Goal: Information Seeking & Learning: Check status

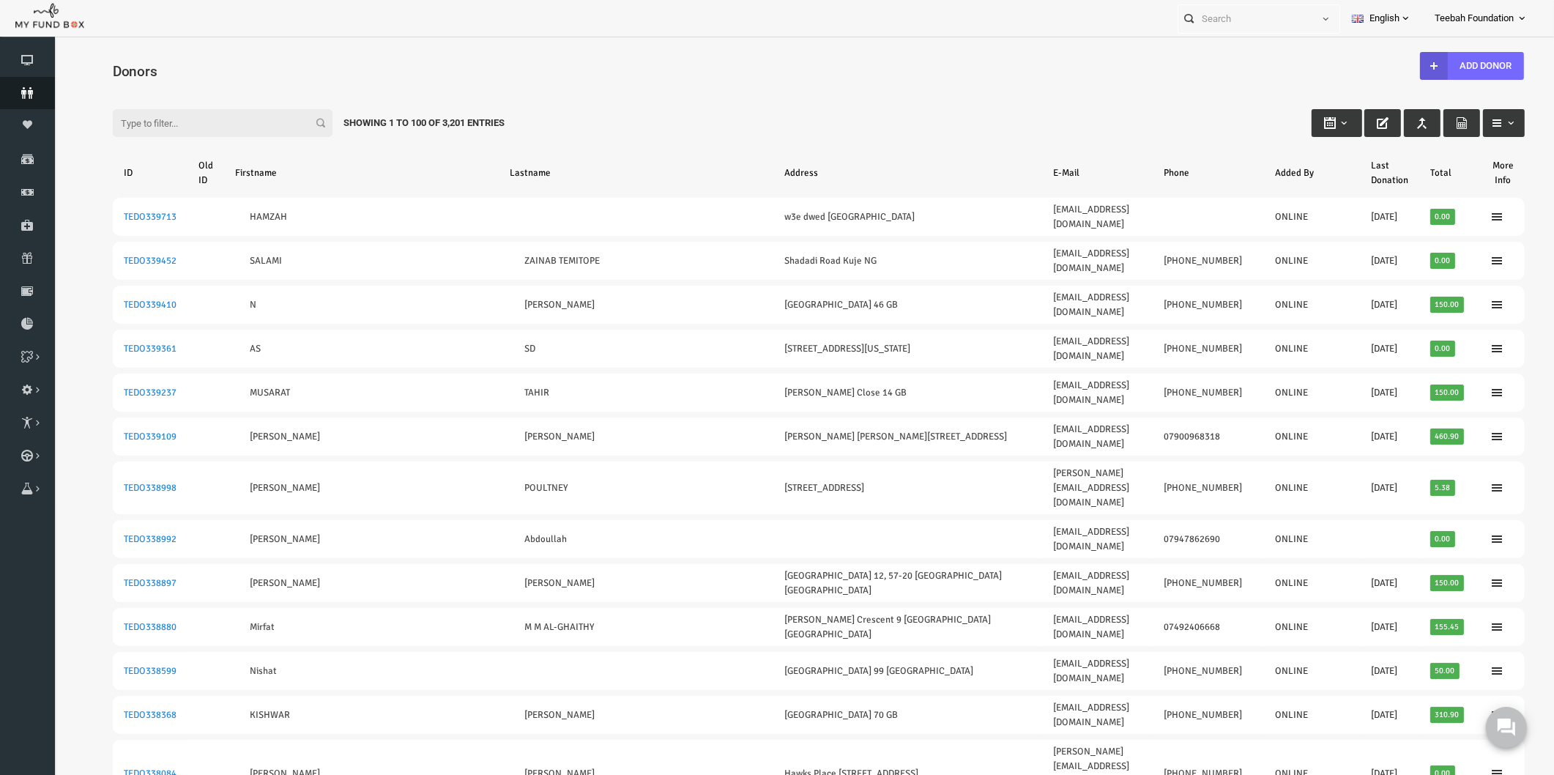
click at [25, 92] on icon at bounding box center [27, 93] width 55 height 12
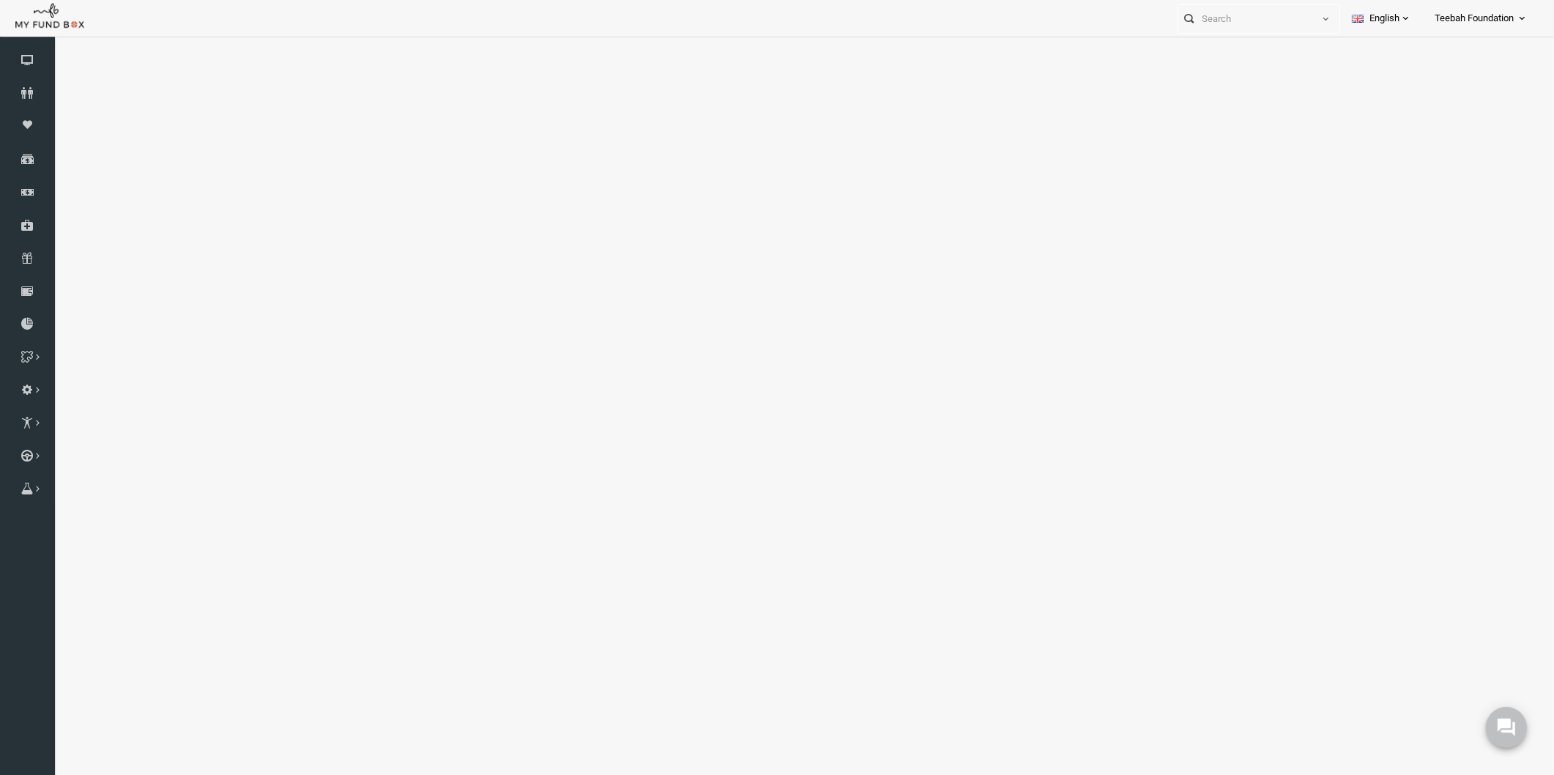
select select "100"
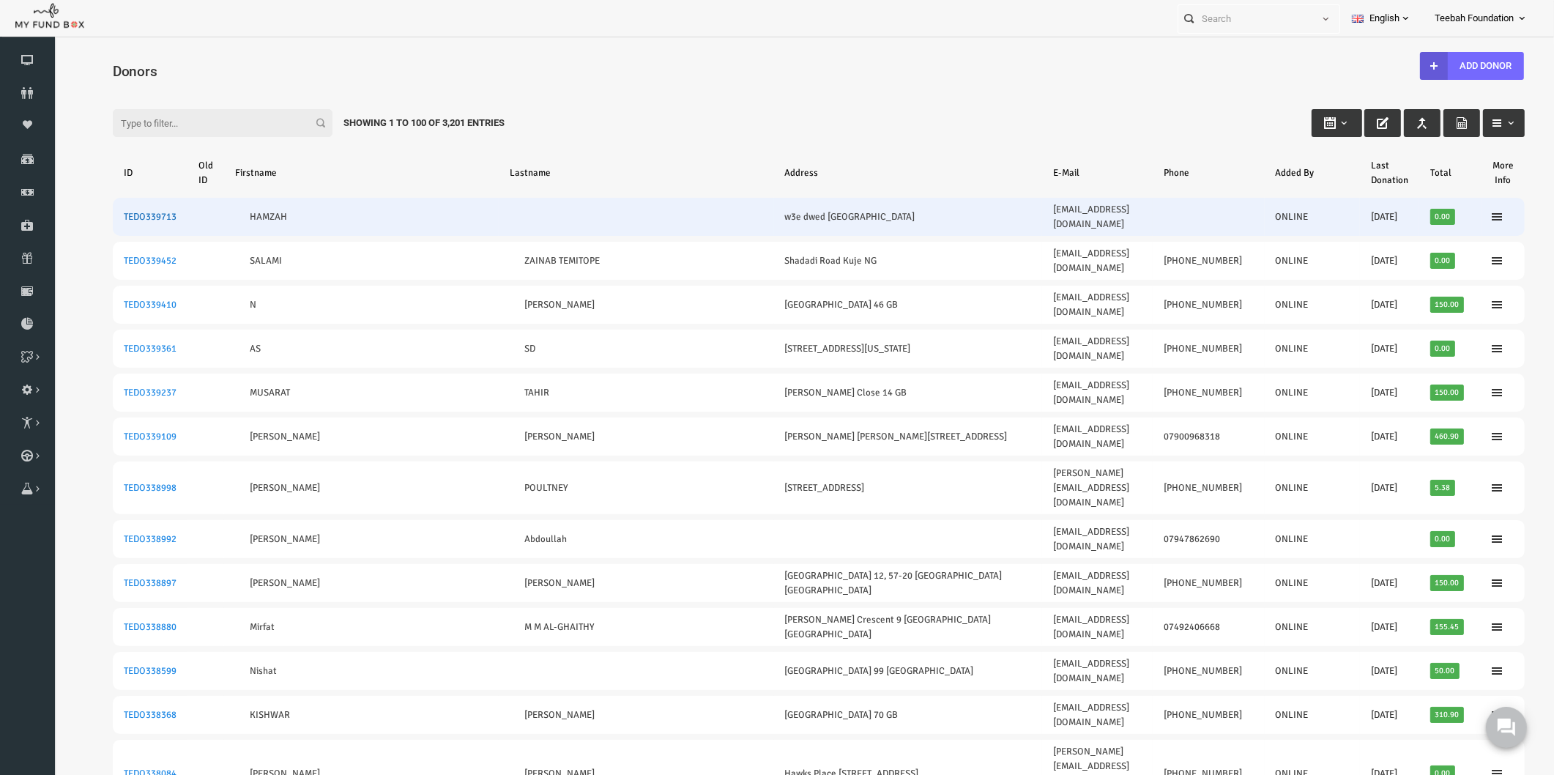
click at [124, 211] on link "TEDO339713" at bounding box center [120, 217] width 53 height 12
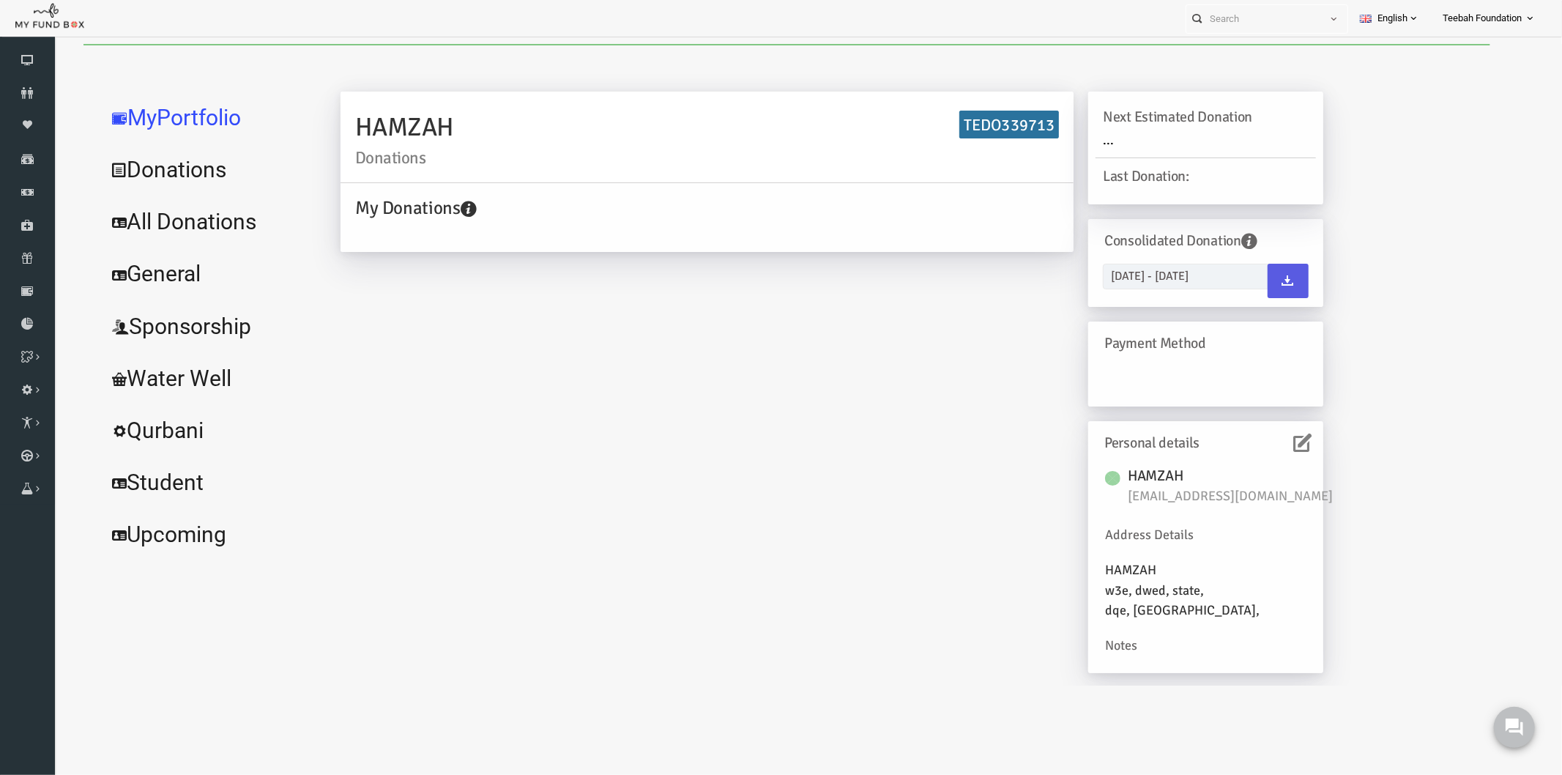
click at [1264, 443] on icon at bounding box center [1272, 442] width 18 height 18
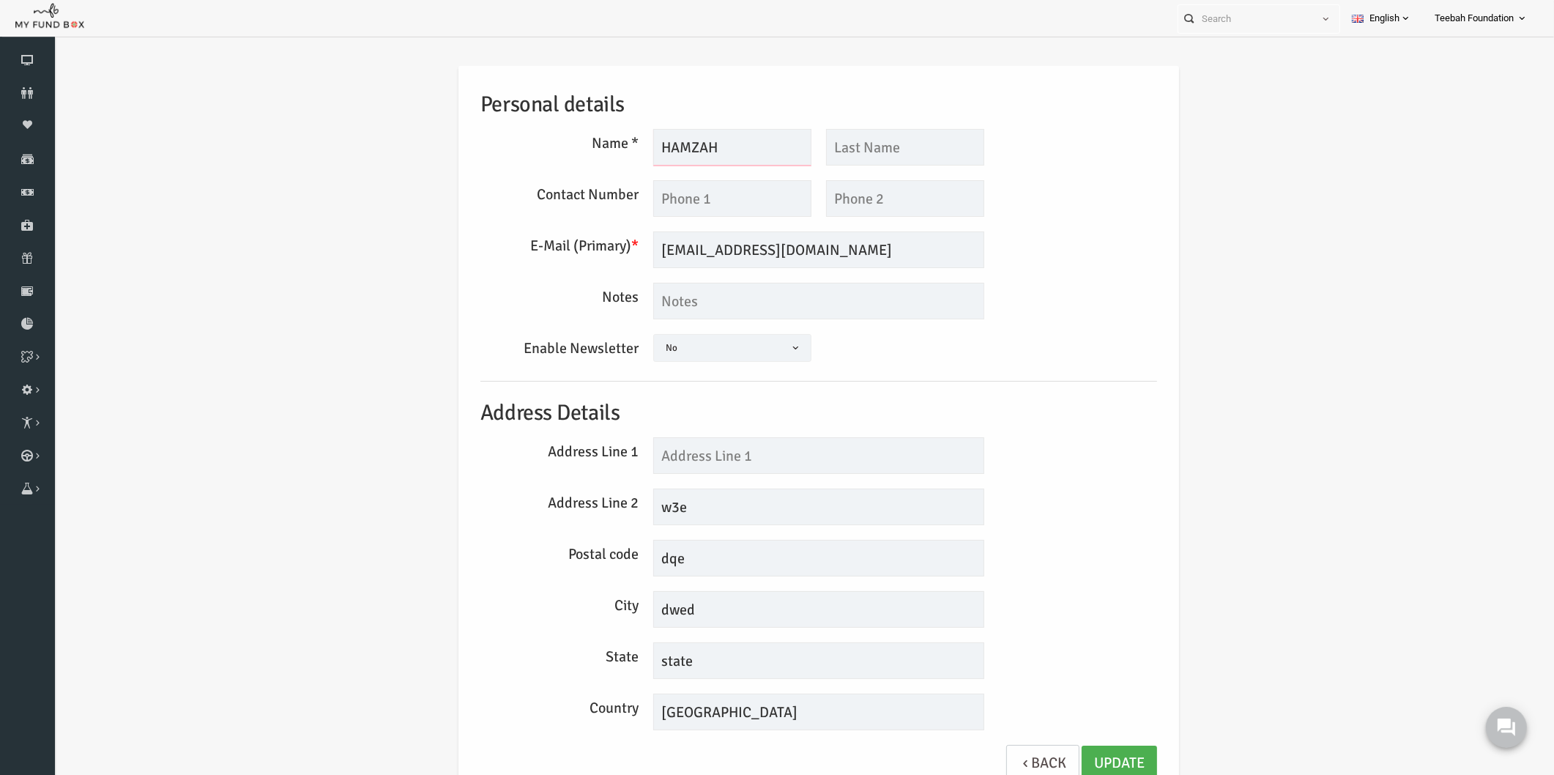
drag, startPoint x: 698, startPoint y: 146, endPoint x: 642, endPoint y: 143, distance: 56.4
click at [642, 143] on input "HAMZAH" at bounding box center [702, 147] width 158 height 37
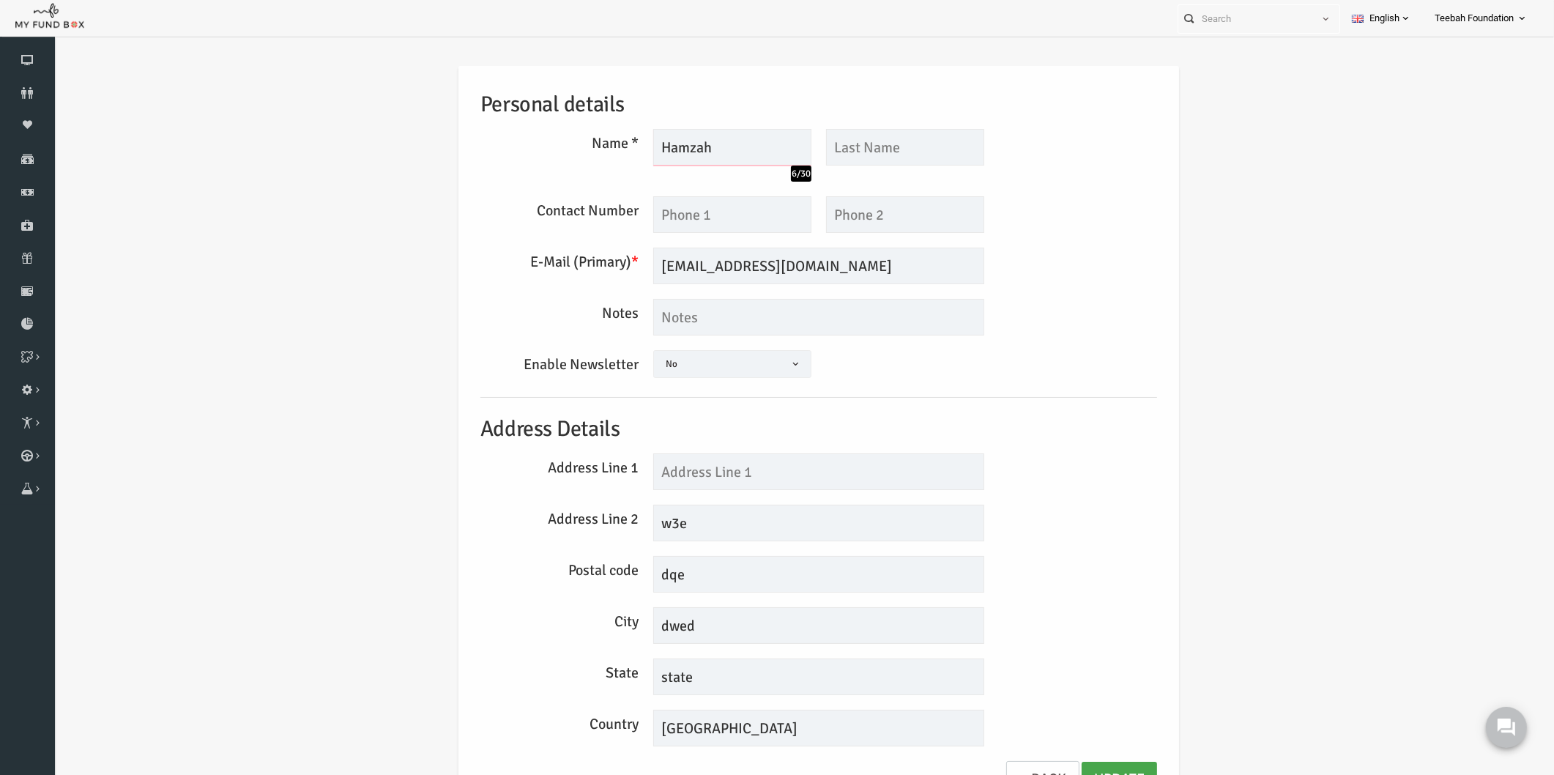
type input "Hamzah"
click at [1089, 762] on link "Update" at bounding box center [1088, 779] width 75 height 36
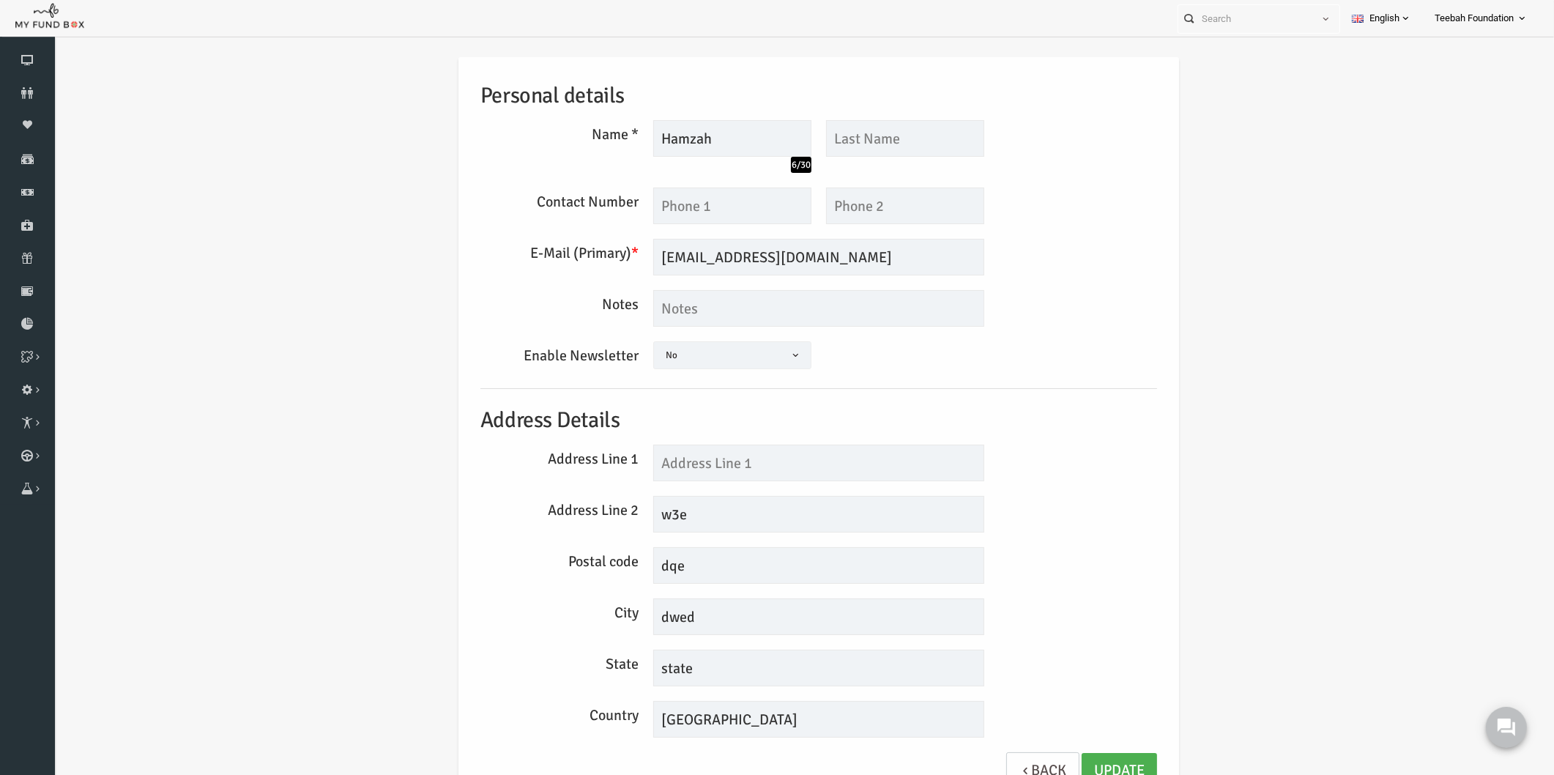
scroll to position [61, 0]
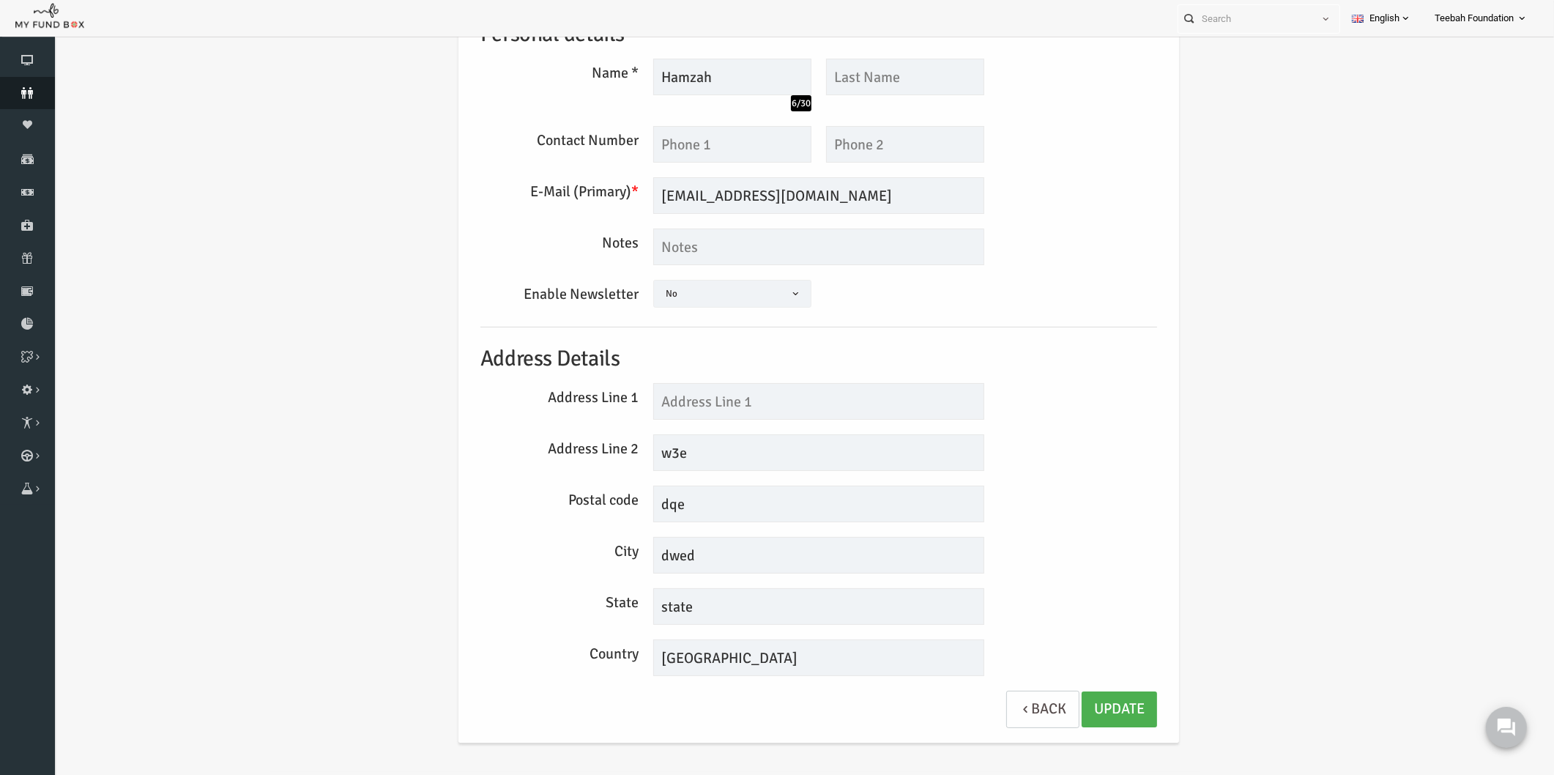
click at [30, 93] on icon at bounding box center [27, 93] width 55 height 12
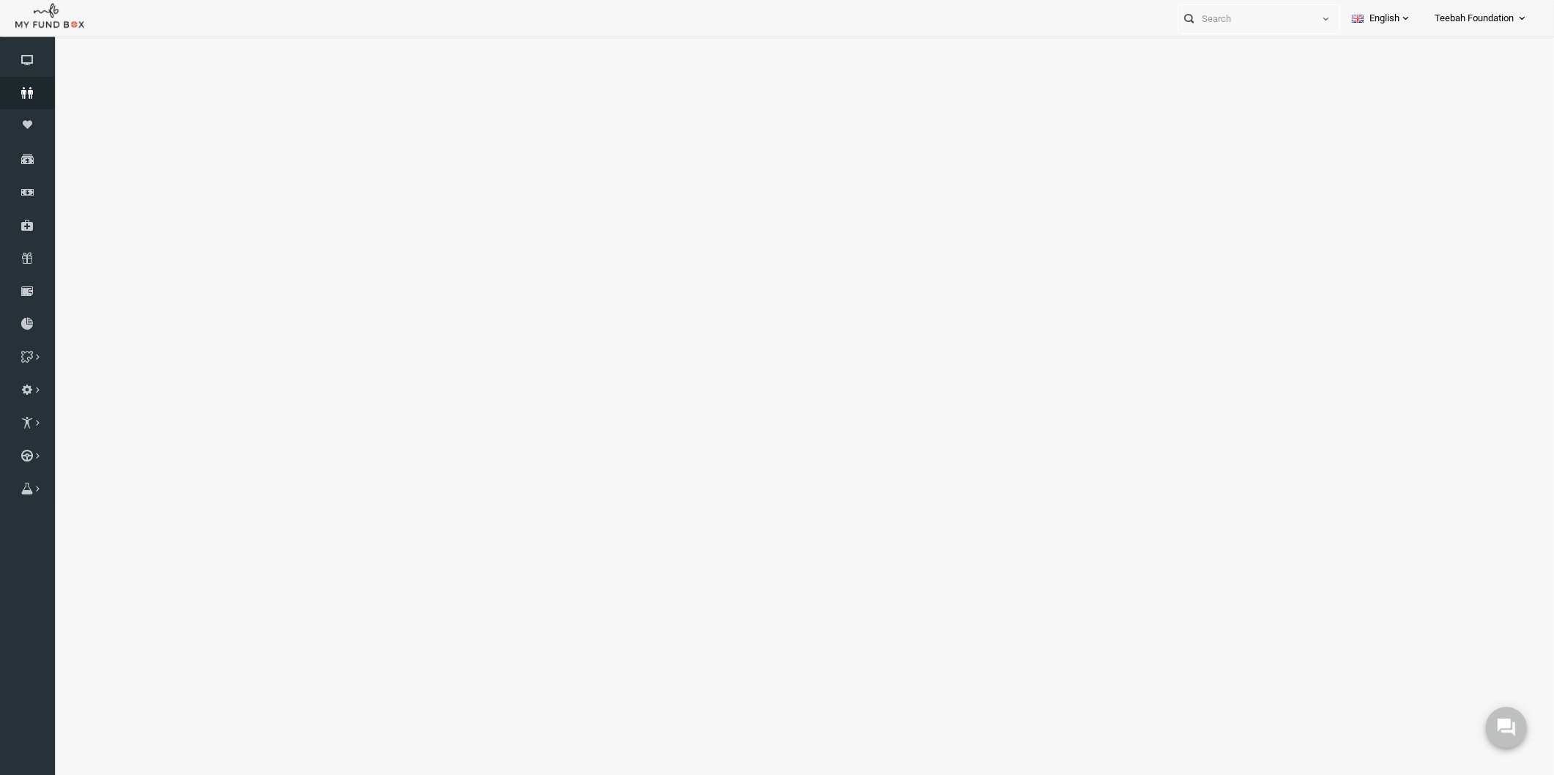
select select "100"
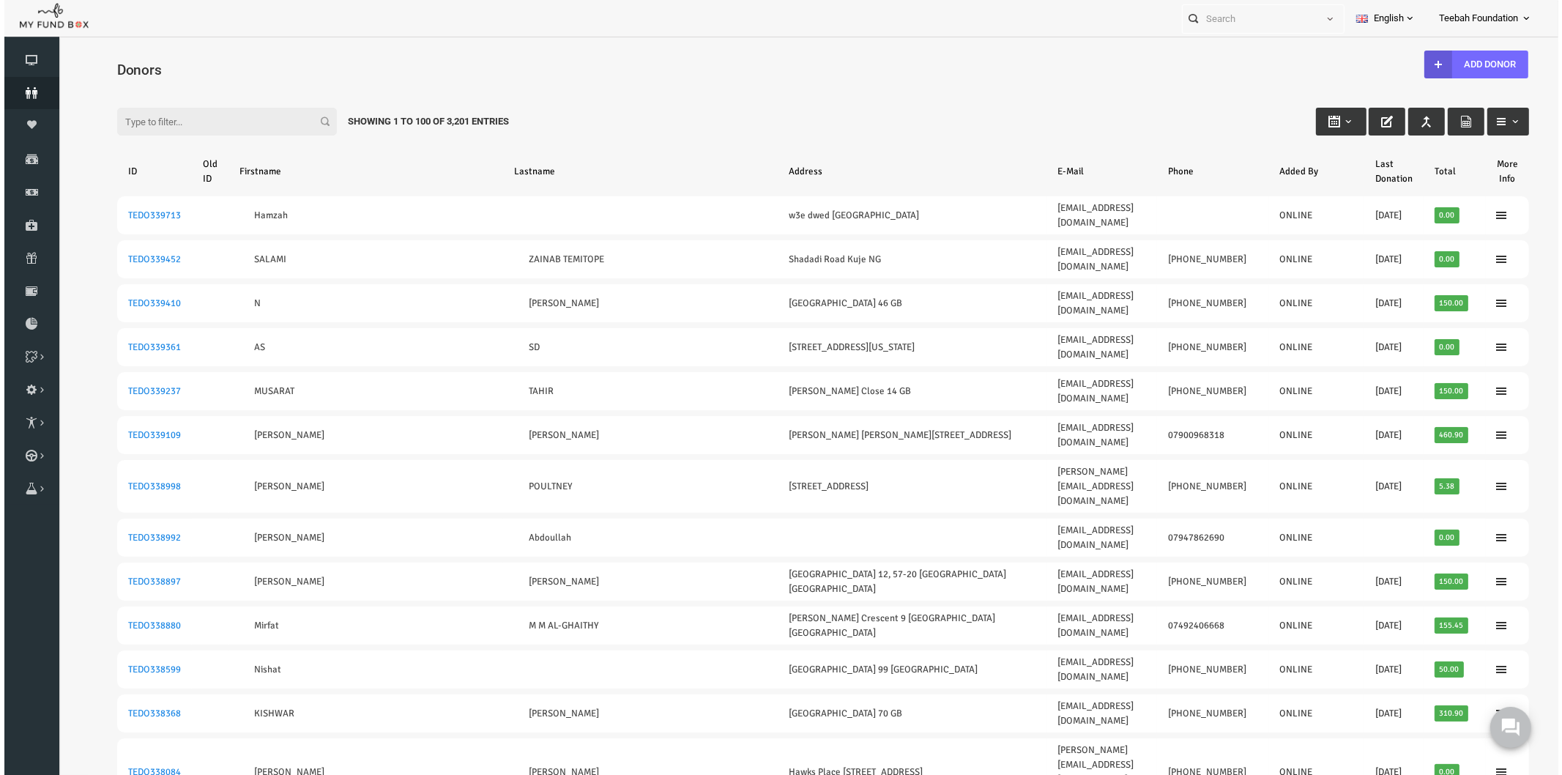
scroll to position [0, 0]
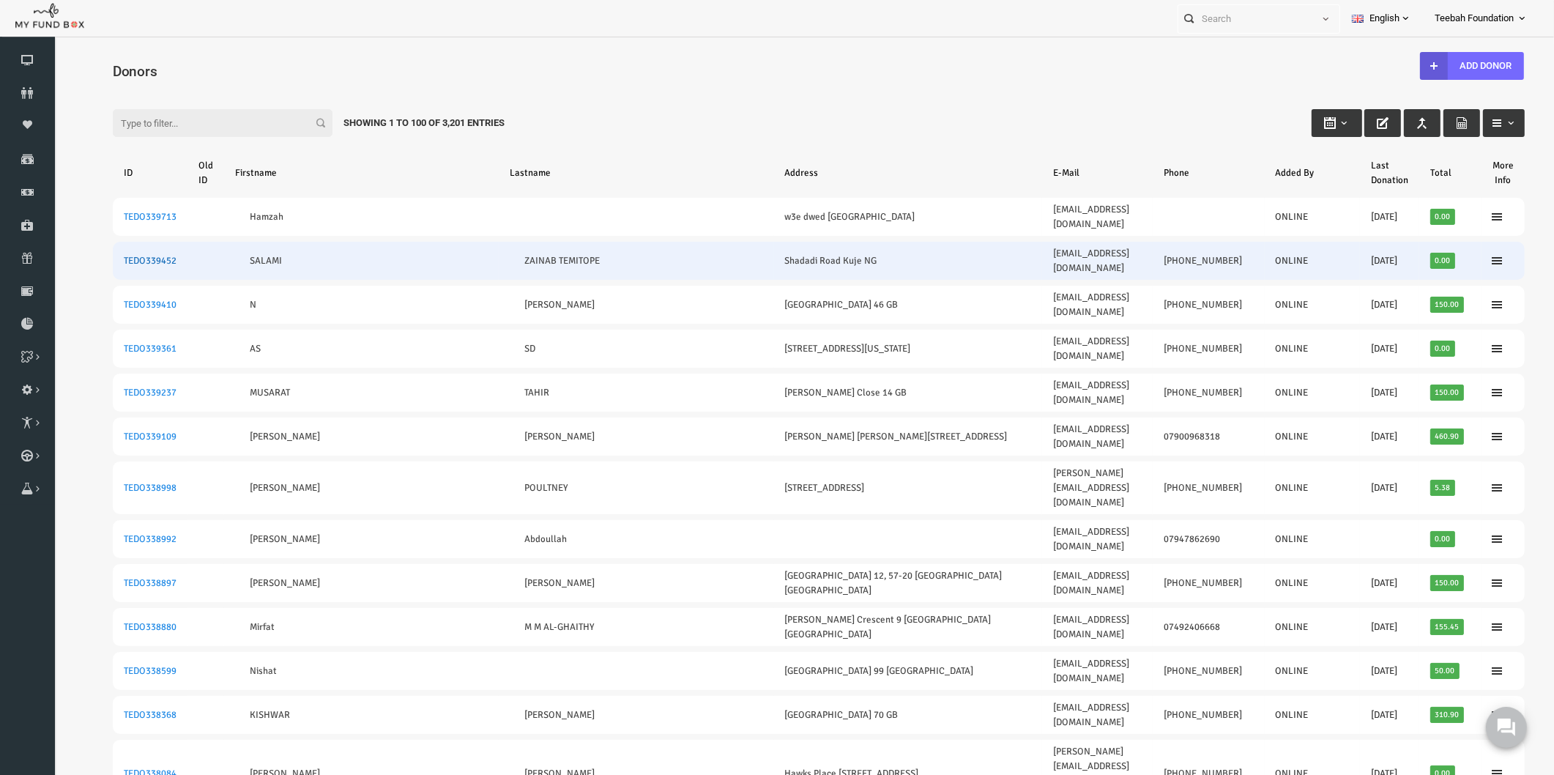
click at [138, 255] on link "TEDO339452" at bounding box center [120, 261] width 53 height 12
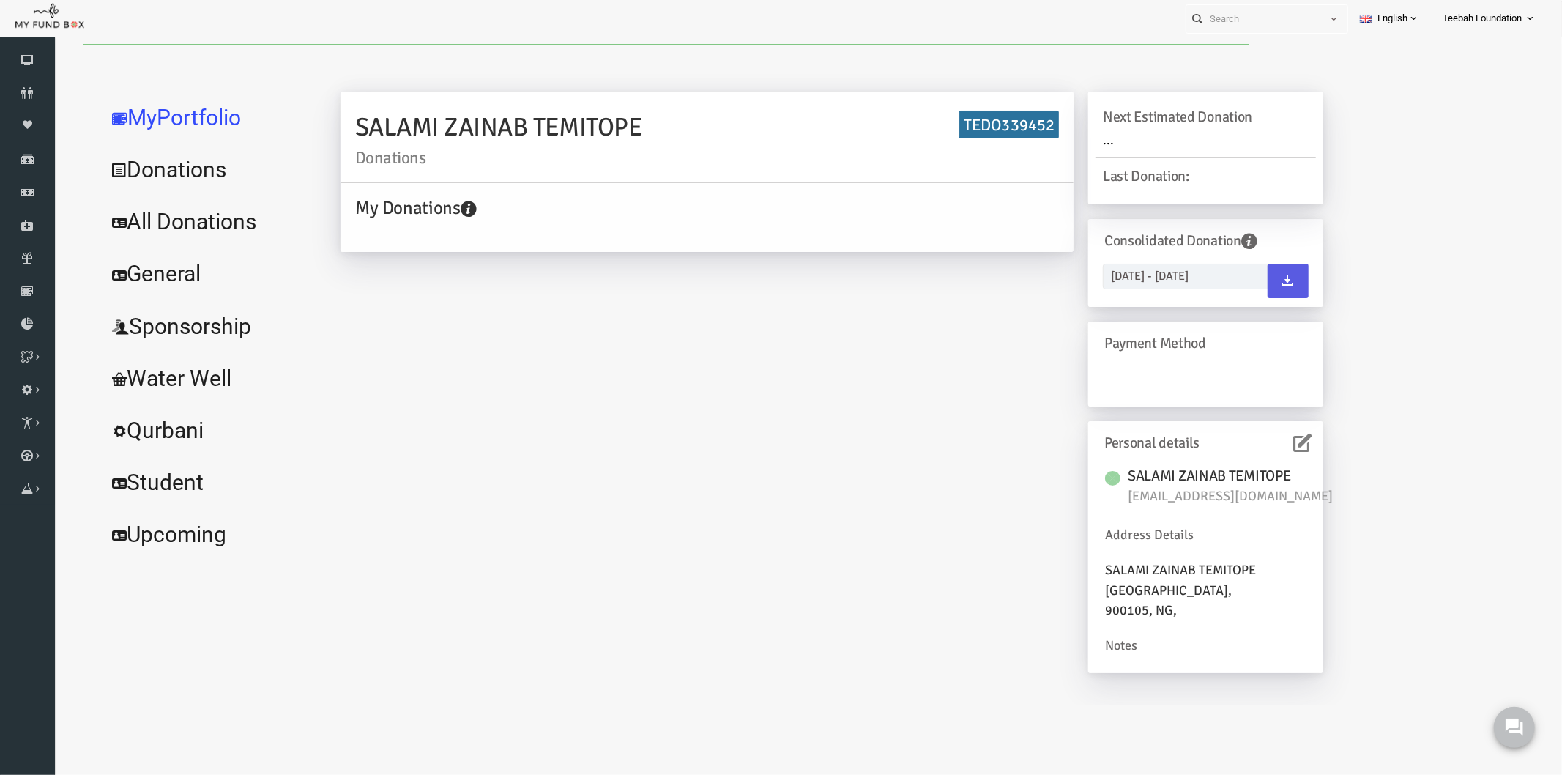
click at [1265, 439] on icon at bounding box center [1272, 442] width 18 height 18
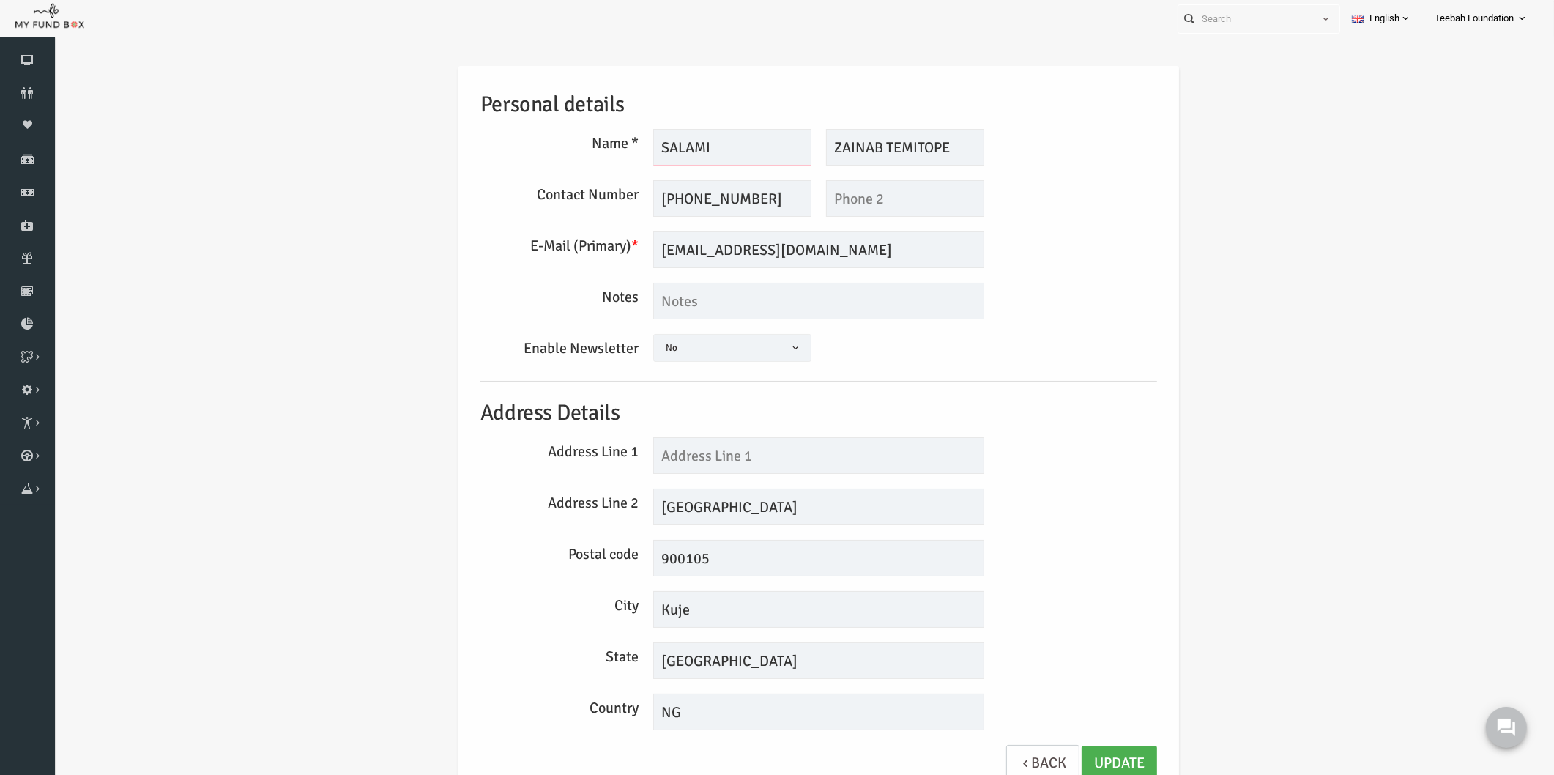
drag, startPoint x: 695, startPoint y: 155, endPoint x: 643, endPoint y: 149, distance: 52.4
click at [643, 149] on input "SALAMI" at bounding box center [702, 147] width 158 height 37
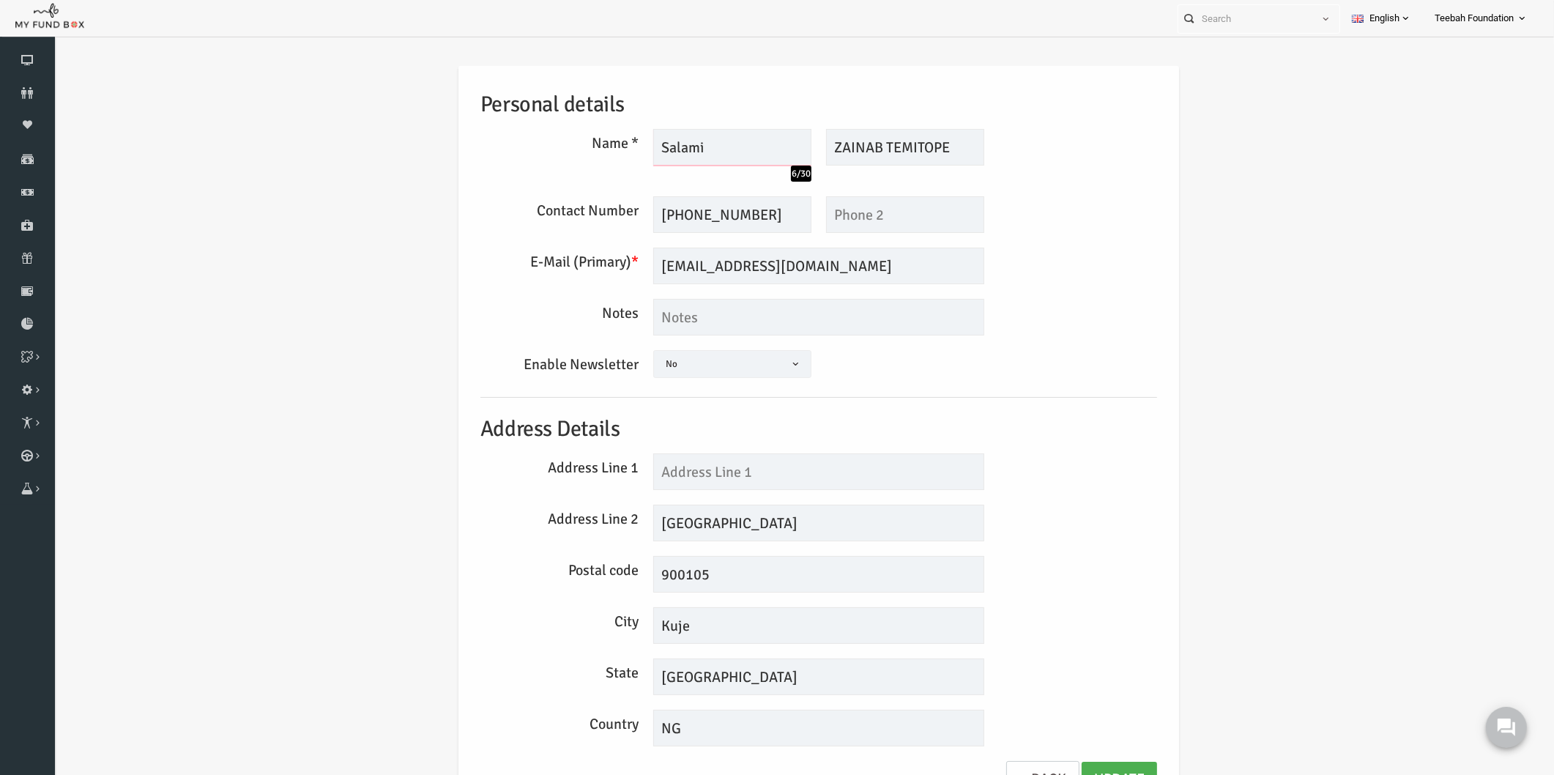
type input "Salami"
drag, startPoint x: 847, startPoint y: 142, endPoint x: 808, endPoint y: 148, distance: 39.2
click at [808, 148] on input "ZAINAB TEMITOPE" at bounding box center [875, 147] width 158 height 37
drag, startPoint x: 913, startPoint y: 141, endPoint x: 851, endPoint y: 151, distance: 62.2
click at [851, 151] on input "Zainab TEMITOPE" at bounding box center [875, 147] width 158 height 37
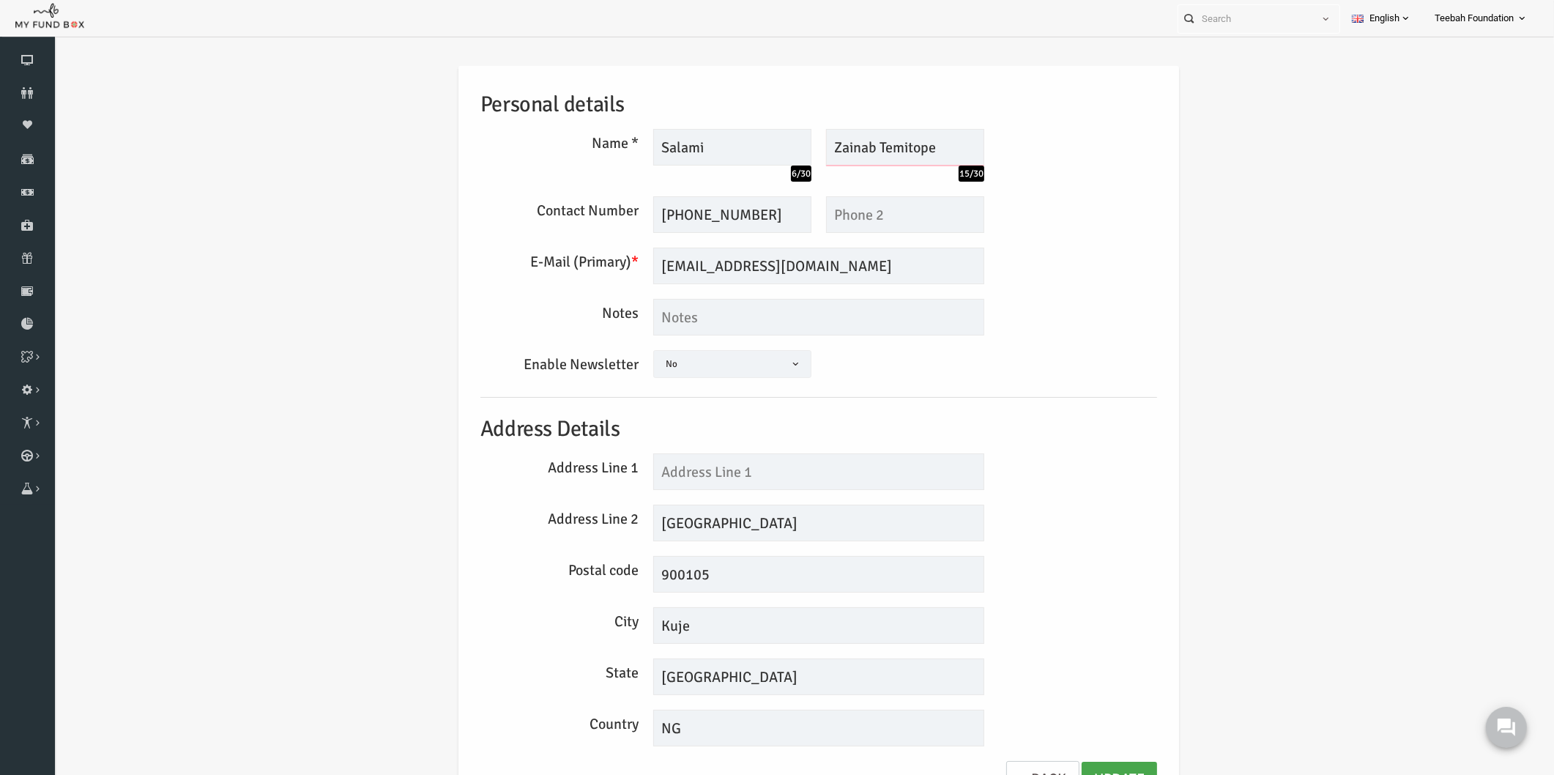
type input "Zainab Temitope"
click at [1097, 761] on link "Update" at bounding box center [1088, 779] width 75 height 36
click at [29, 90] on icon at bounding box center [27, 93] width 55 height 12
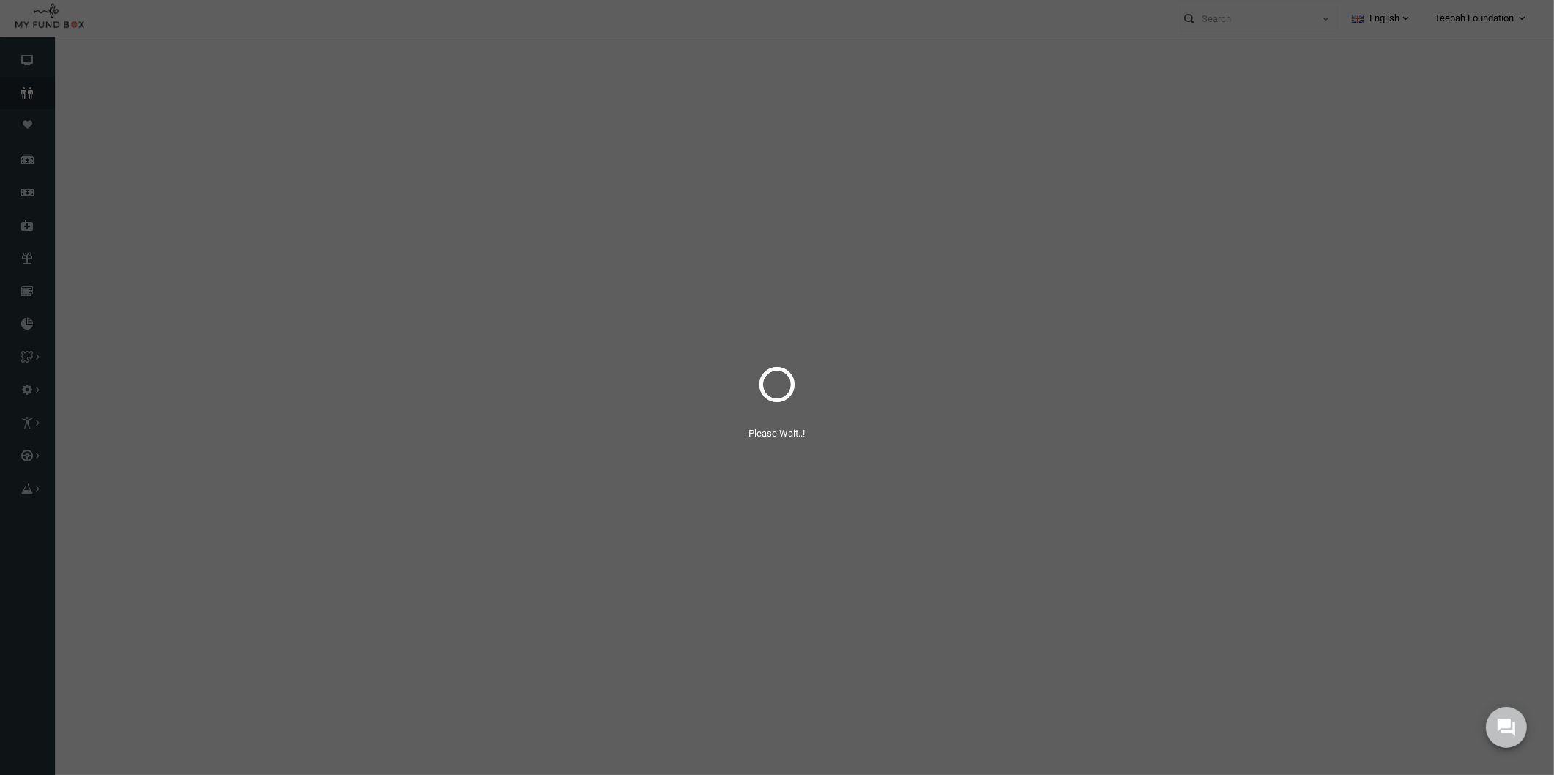
select select "100"
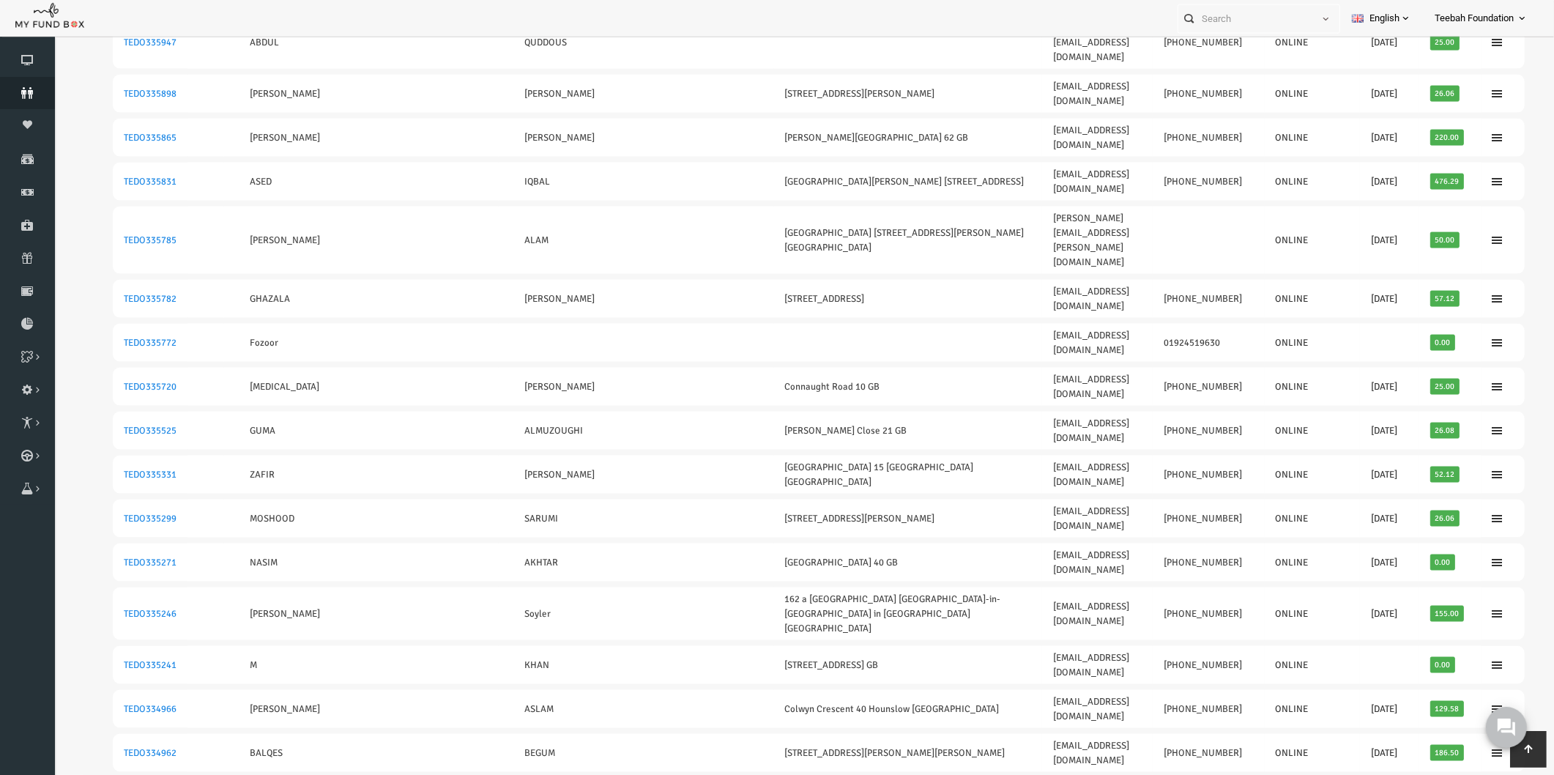
scroll to position [2622, 0]
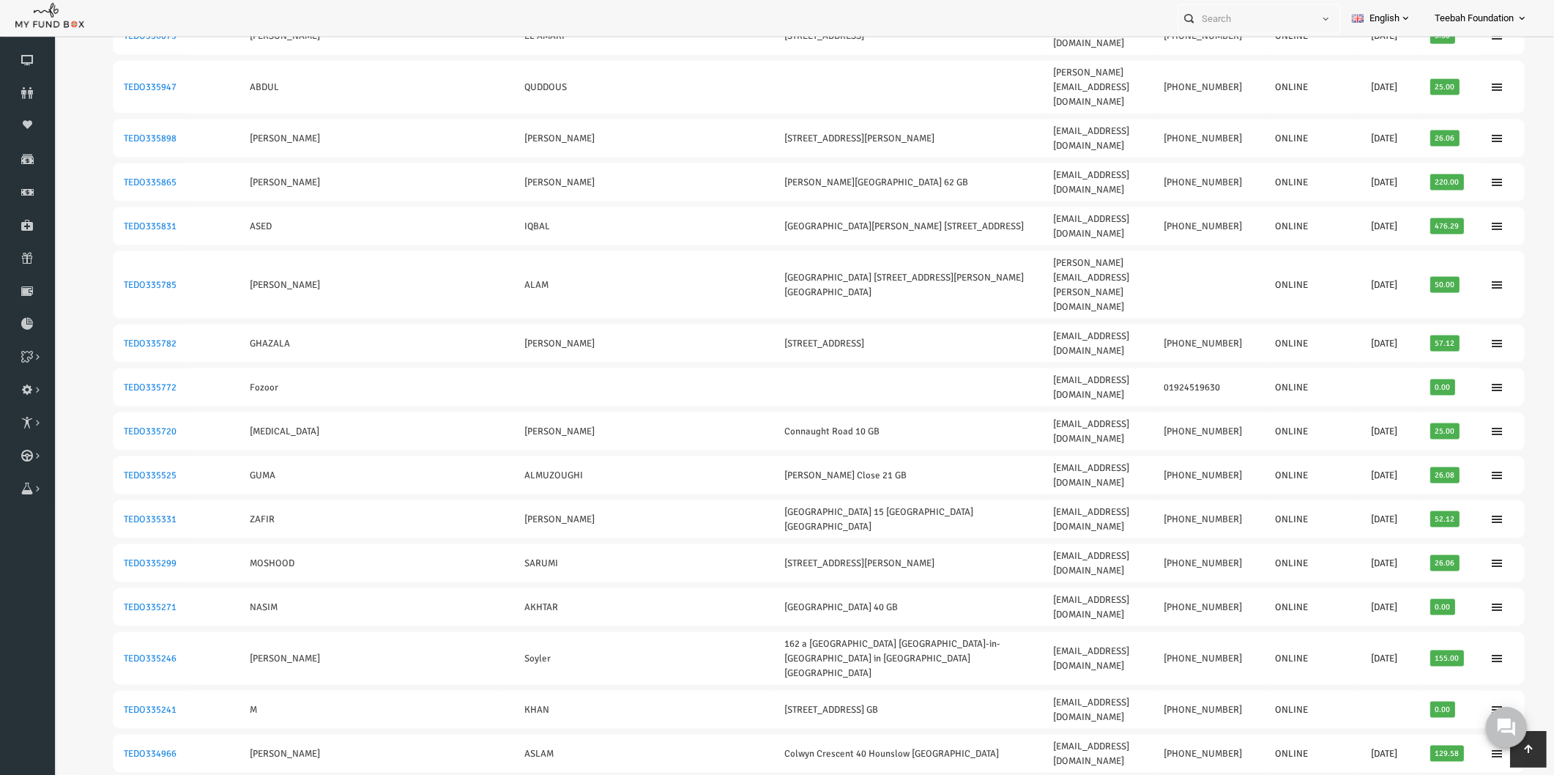
scroll to position [0, 0]
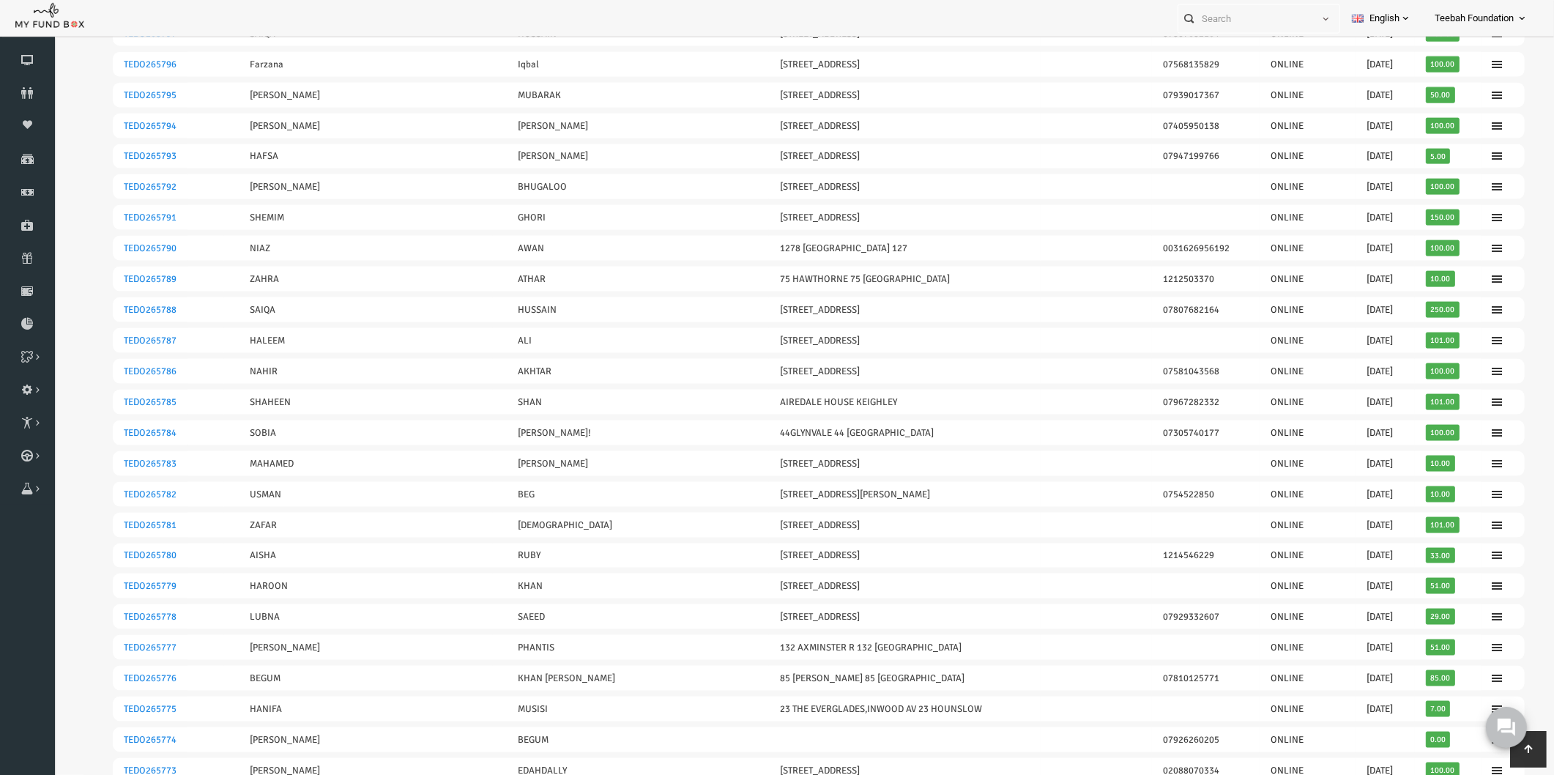
scroll to position [2571, 0]
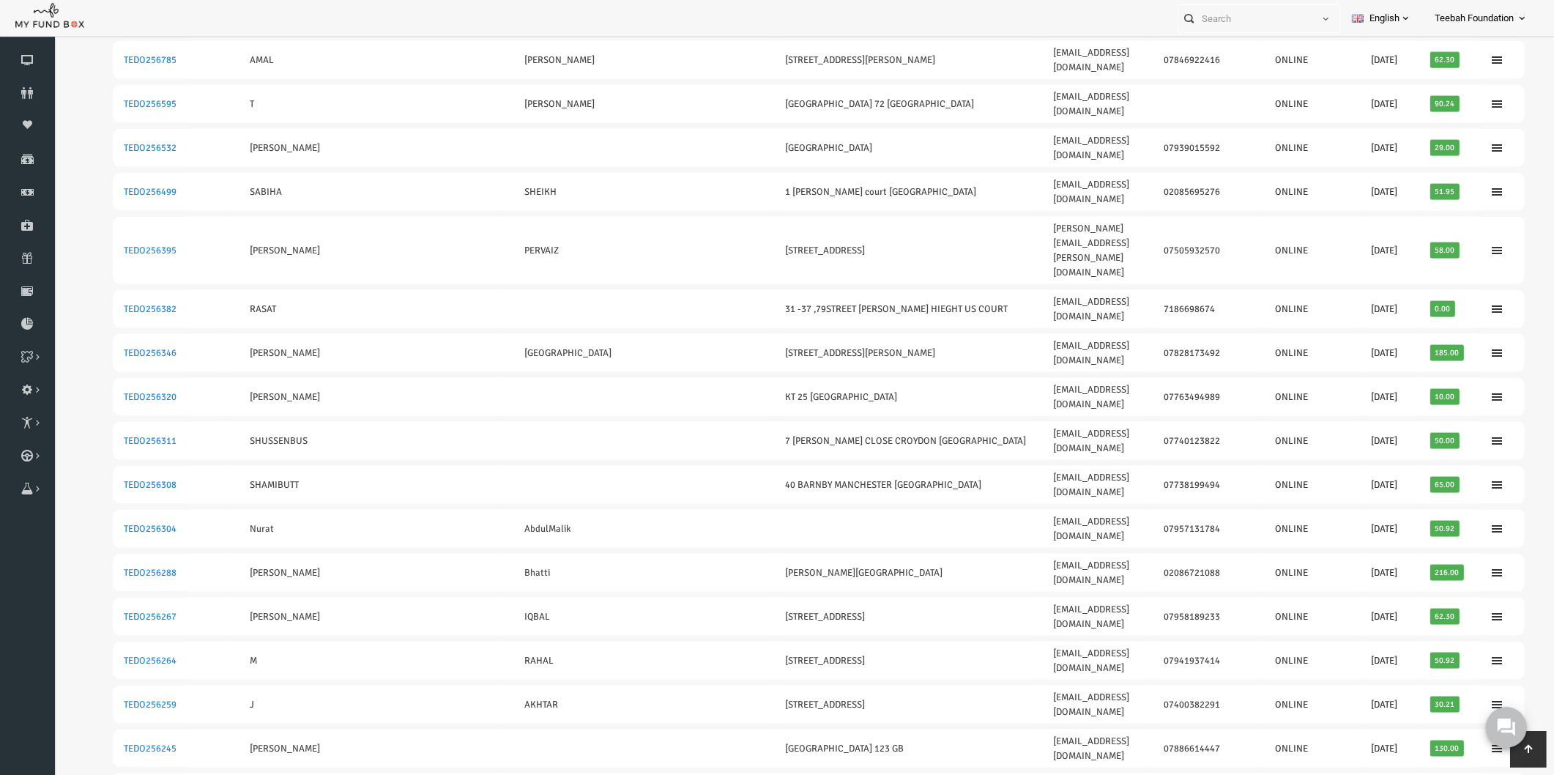
scroll to position [2611, 0]
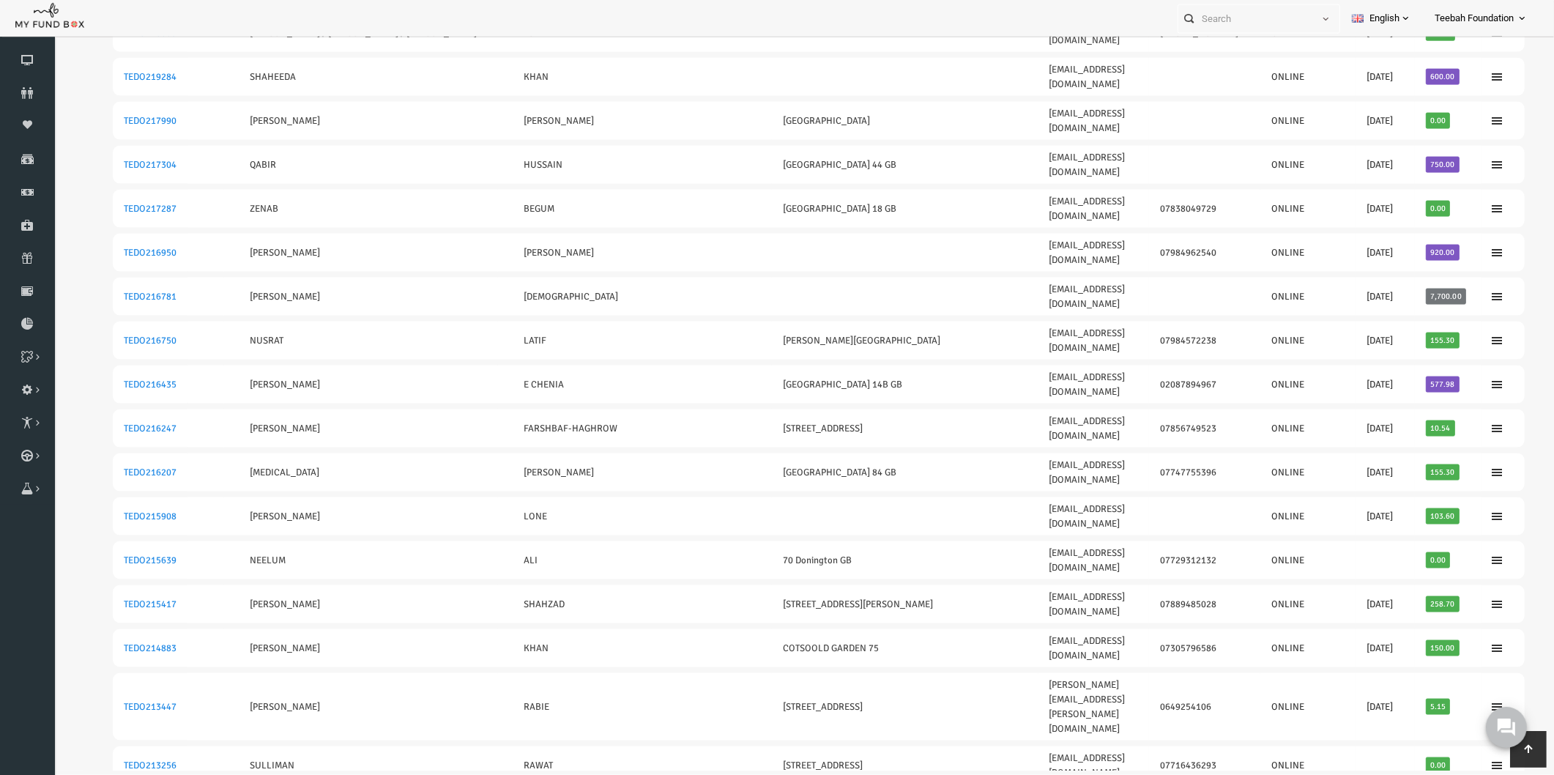
scroll to position [2596, 0]
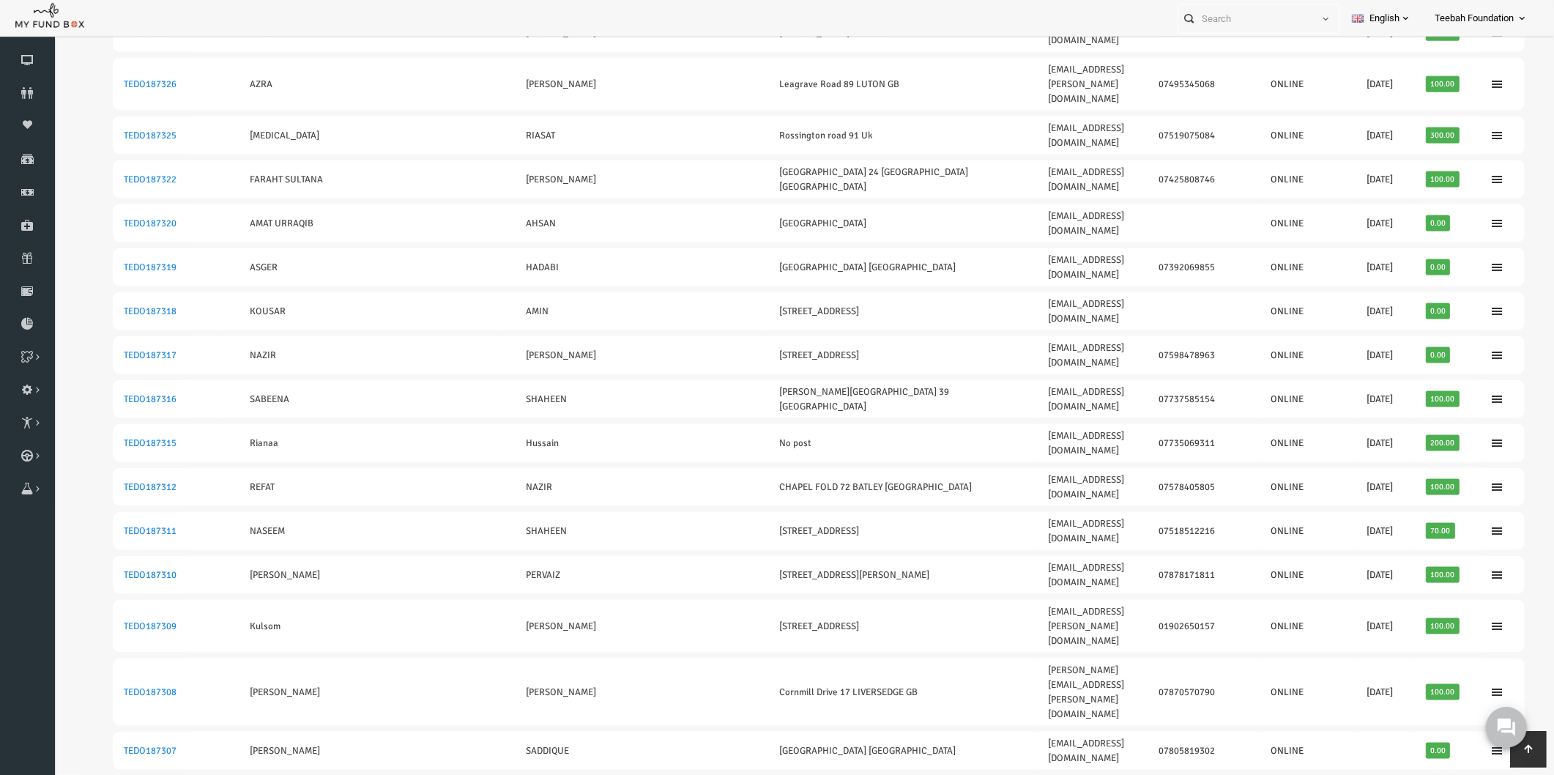
scroll to position [2609, 0]
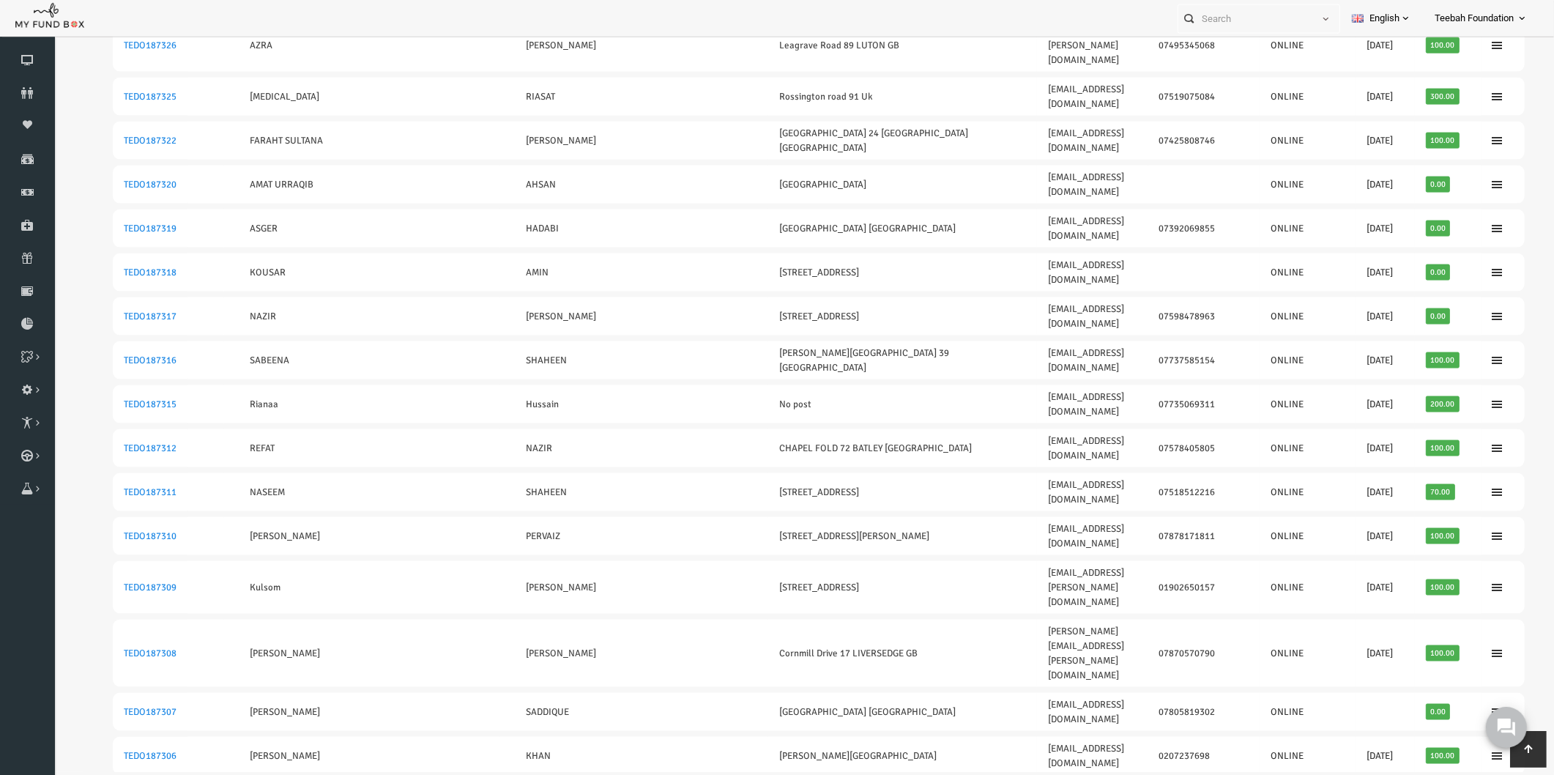
drag, startPoint x: 150, startPoint y: 365, endPoint x: 88, endPoint y: 360, distance: 62.4
copy link "TEDO187170"
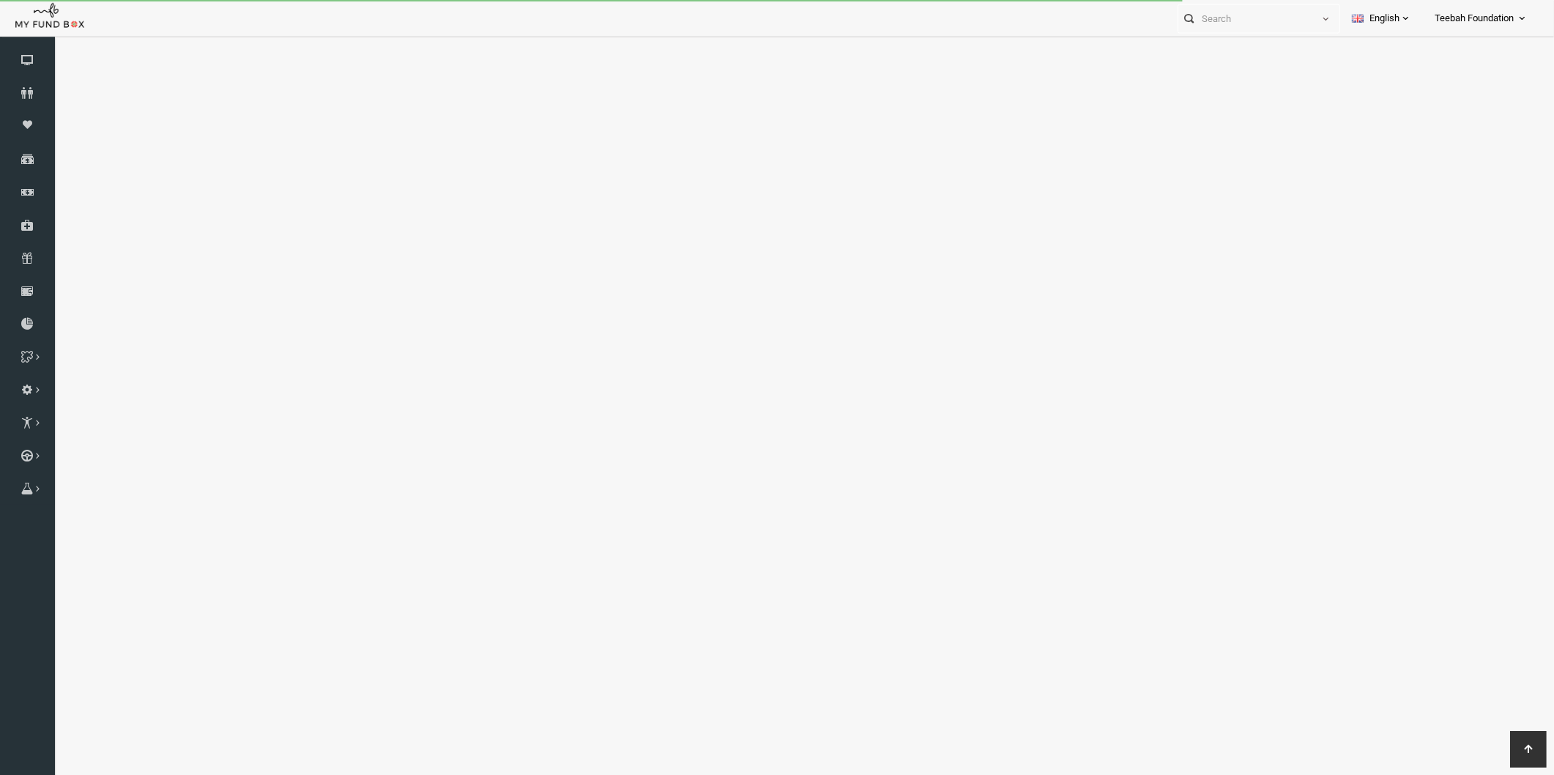
select select "100"
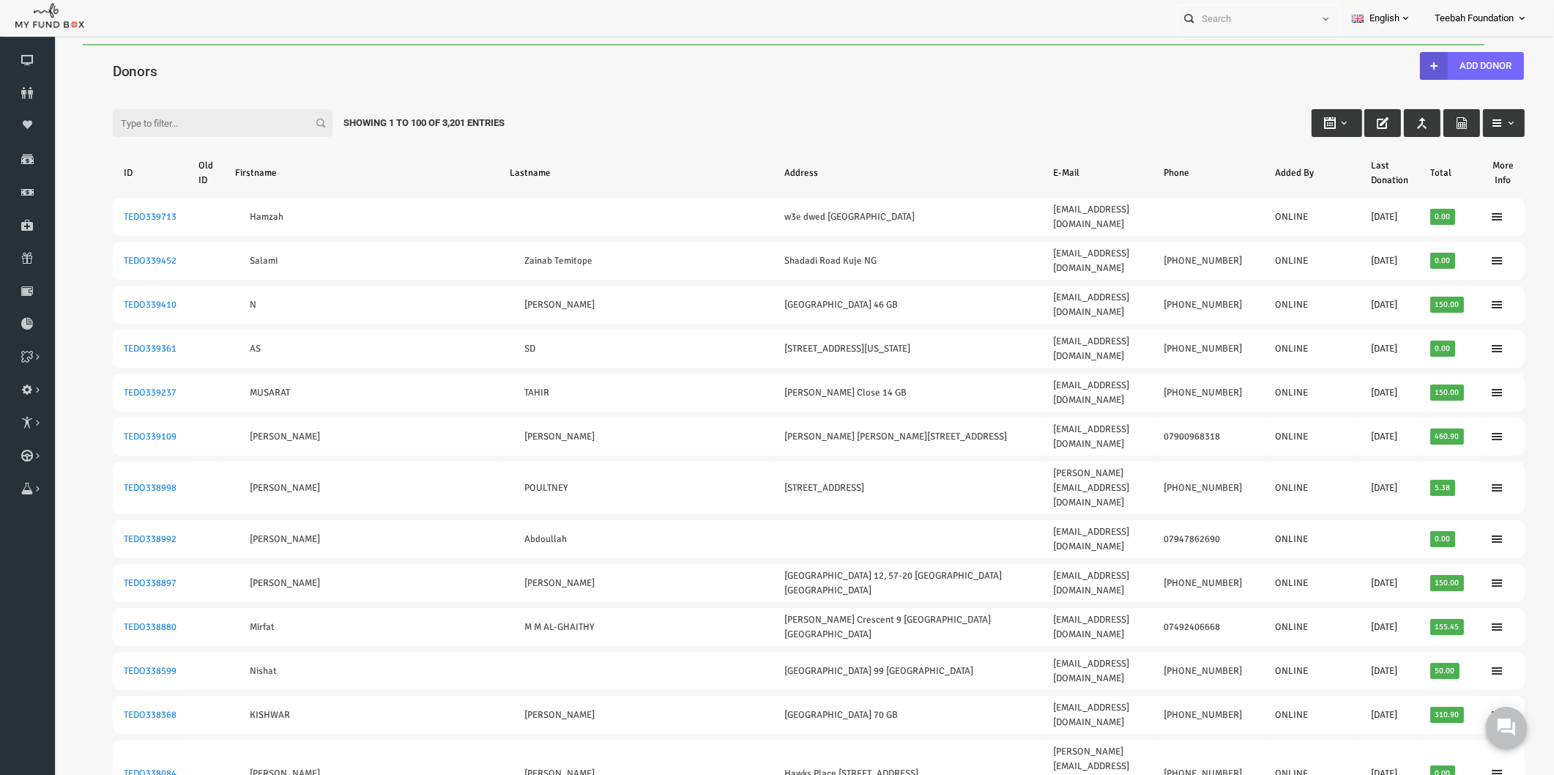
click at [174, 127] on input "Filter:" at bounding box center [193, 123] width 220 height 28
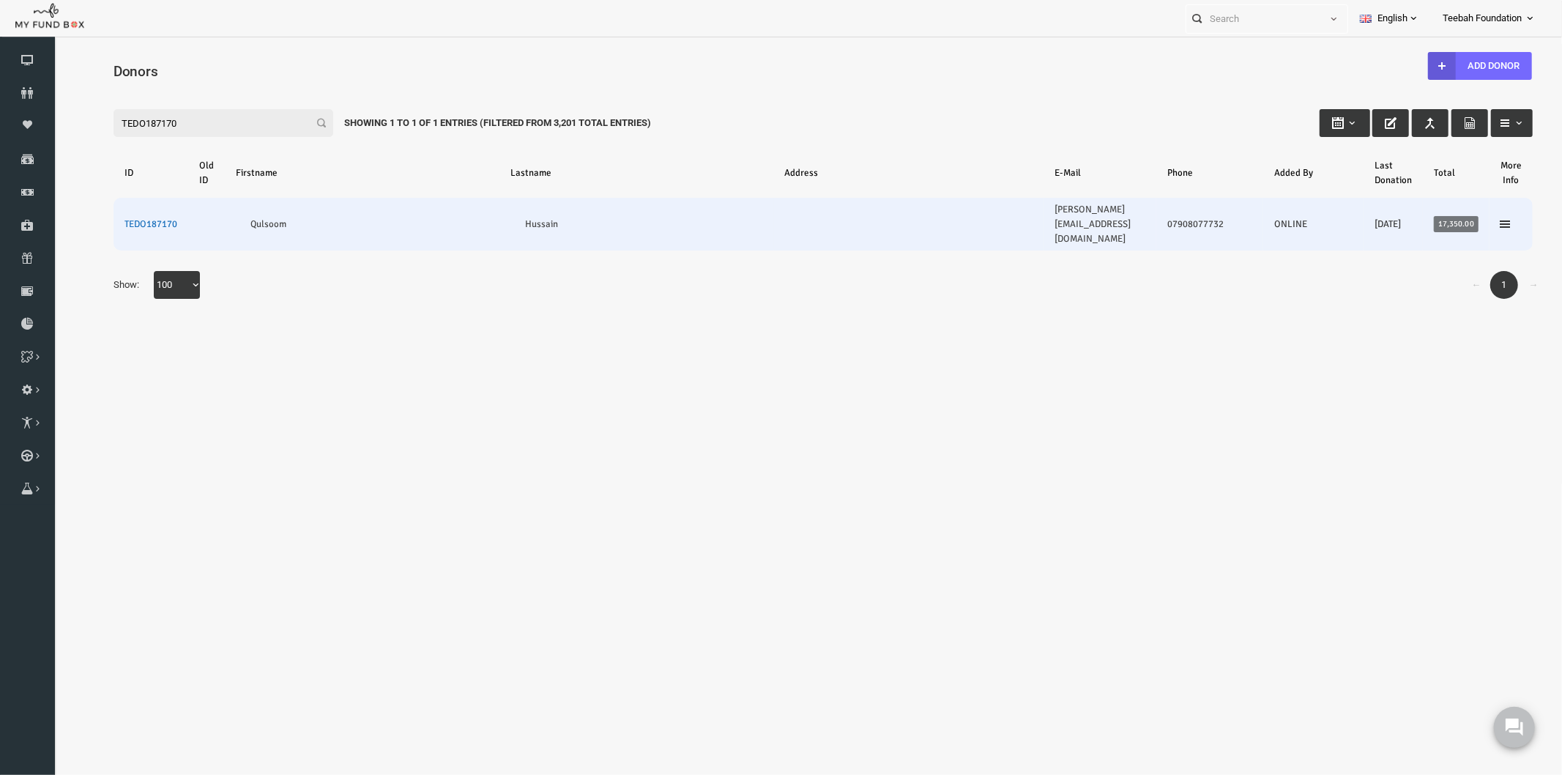
type input "TEDO187170"
click at [125, 217] on link "TEDO187170" at bounding box center [120, 223] width 53 height 12
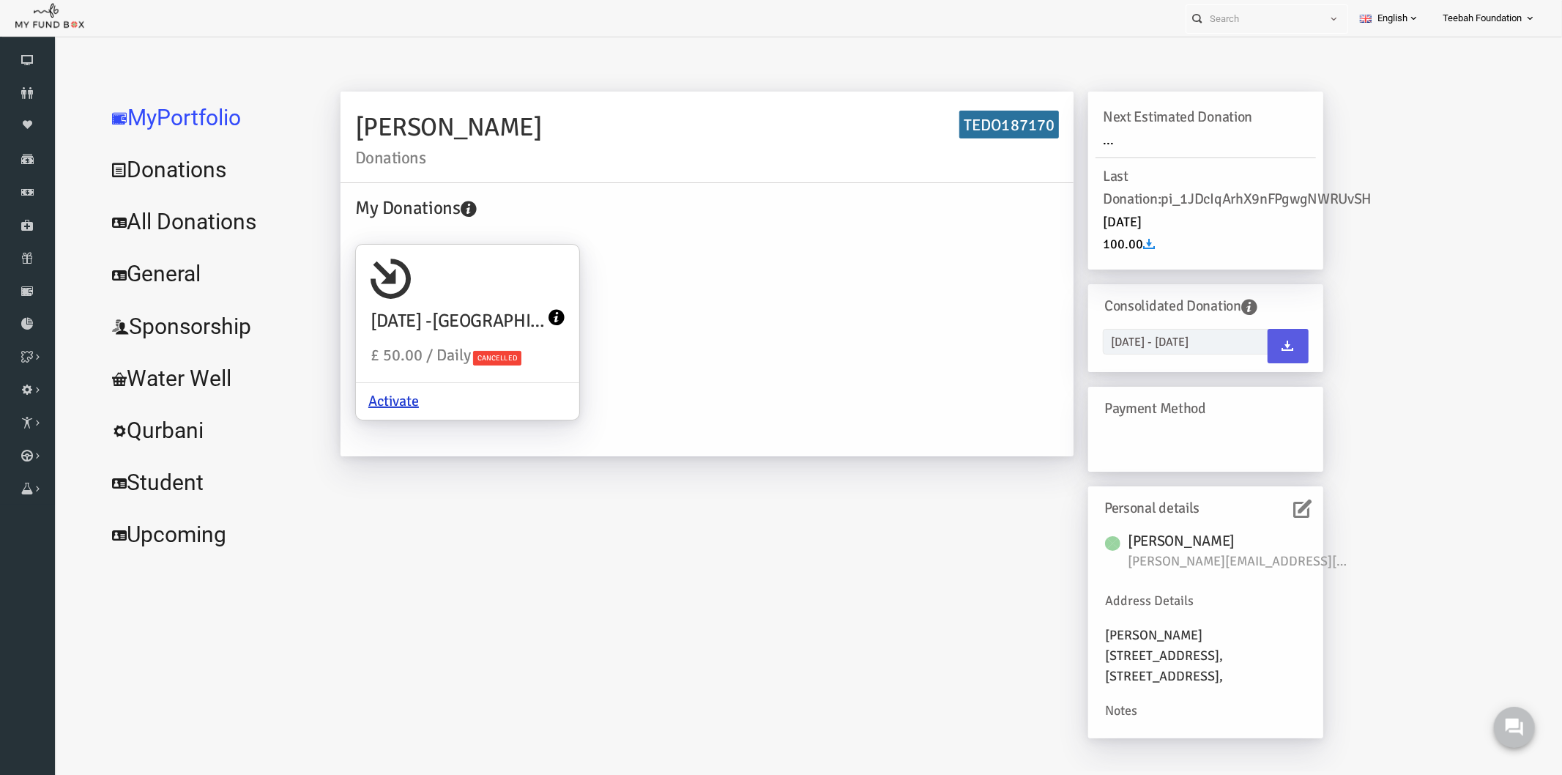
click at [127, 222] on link "All Donations" at bounding box center [178, 221] width 220 height 53
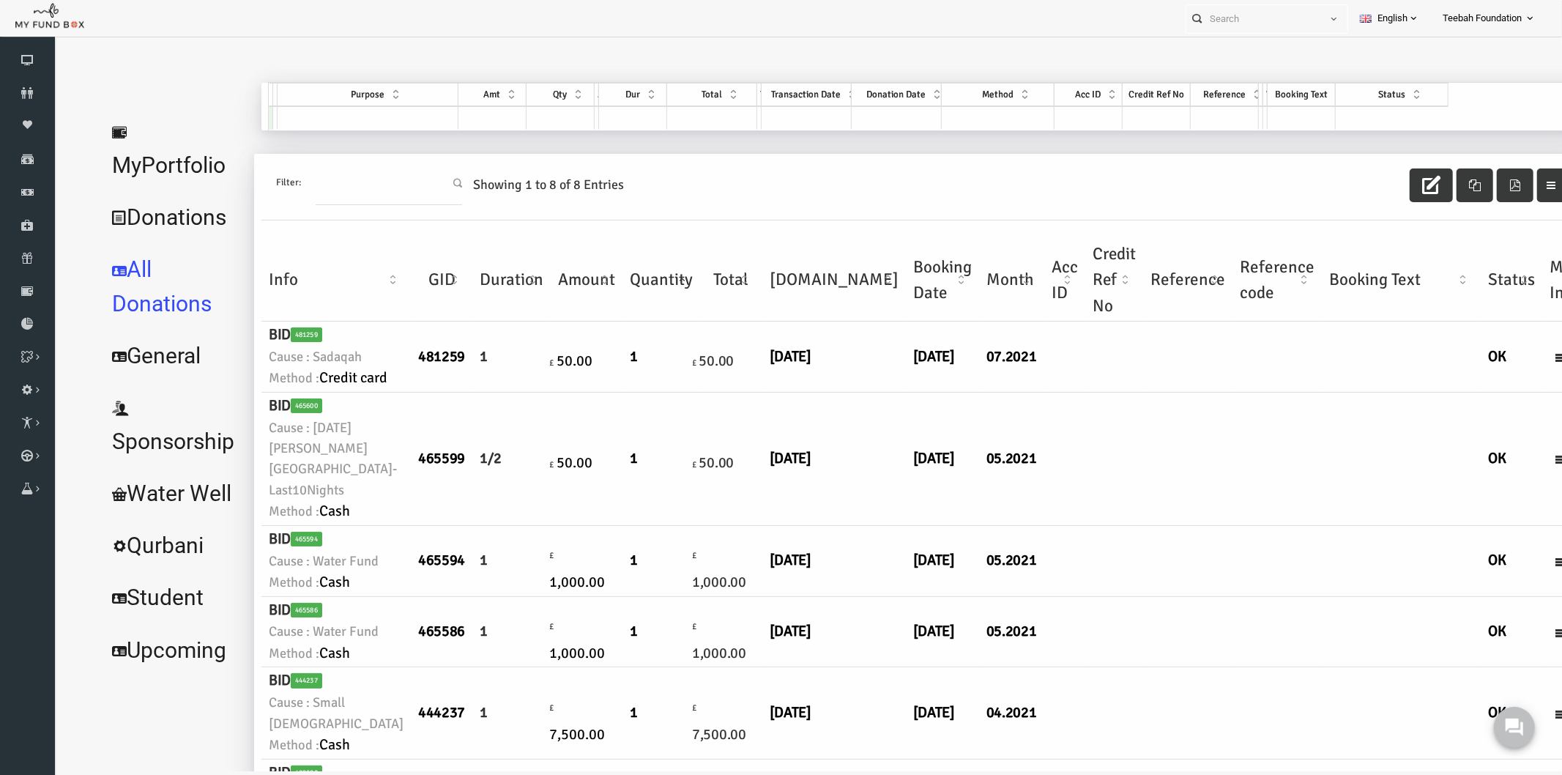
click at [1064, 471] on td at bounding box center [1083, 458] width 59 height 133
click at [158, 132] on link "MyPortfolio" at bounding box center [142, 148] width 148 height 86
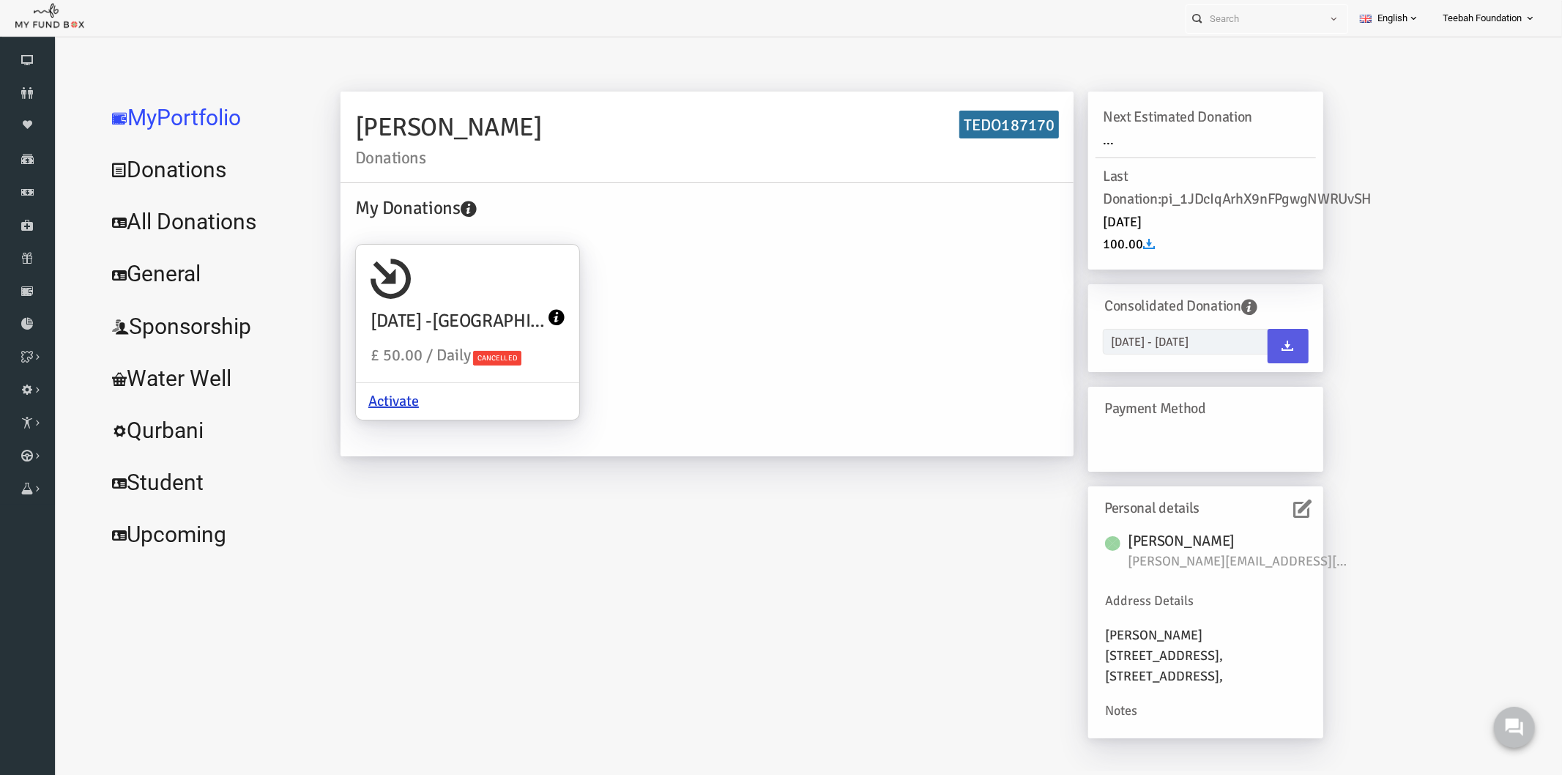
click at [1272, 509] on icon at bounding box center [1272, 508] width 18 height 18
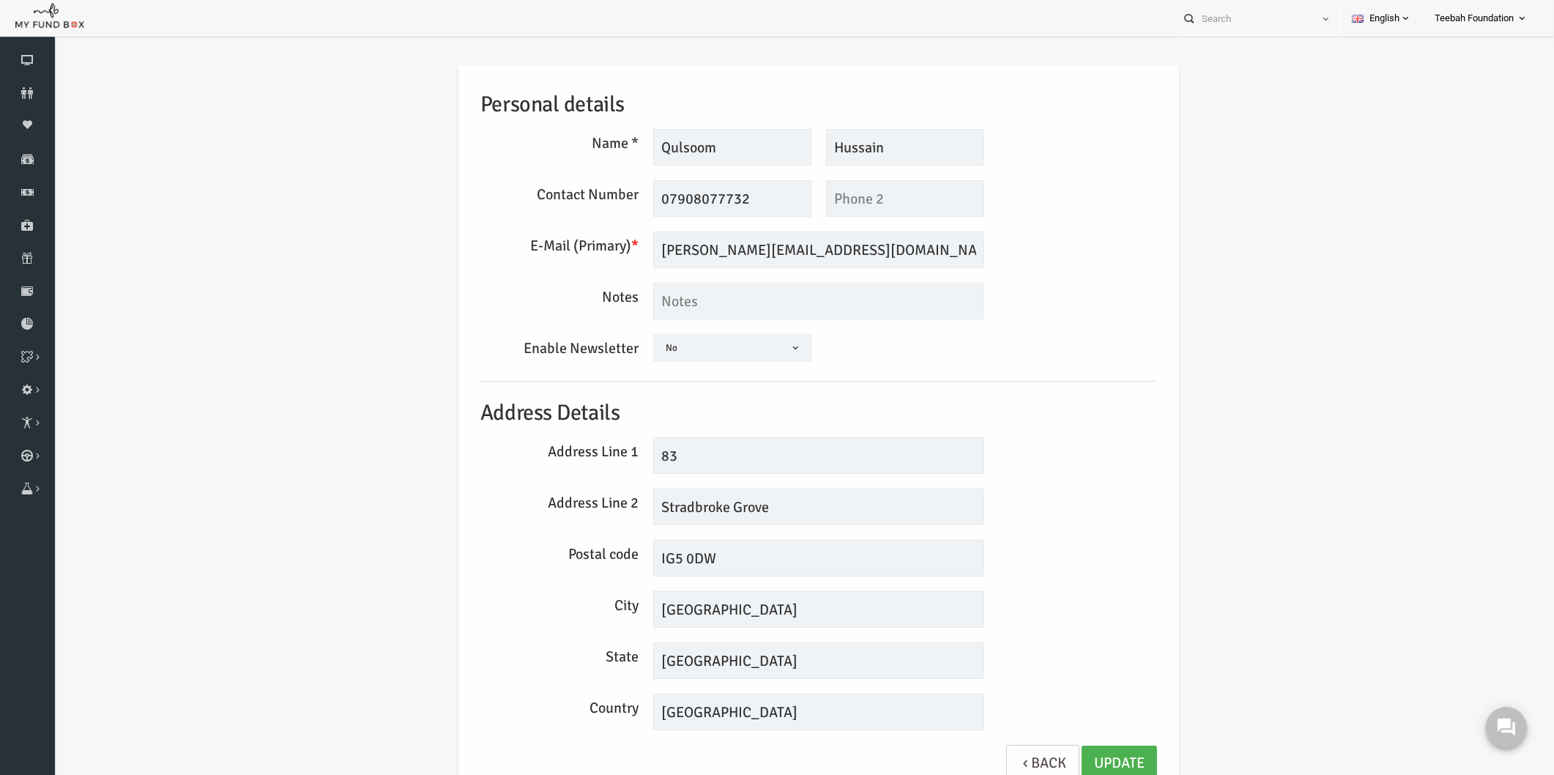
click at [1066, 374] on div "Personal details Name * Qulsoom Description allows upto maximum of 255 characte…" at bounding box center [789, 431] width 706 height 731
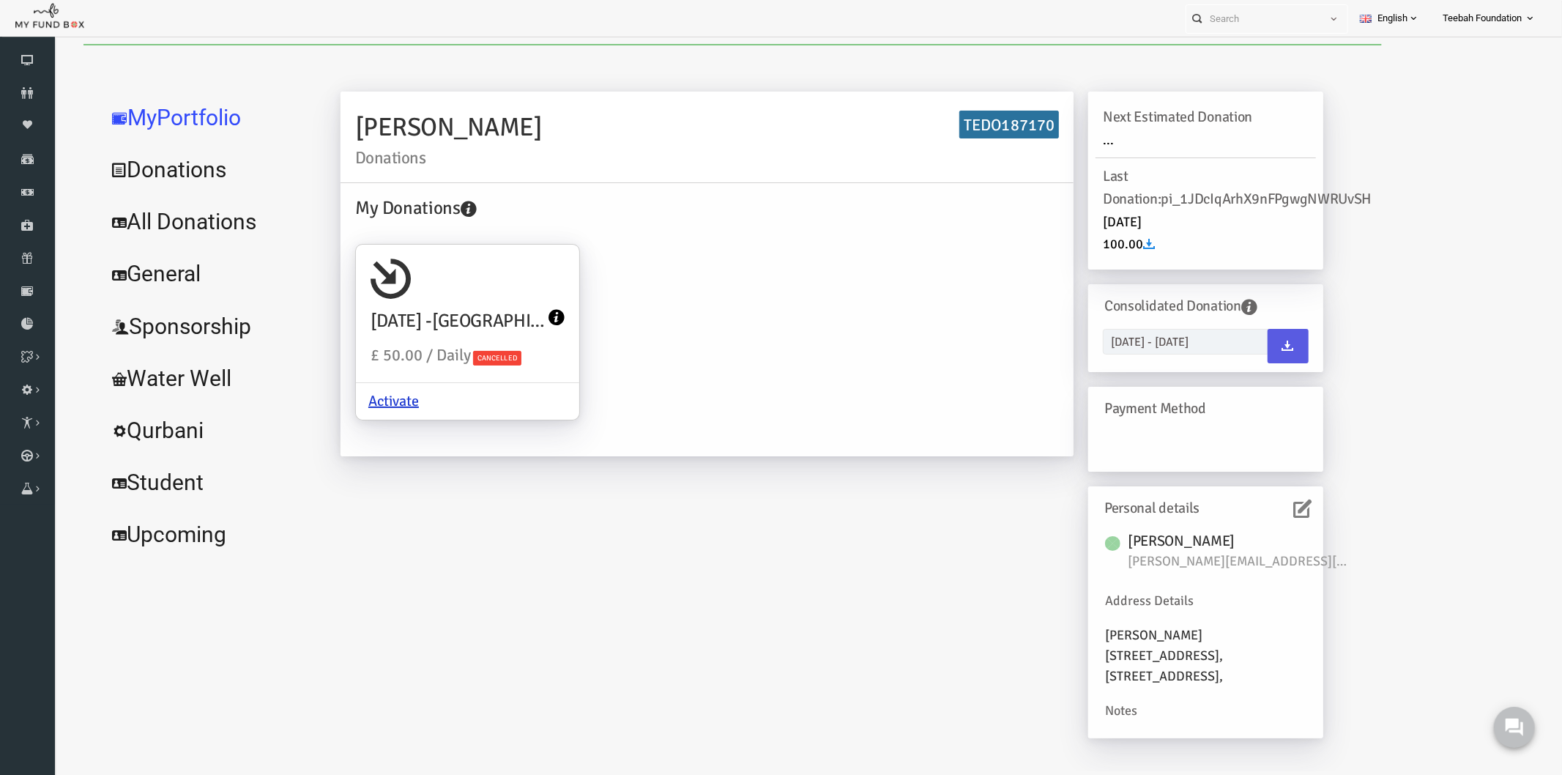
click at [146, 215] on link "All Donations" at bounding box center [178, 221] width 220 height 53
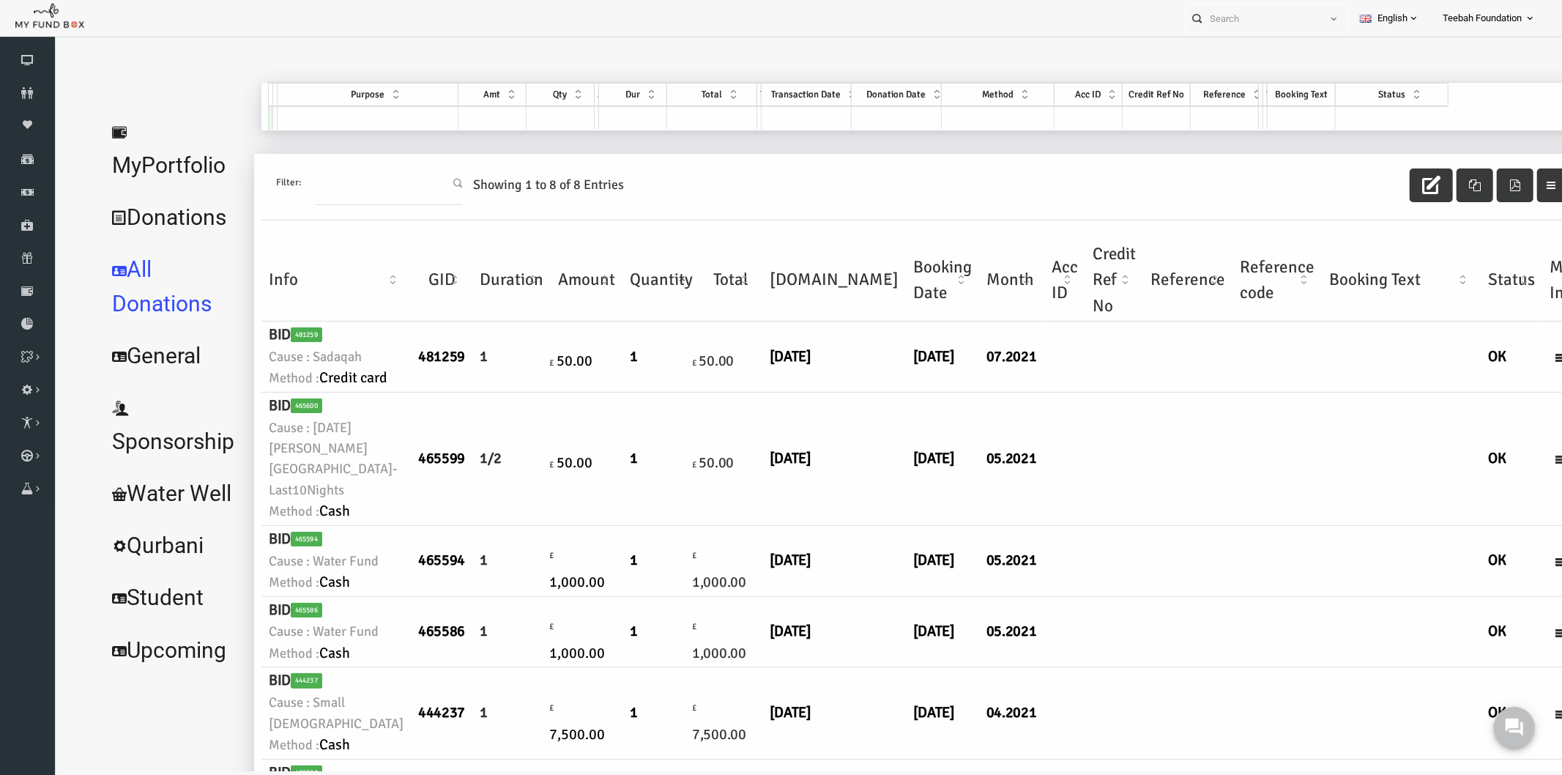
click at [1113, 392] on td at bounding box center [1157, 356] width 89 height 71
click at [181, 143] on link "MyPortfolio" at bounding box center [142, 148] width 148 height 86
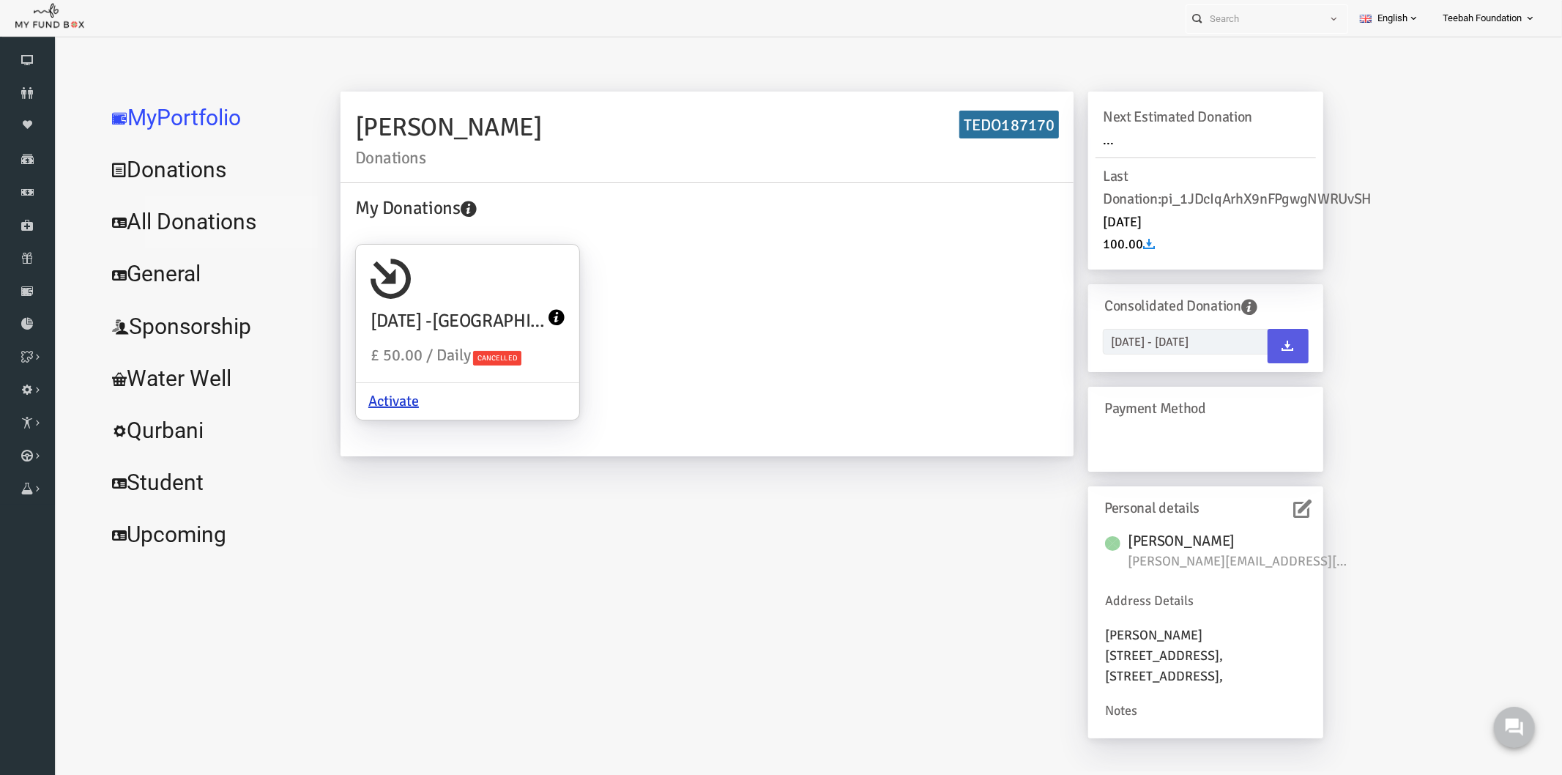
click at [152, 229] on link "All Donations" at bounding box center [178, 221] width 220 height 53
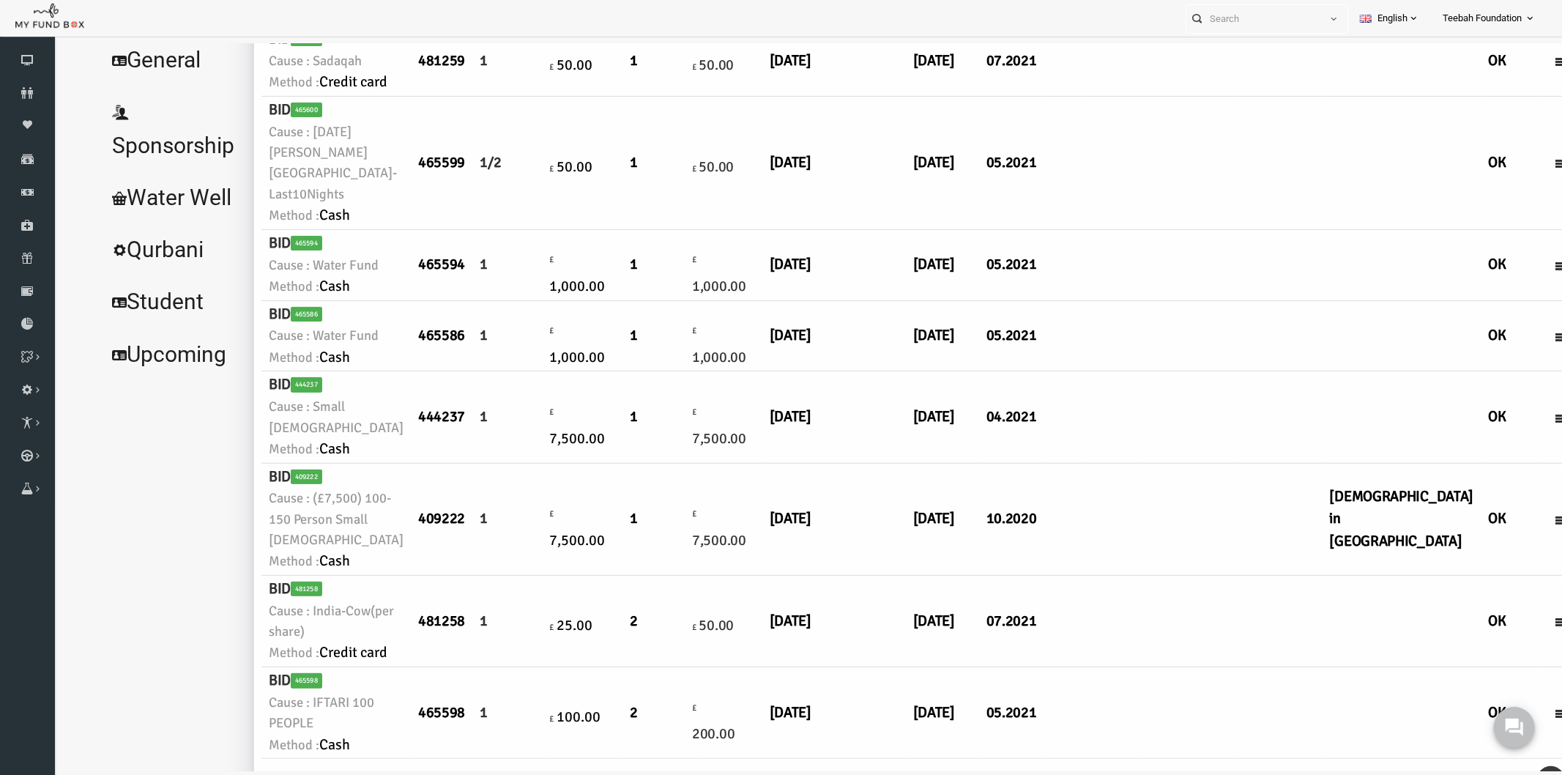
scroll to position [325, 0]
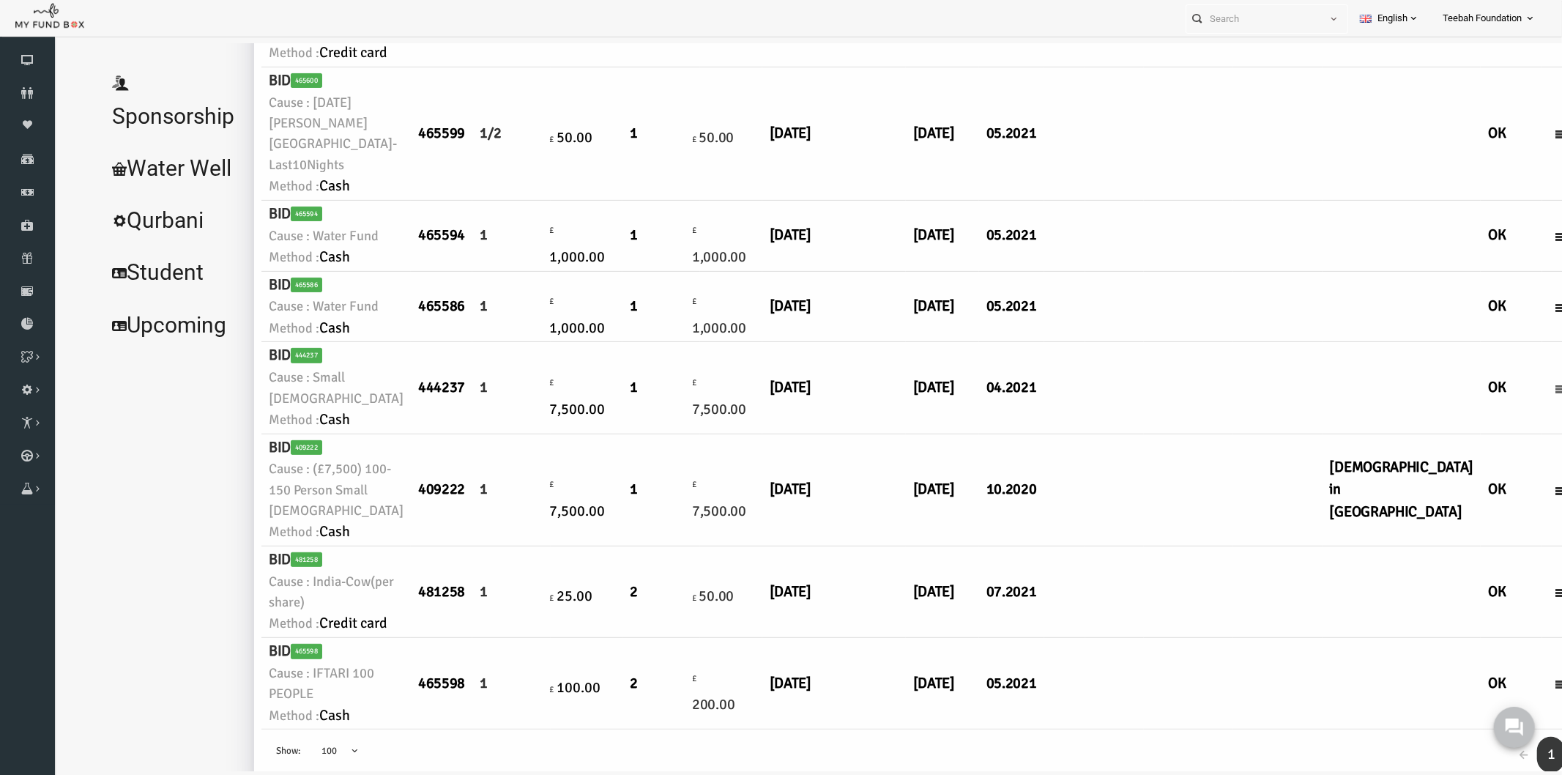
click at [1524, 394] on icon at bounding box center [1530, 388] width 12 height 12
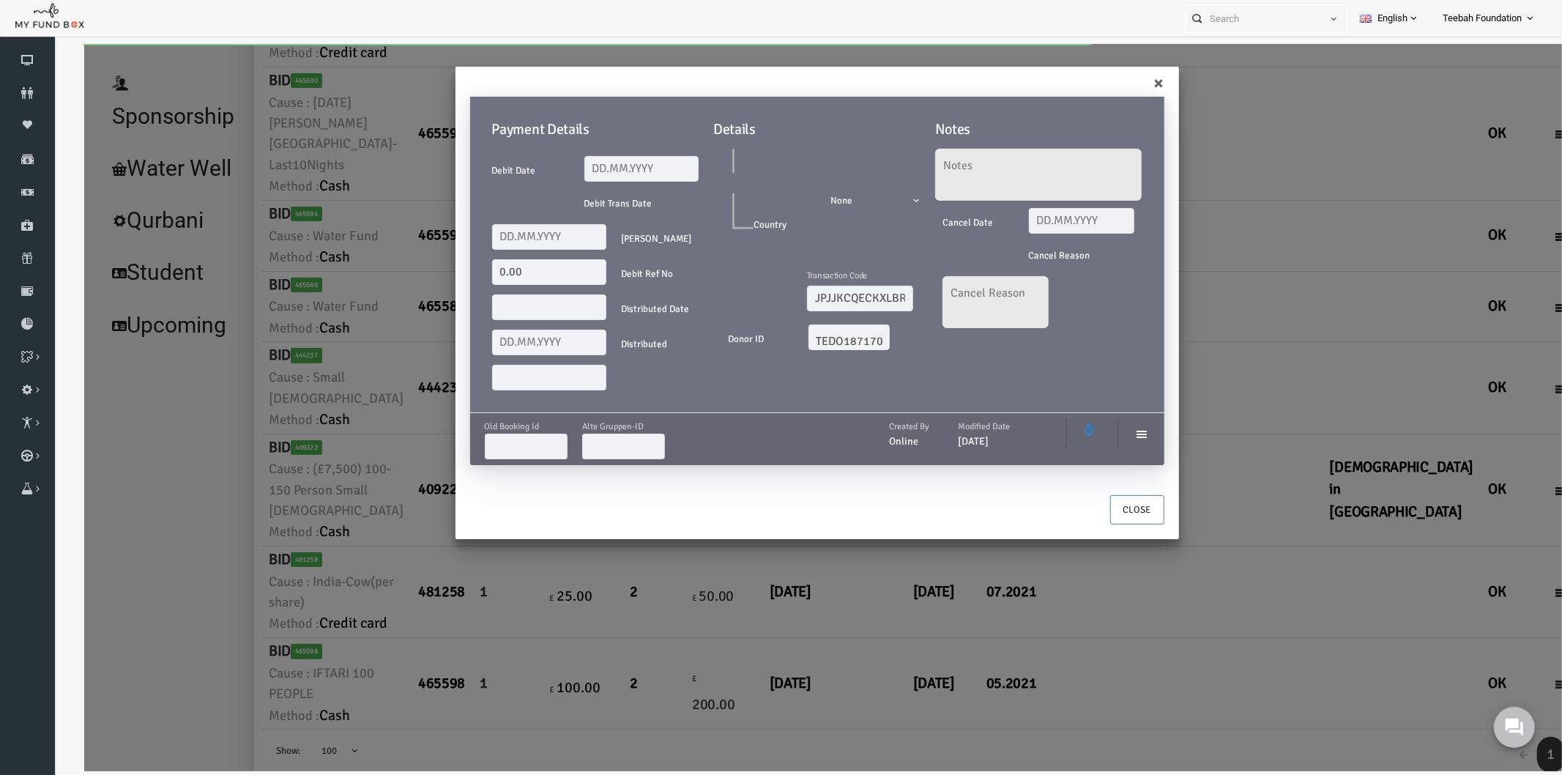
click at [1188, 367] on div "× Payment Details Debit Date Debit Trans Date Debit Amount 0.00 Debit Ref No Di…" at bounding box center [791, 406] width 1477 height 727
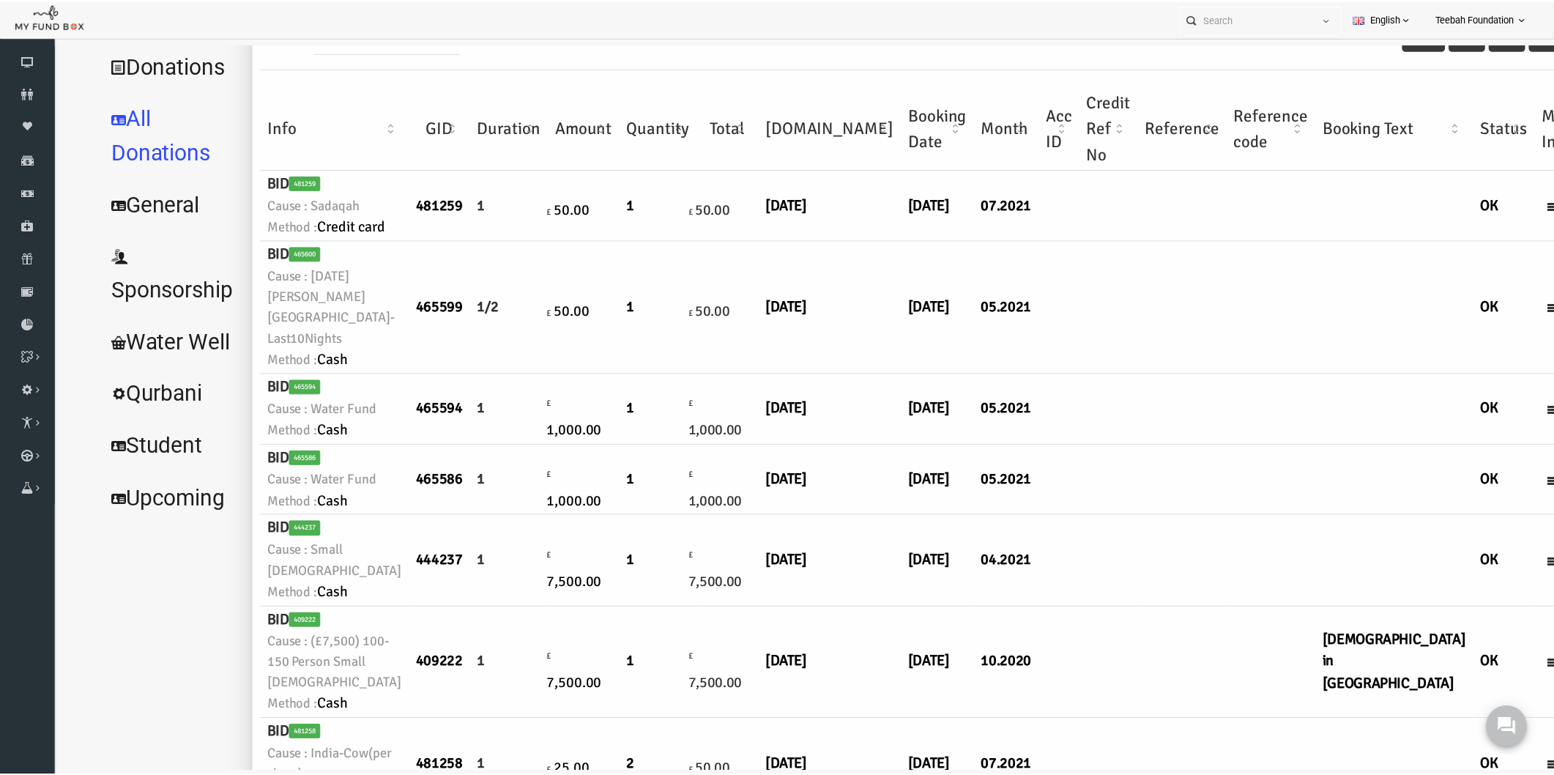
scroll to position [0, 0]
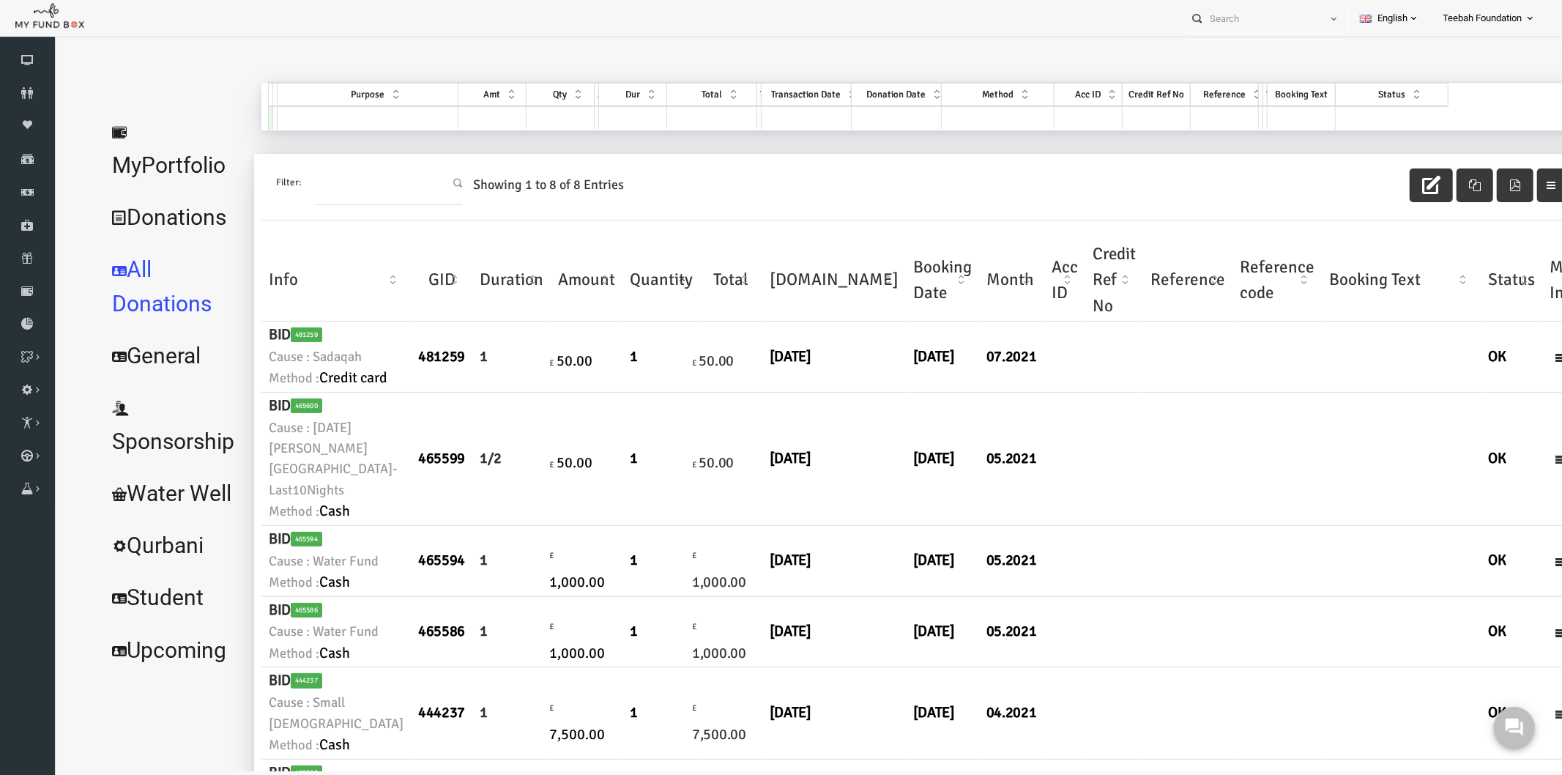
click at [177, 120] on link "MyPortfolio" at bounding box center [142, 148] width 148 height 86
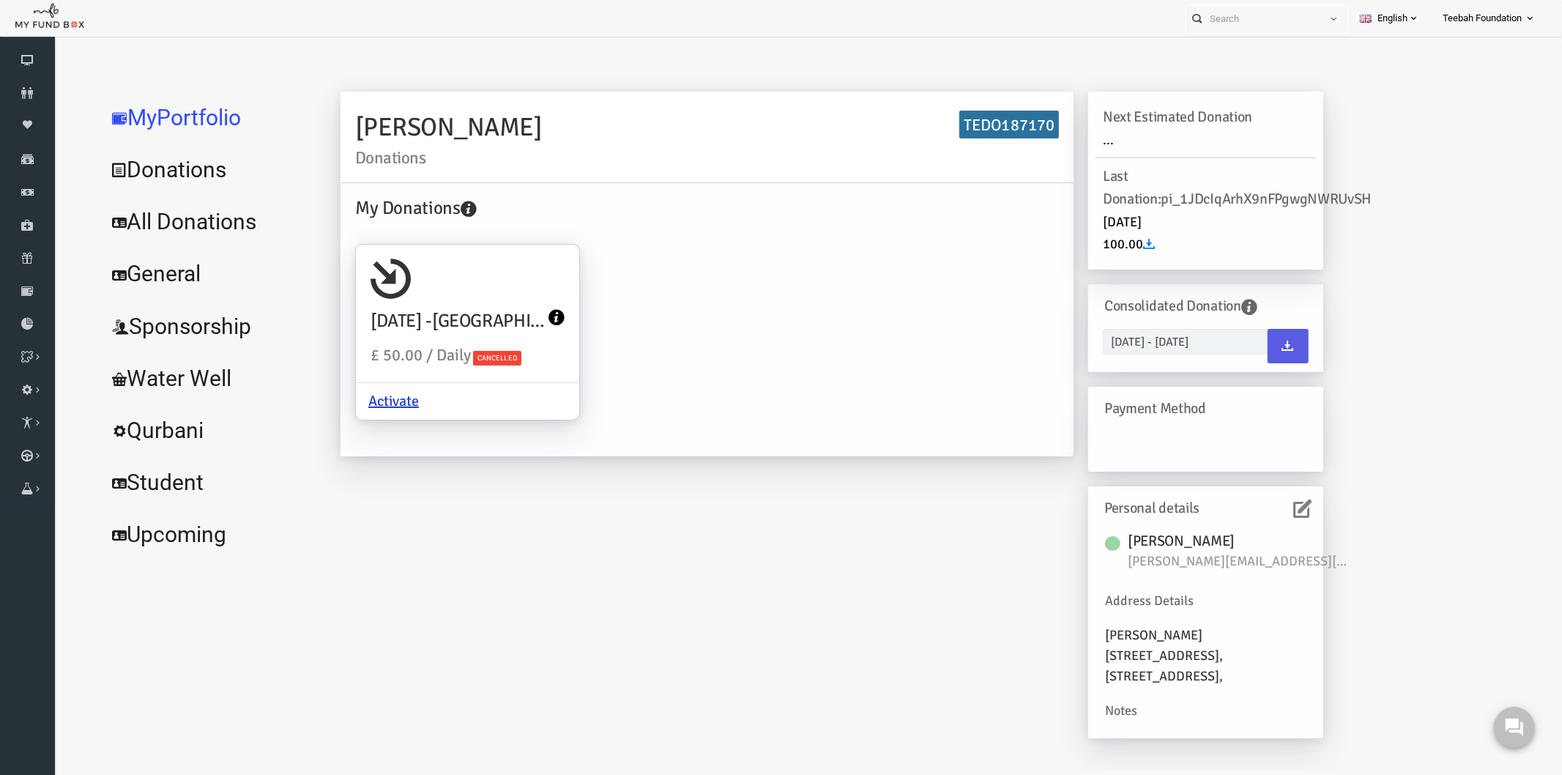
click at [1263, 501] on icon at bounding box center [1272, 508] width 18 height 18
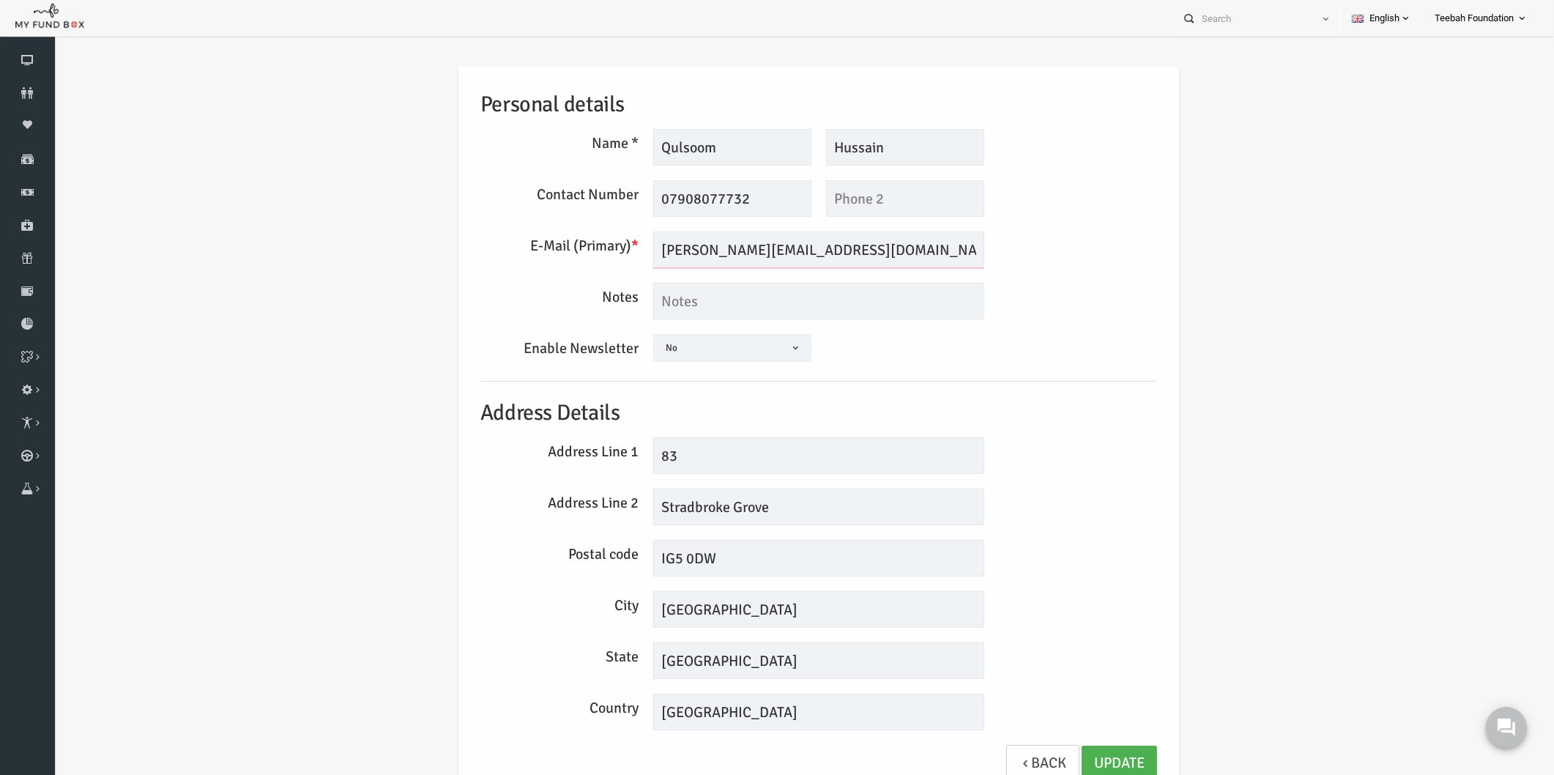
drag, startPoint x: 826, startPoint y: 245, endPoint x: 518, endPoint y: 255, distance: 307.7
click at [518, 255] on div "E-Mail (Primary) * f.chowdhery@hotmail.com We will be sending invoices to this …" at bounding box center [788, 249] width 691 height 37
click at [356, 238] on div "Personal details Name * Qulsoom Description allows upto maximum of 255 characte…" at bounding box center [788, 435] width 1470 height 782
click at [1236, 195] on div "Personal details Name * Qulsoom Description allows upto maximum of 255 characte…" at bounding box center [788, 435] width 1470 height 782
click at [1086, 330] on div "Personal details Name * Qulsoom Description allows upto maximum of 255 characte…" at bounding box center [789, 431] width 706 height 731
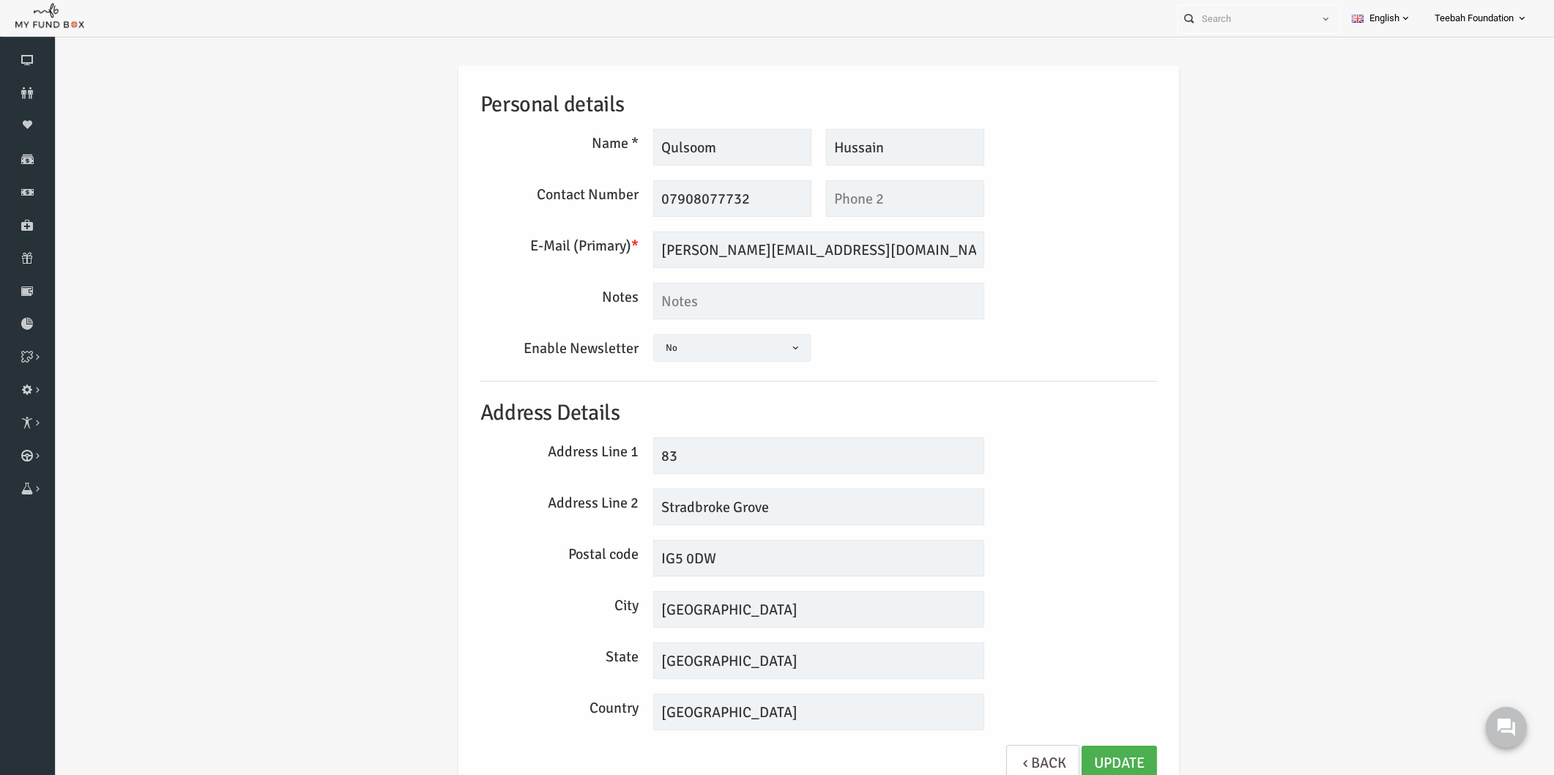
click at [1067, 461] on div "Address Line 1 83" at bounding box center [788, 455] width 691 height 37
click at [1283, 350] on div "Personal details Name * Qulsoom Description allows upto maximum of 255 characte…" at bounding box center [788, 435] width 1470 height 782
drag, startPoint x: 263, startPoint y: 142, endPoint x: 254, endPoint y: 61, distance: 81.7
click at [263, 142] on div "Personal details Name * Qulsoom Description allows upto maximum of 255 characte…" at bounding box center [788, 435] width 1470 height 782
click at [164, 103] on div "Personal details Name * Qulsoom Description allows upto maximum of 255 characte…" at bounding box center [788, 435] width 1470 height 782
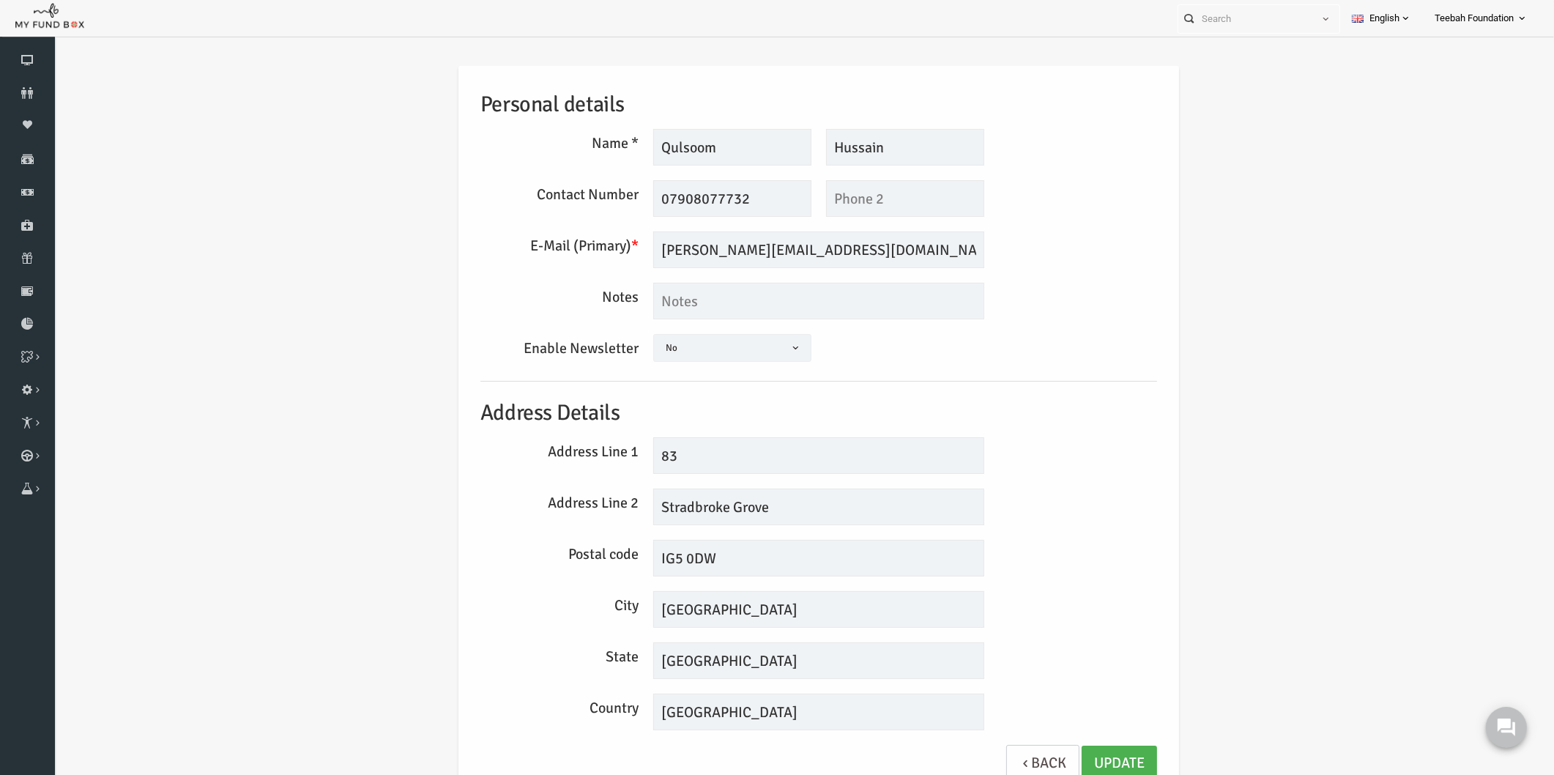
click at [1255, 386] on div "Personal details Name * Qulsoom Description allows upto maximum of 255 characte…" at bounding box center [788, 435] width 1470 height 782
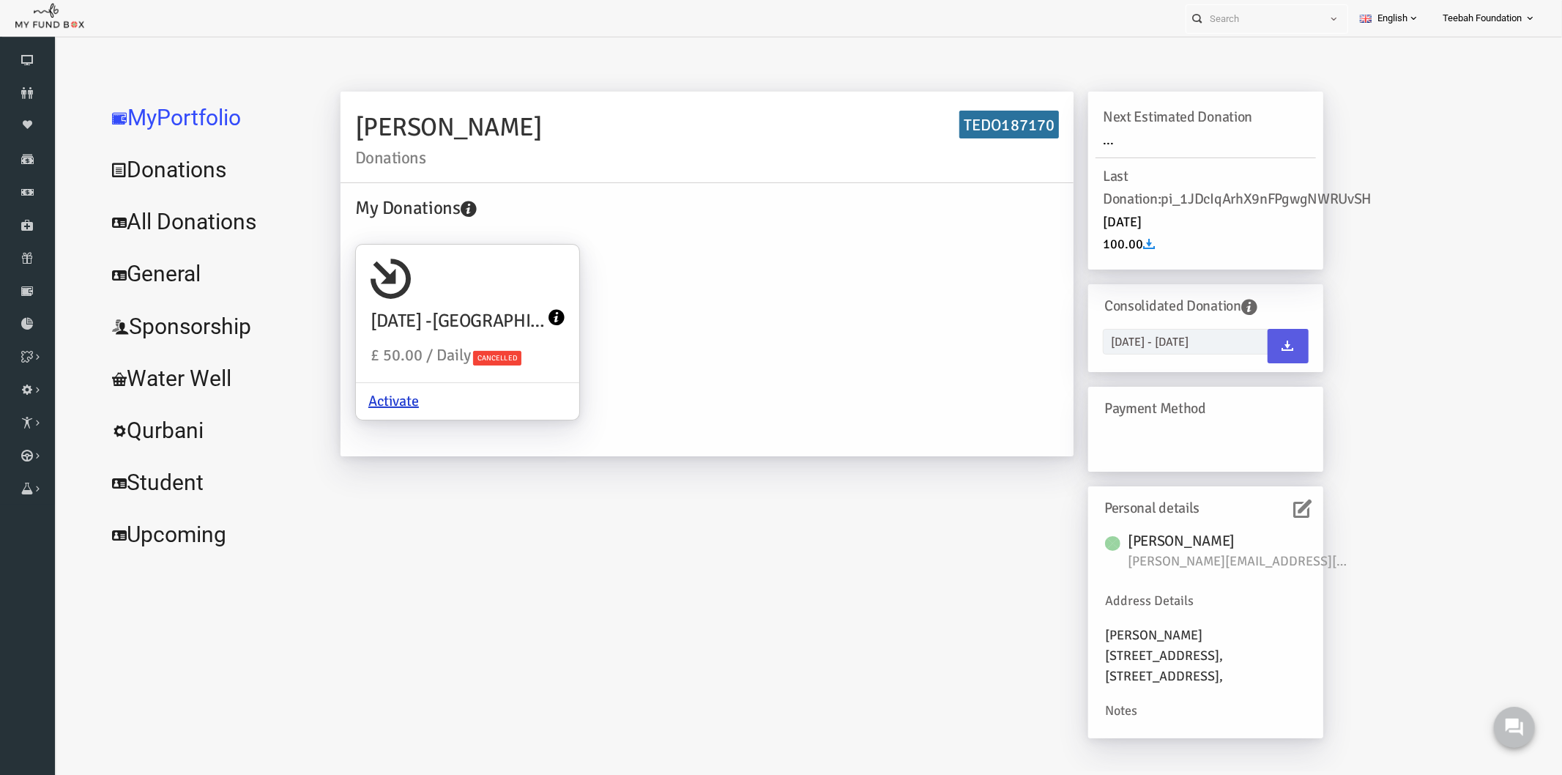
click at [173, 223] on link "All Donations" at bounding box center [178, 221] width 220 height 53
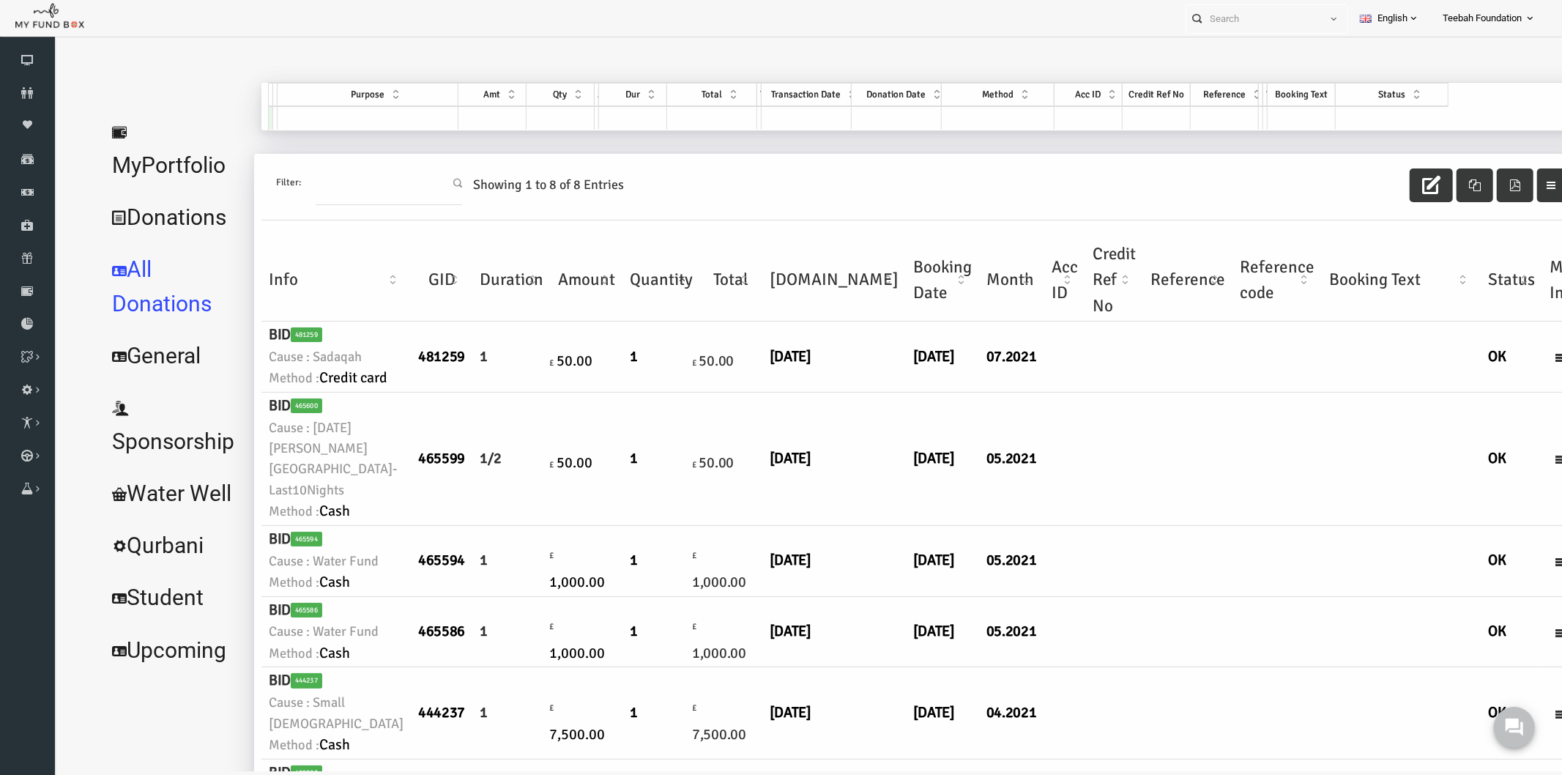
click at [948, 525] on td "05.2021" at bounding box center [980, 458] width 65 height 133
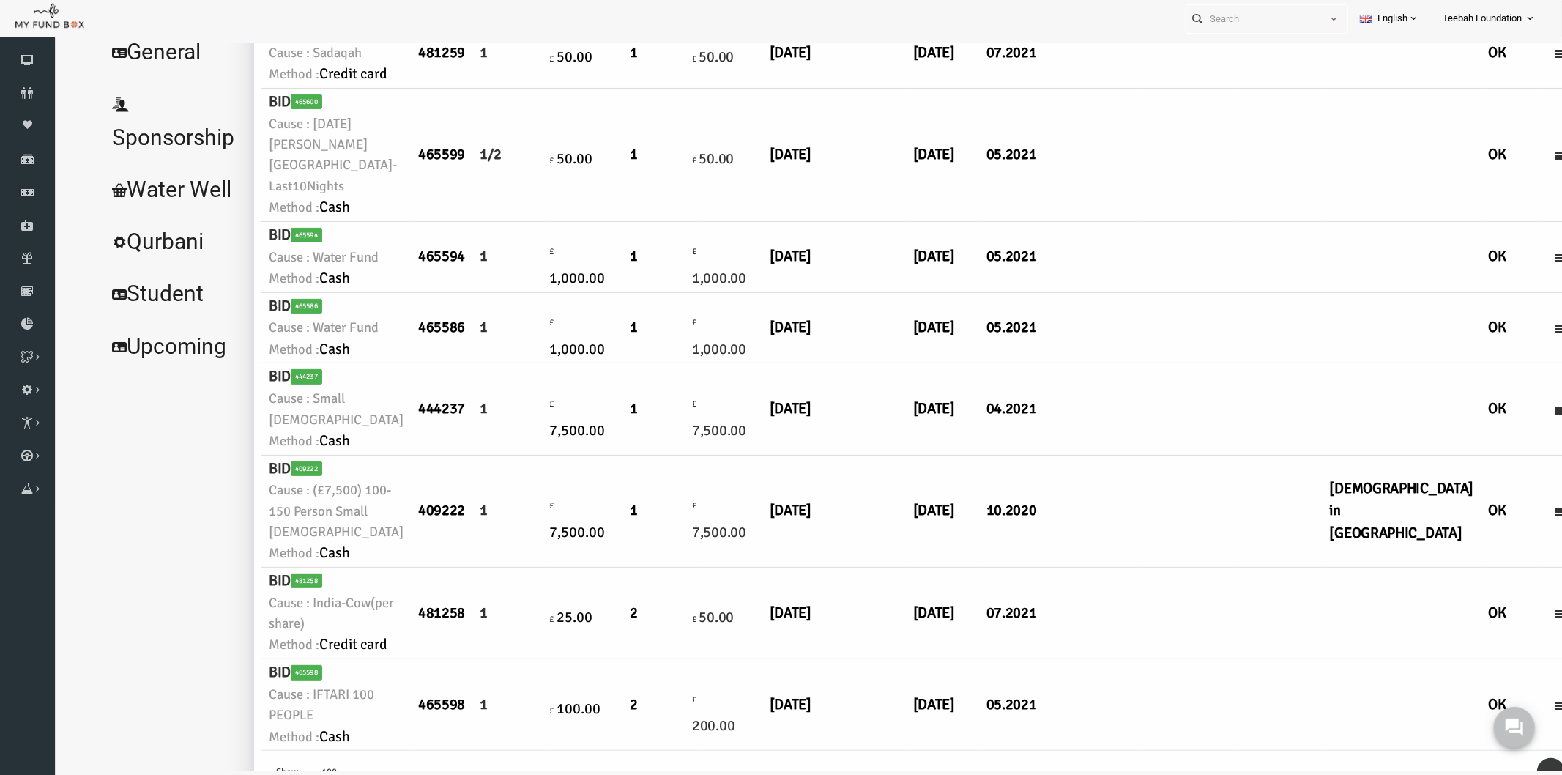
scroll to position [325, 0]
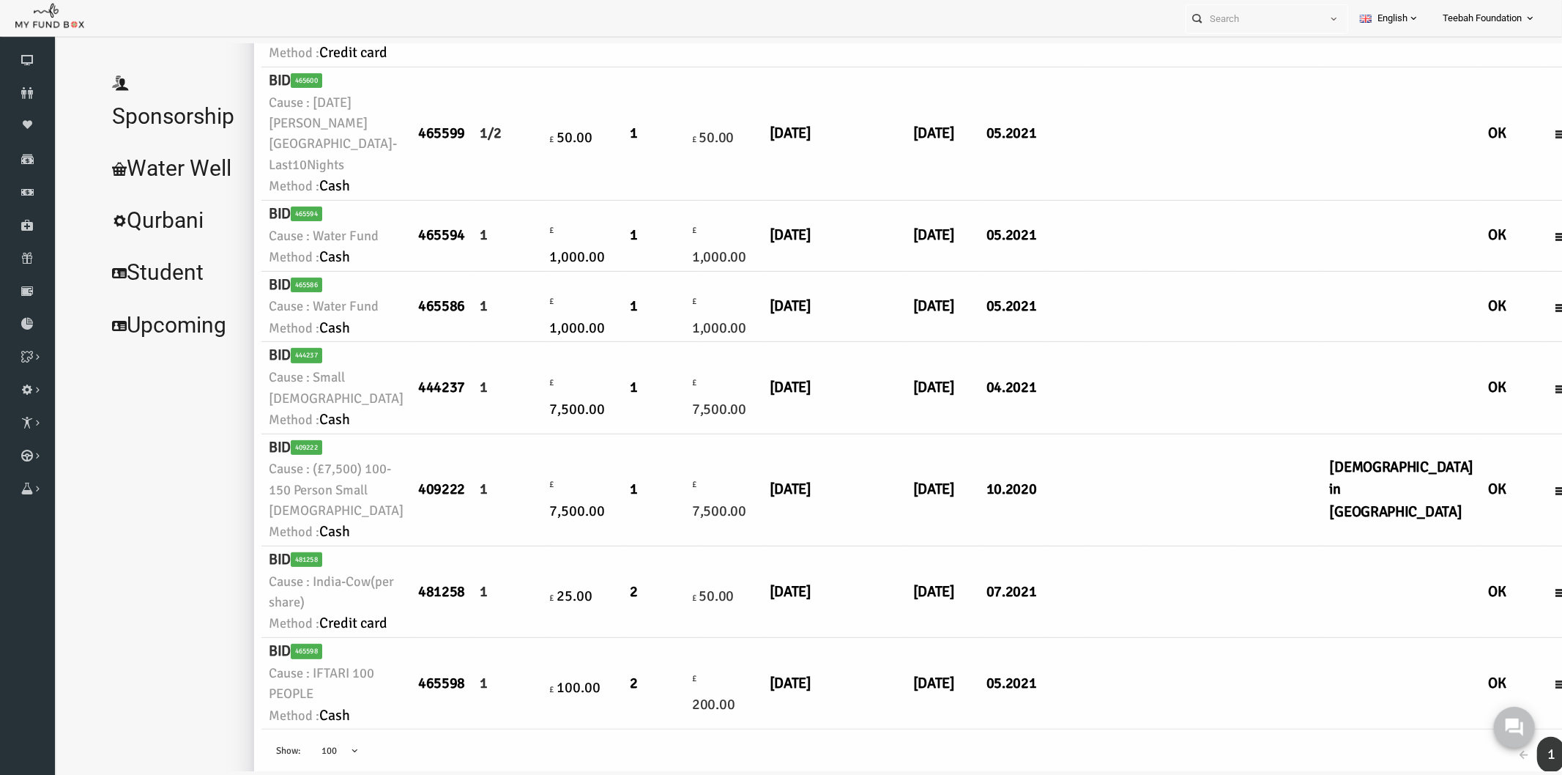
click at [1113, 433] on td at bounding box center [1157, 387] width 89 height 92
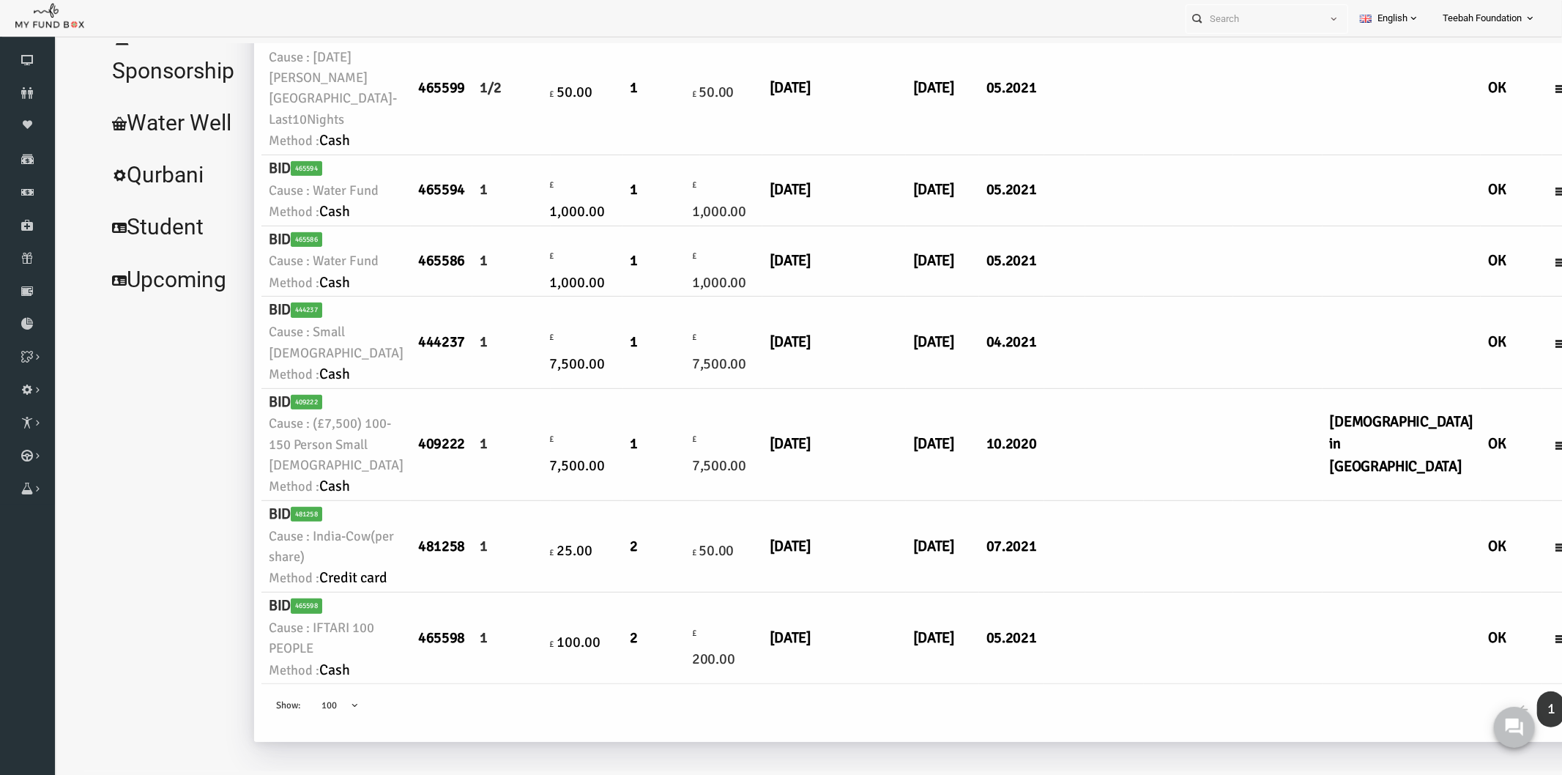
scroll to position [488, 0]
click at [948, 500] on td "10.2020" at bounding box center [980, 444] width 65 height 112
click at [948, 387] on td "04.2021" at bounding box center [980, 342] width 65 height 92
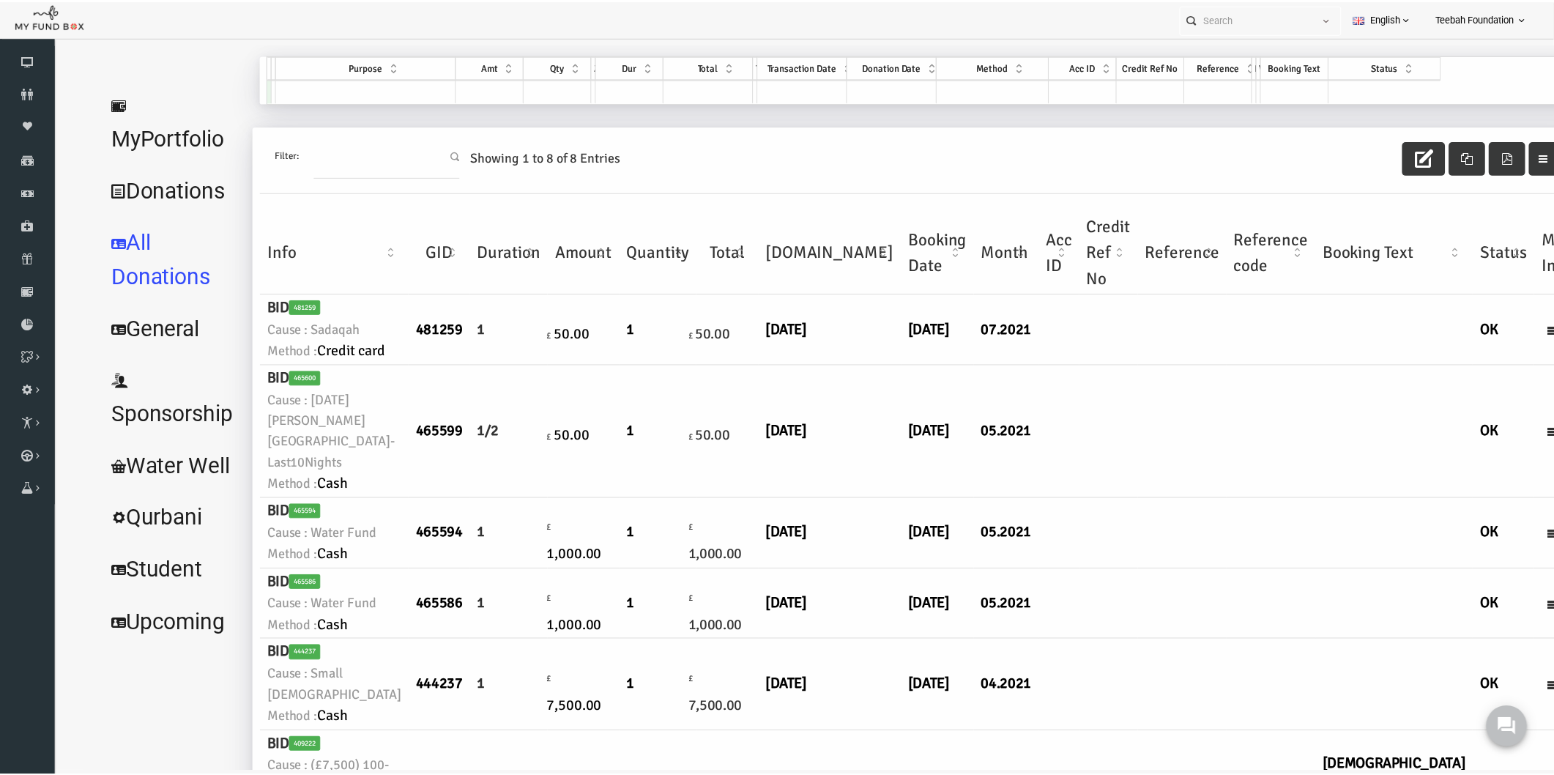
scroll to position [0, 0]
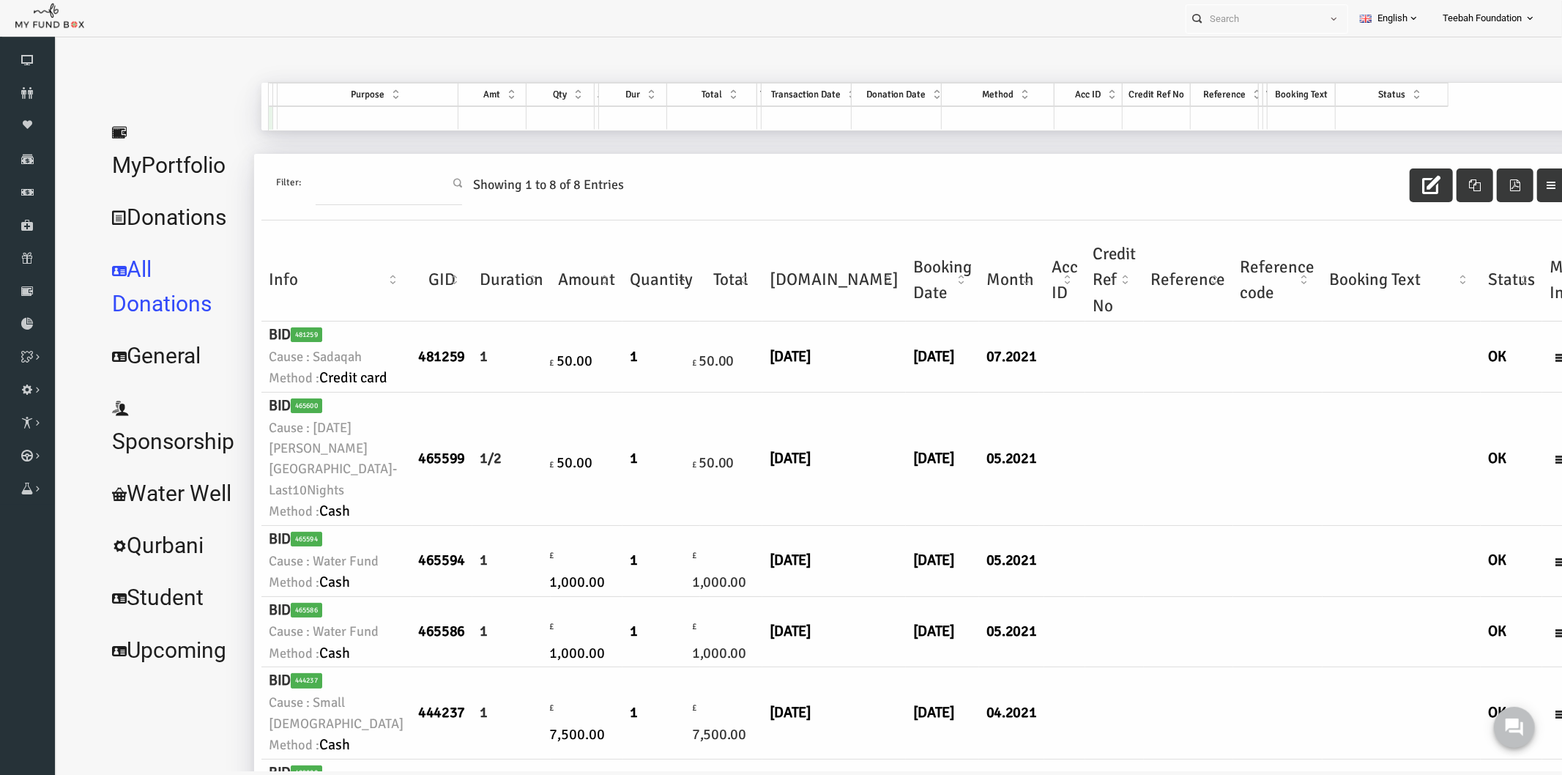
click at [198, 127] on link "MyPortfolio" at bounding box center [142, 148] width 148 height 86
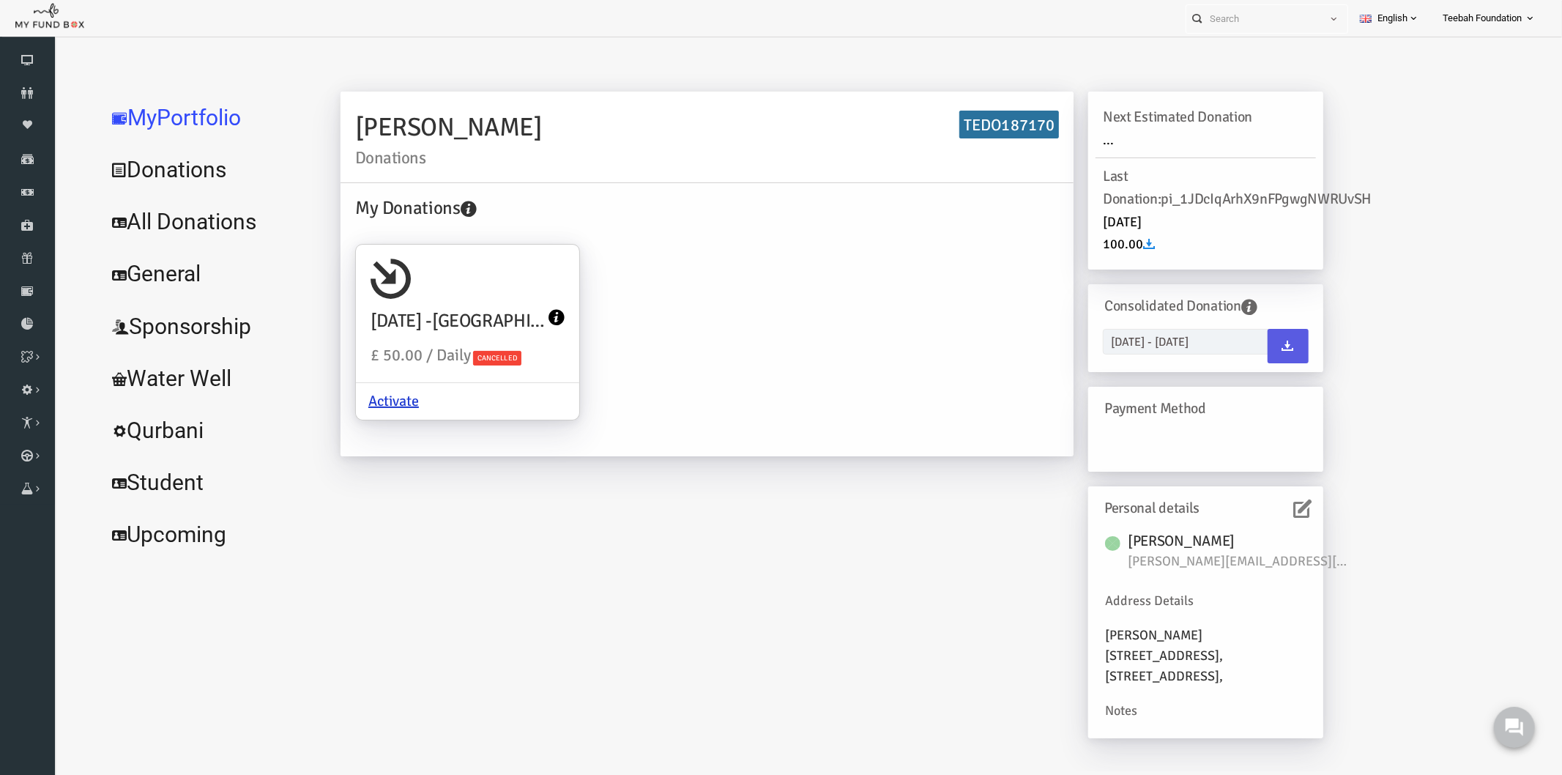
click at [748, 272] on div "My Donations RAMADAN -Sadaqah-Last10Nights £ 50.00 / Daily Cancelled Activate" at bounding box center [676, 316] width 718 height 247
click at [1264, 502] on icon at bounding box center [1272, 508] width 18 height 18
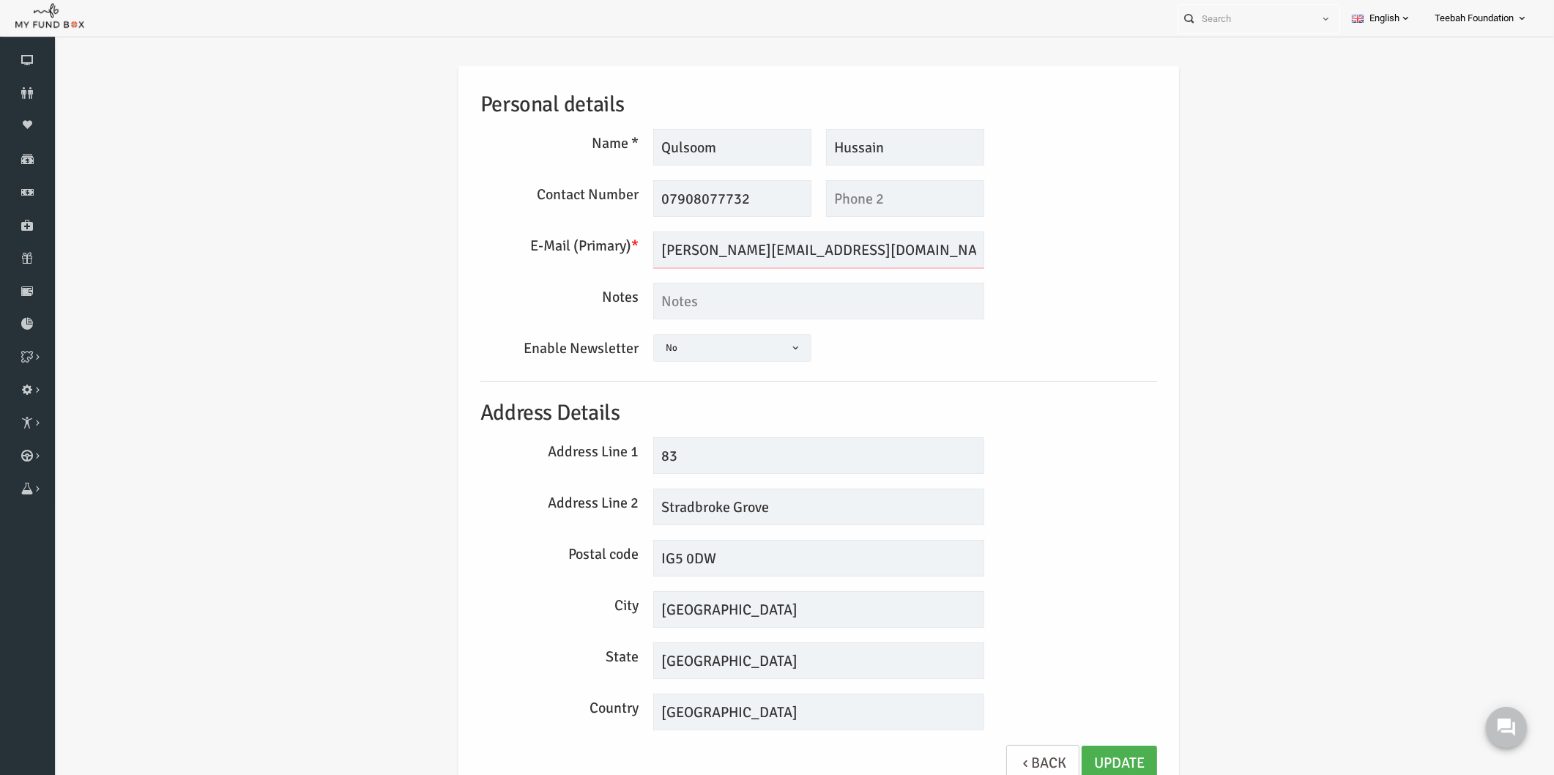
drag, startPoint x: 802, startPoint y: 251, endPoint x: 545, endPoint y: 253, distance: 256.3
click at [545, 253] on div "E-Mail (Primary) * f.chowdhery@hotmail.com We will be sending invoices to this …" at bounding box center [788, 249] width 691 height 37
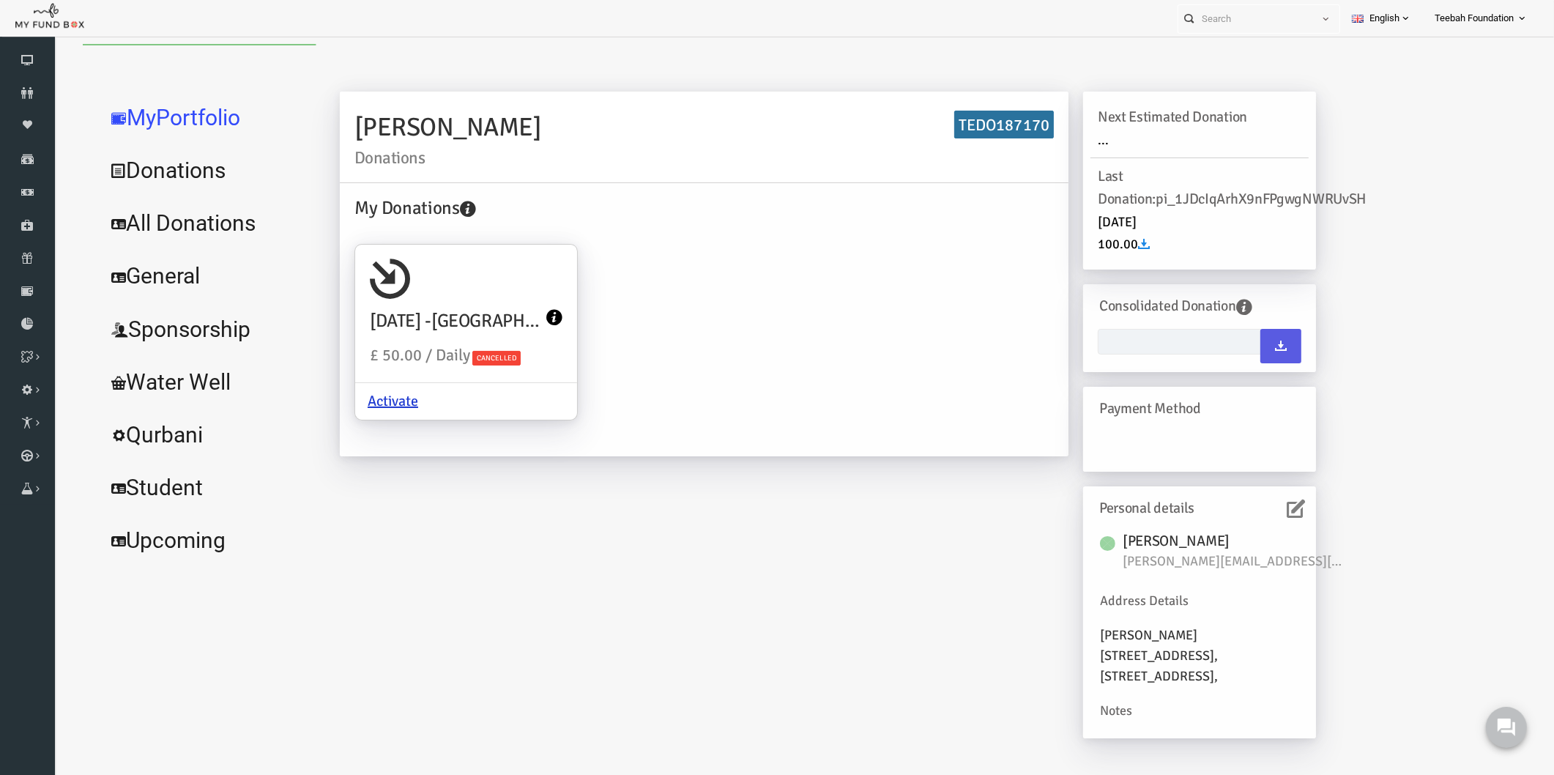
type input "[DATE] - [DATE]"
click at [165, 225] on link "All Donations" at bounding box center [178, 221] width 220 height 53
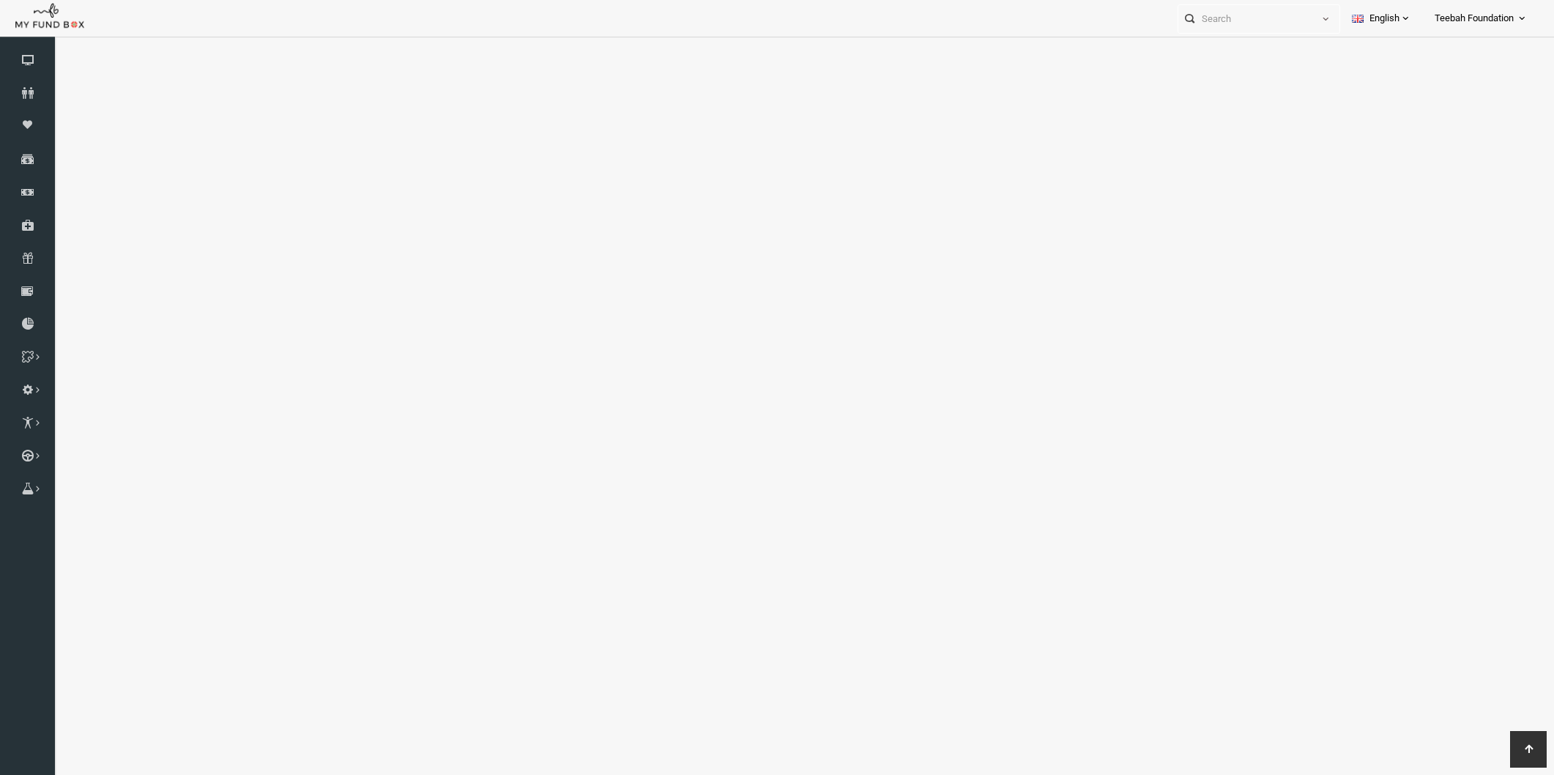
scroll to position [2609, 0]
select select "100"
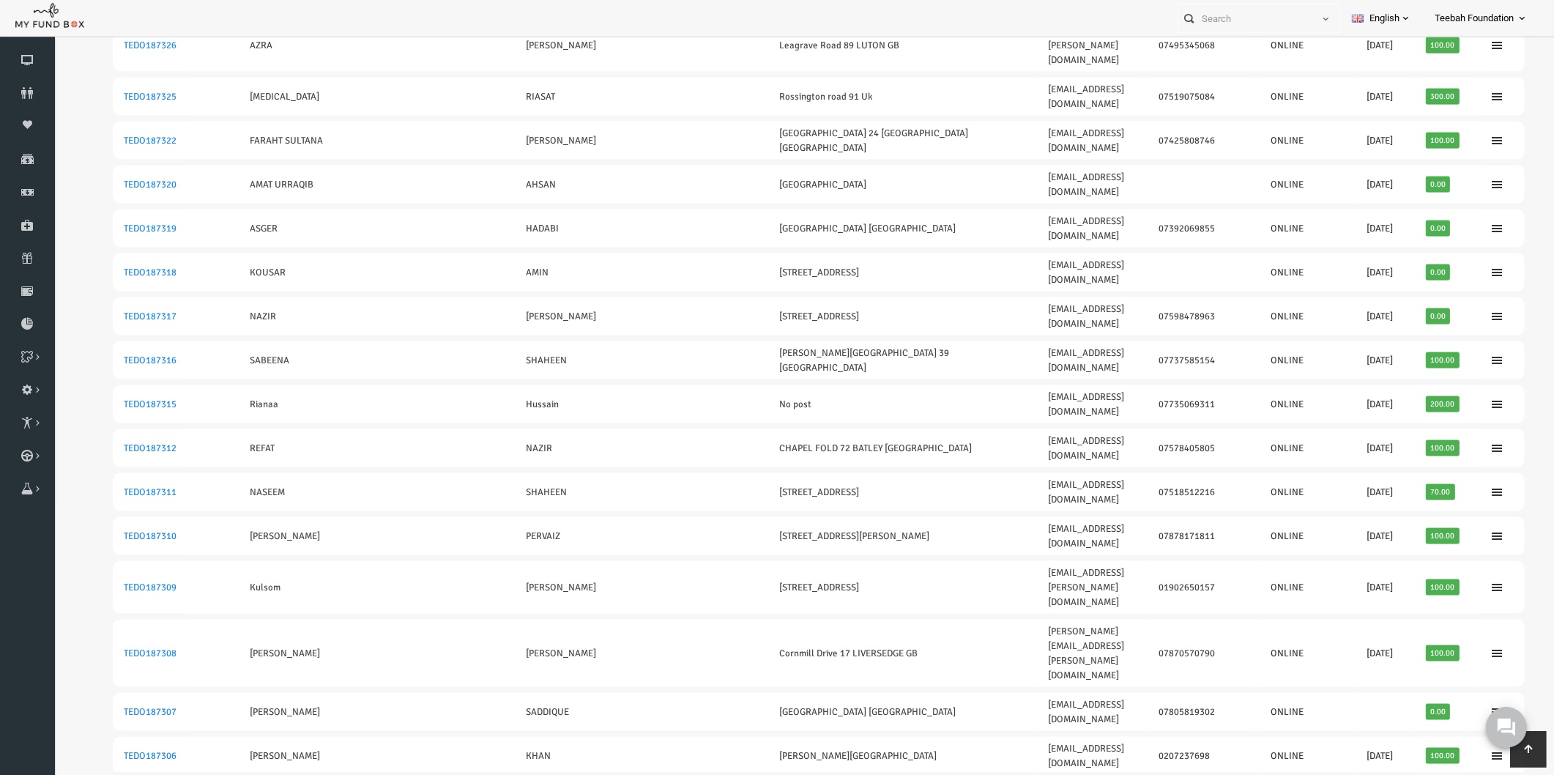
scroll to position [0, 0]
click at [31, 88] on icon at bounding box center [27, 93] width 55 height 12
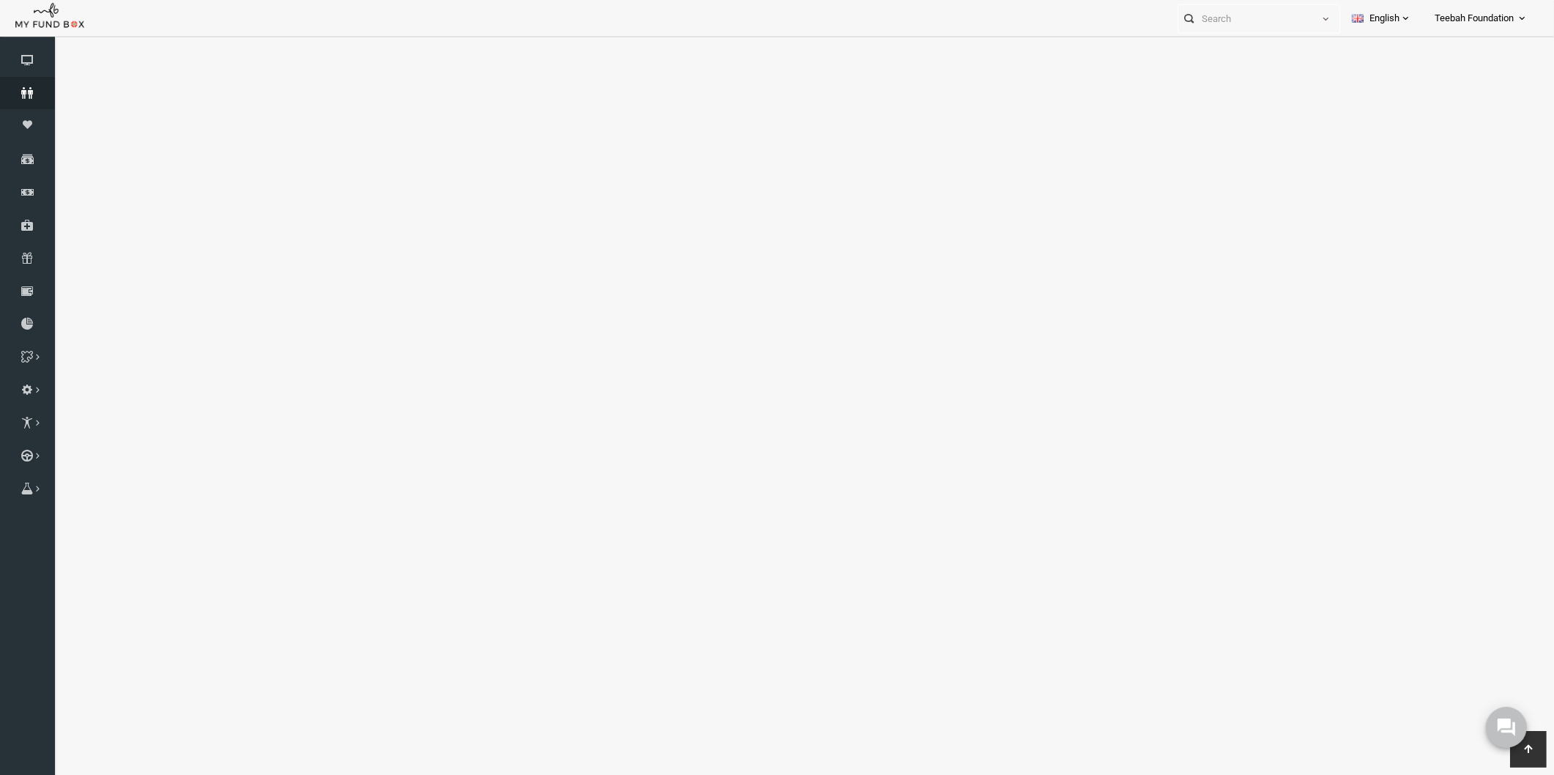
select select "100"
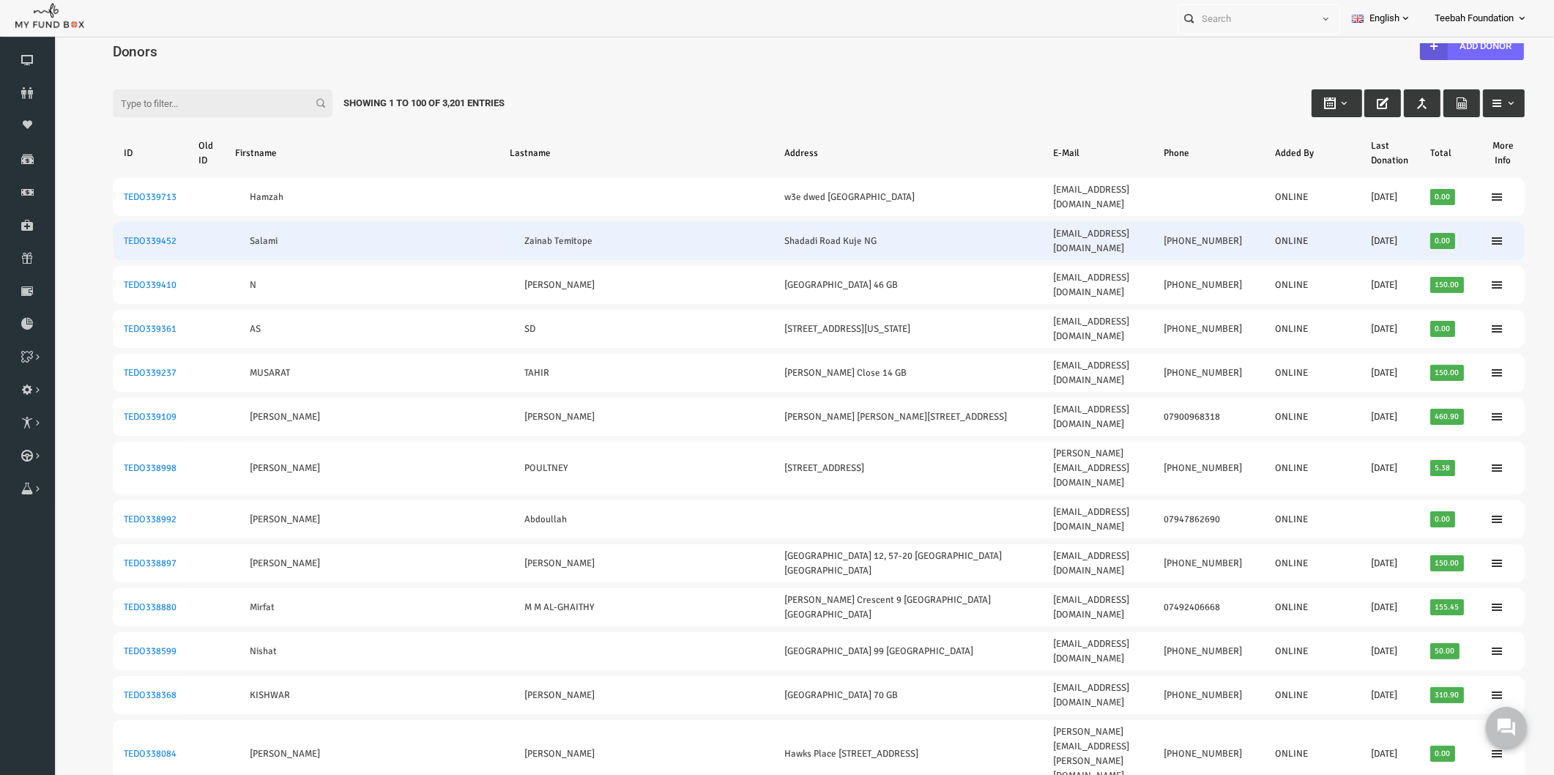
scroll to position [31, 0]
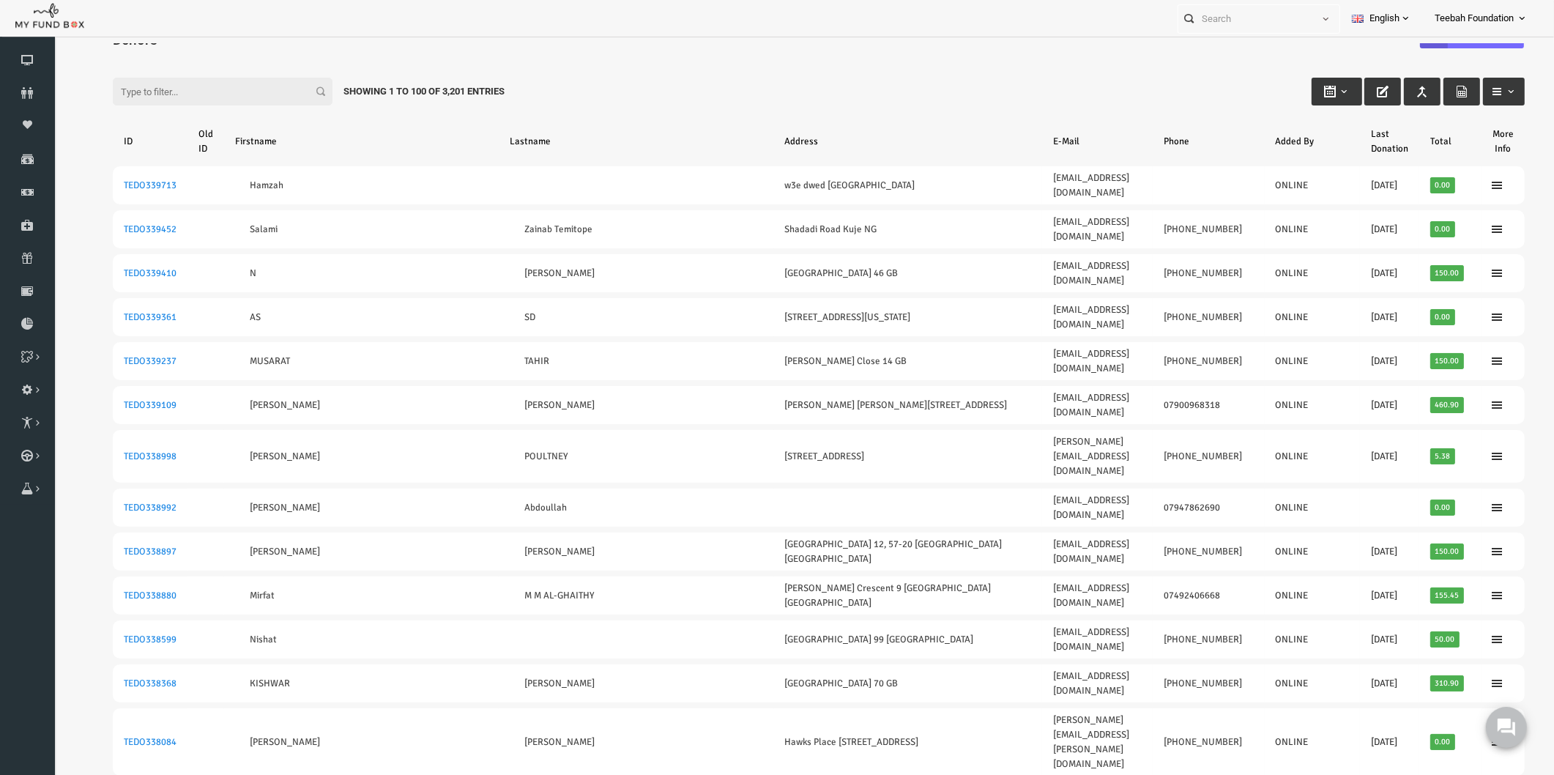
click at [791, 71] on div "Filter: Showing 1 to 100 of 3,201 Entries" at bounding box center [788, 78] width 1441 height 40
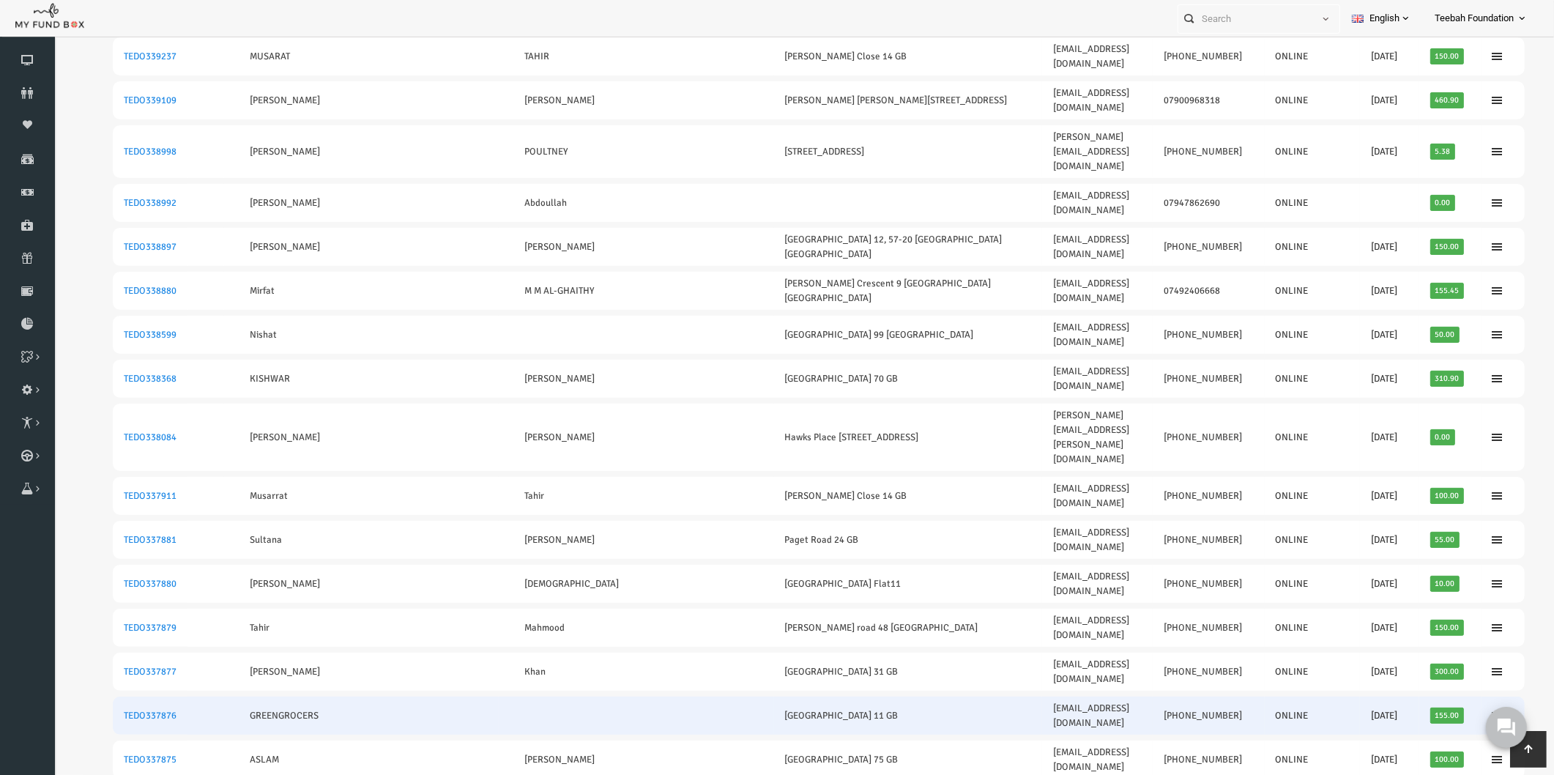
scroll to position [0, 0]
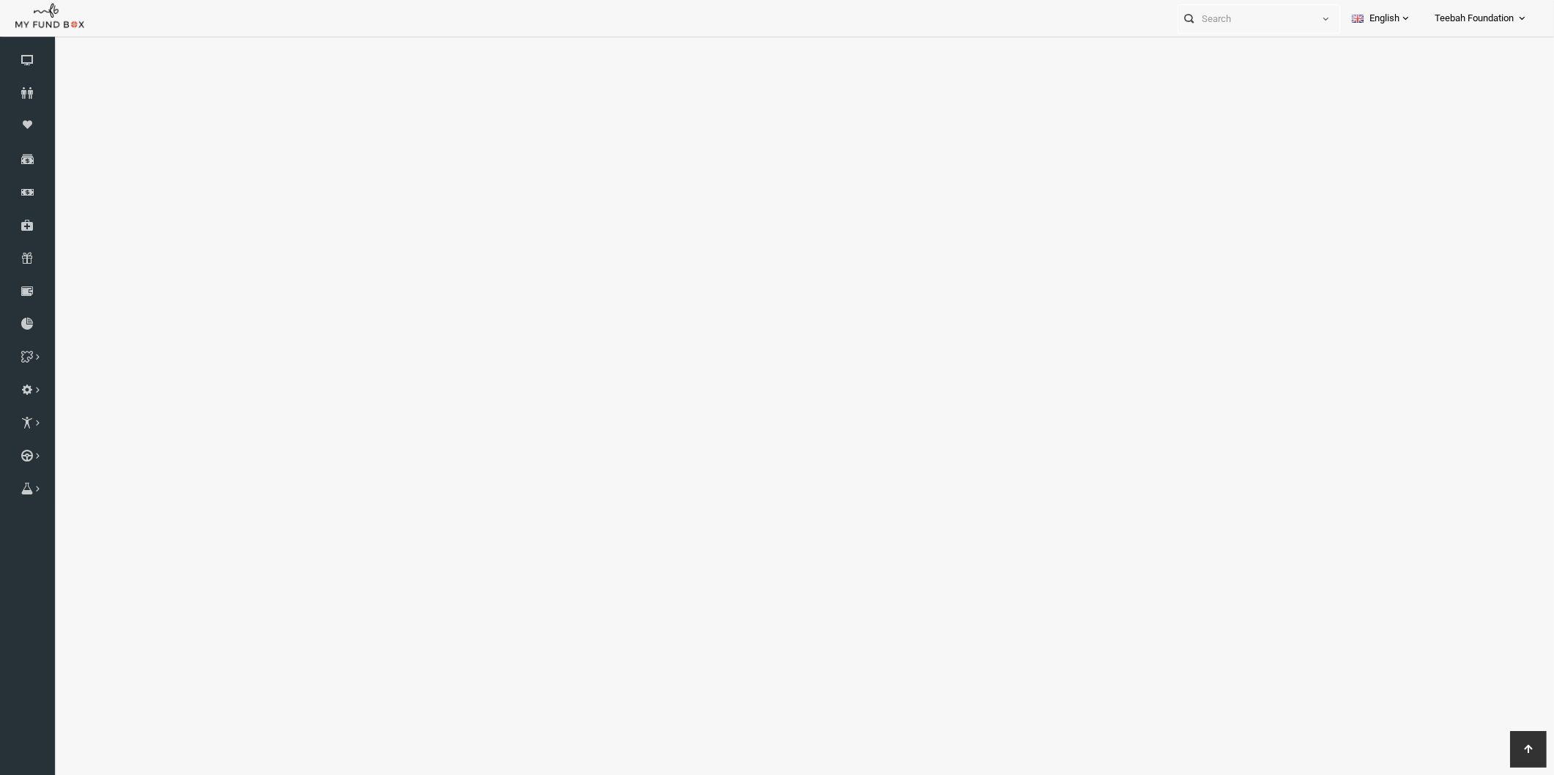
select select "100"
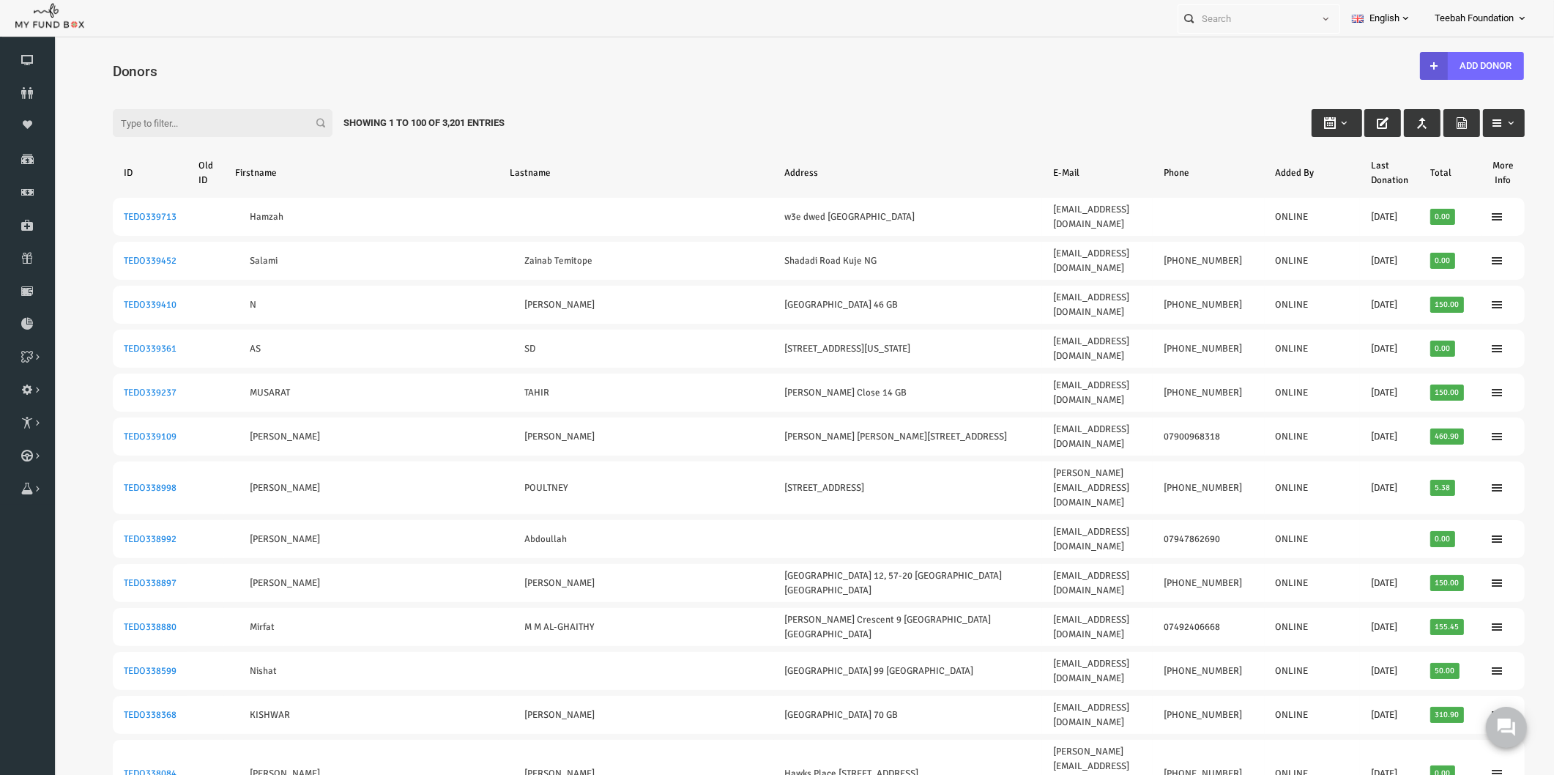
click at [1065, 99] on div "Filter: Showing 1 to 100 of 3,201 Entries" at bounding box center [788, 109] width 1441 height 40
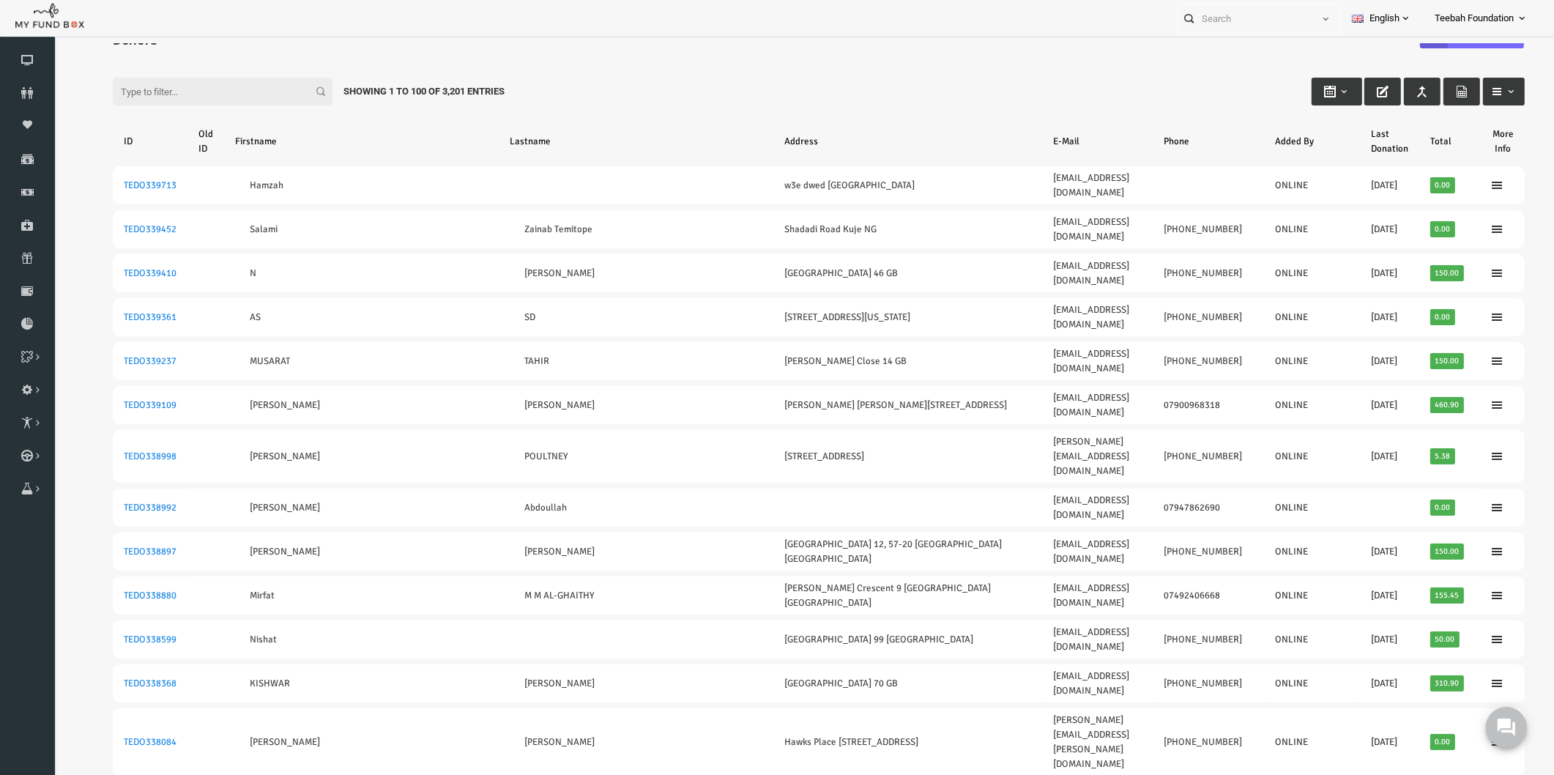
click at [1106, 75] on div "Filter: Showing 1 to 100 of 3,201 Entries" at bounding box center [788, 78] width 1441 height 40
click at [1074, 75] on div "Filter: Showing 1 to 100 of 3,201 Entries" at bounding box center [788, 78] width 1441 height 40
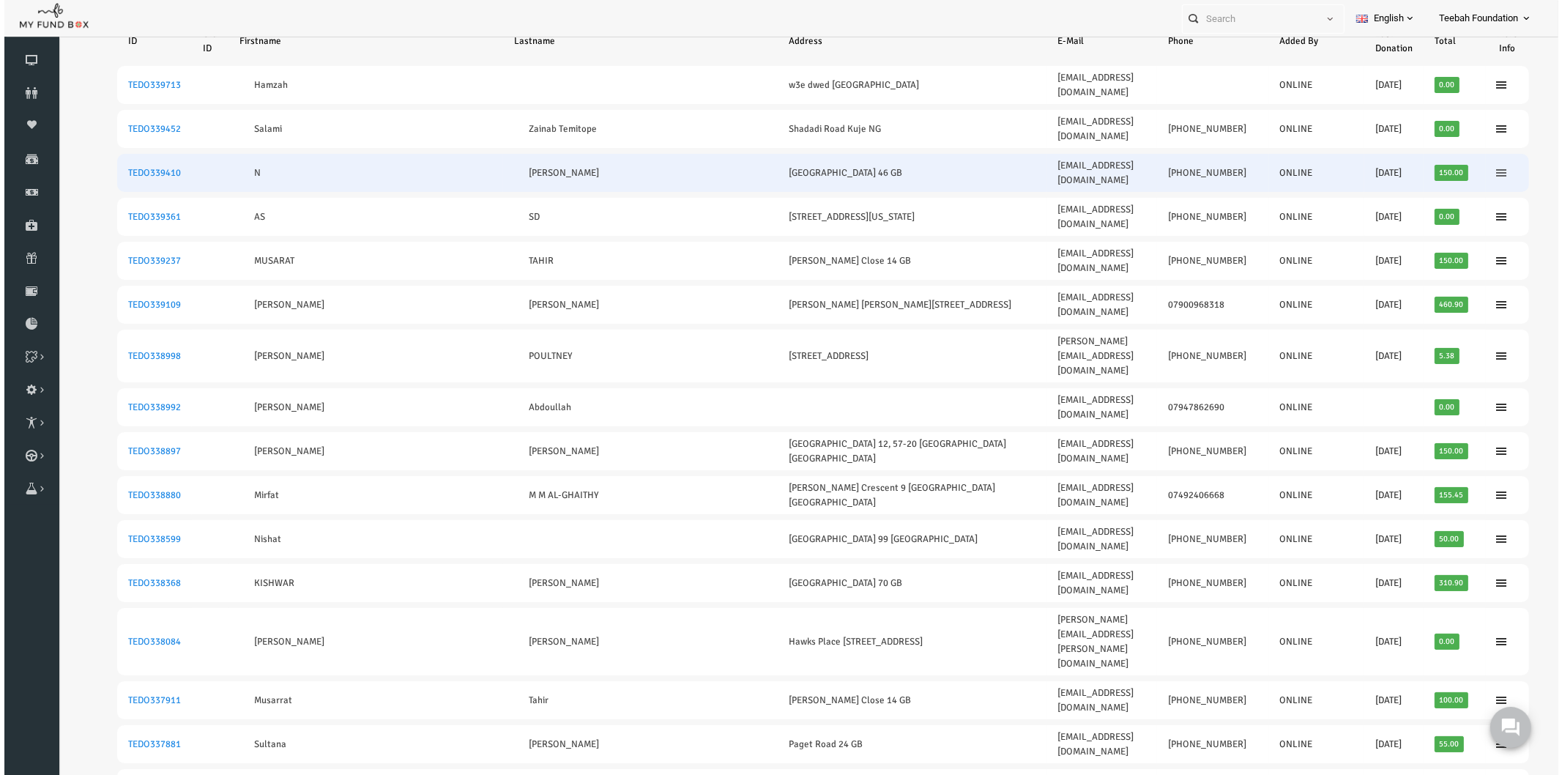
scroll to position [0, 0]
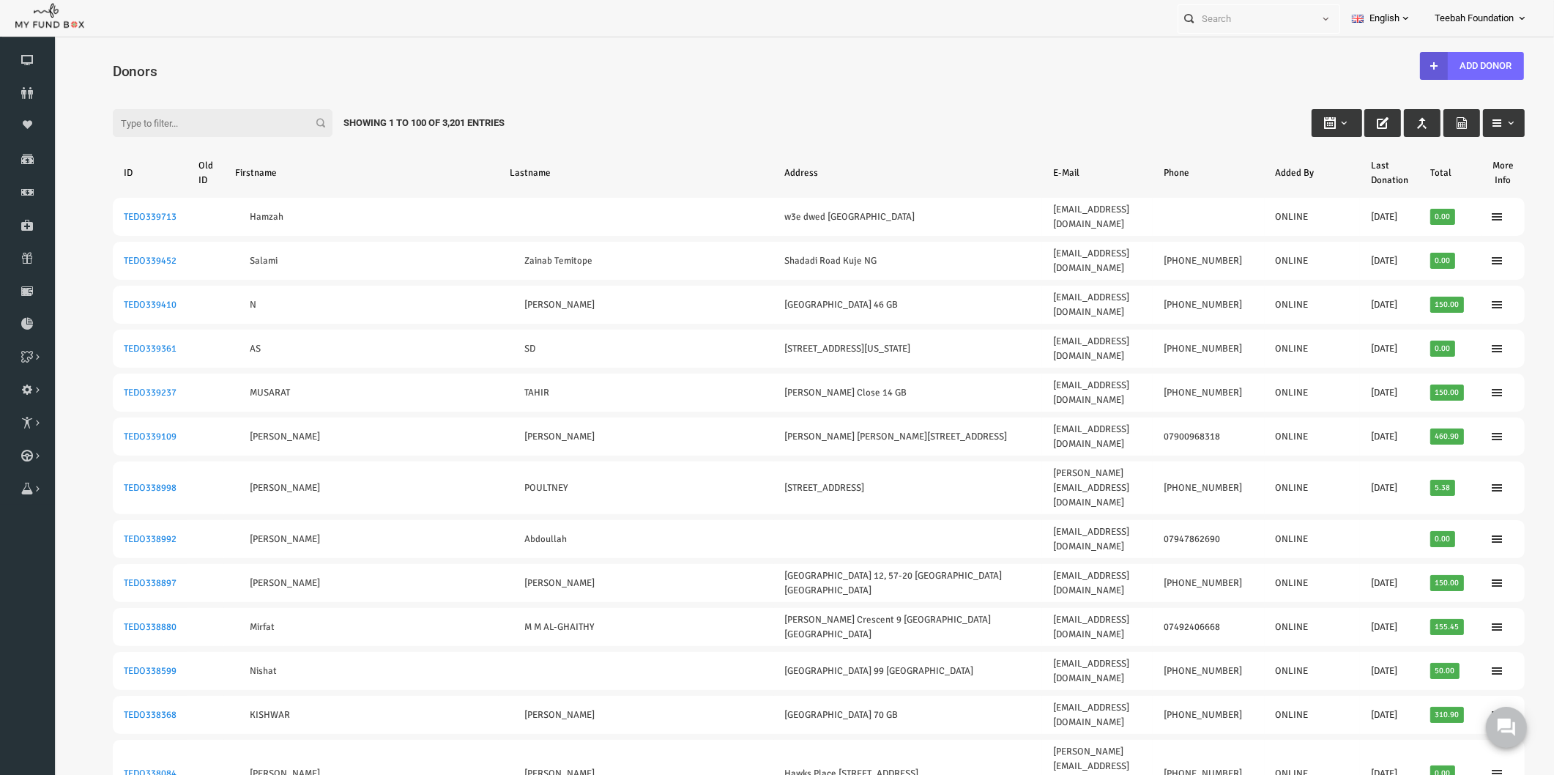
click at [1152, 101] on div "Filter: Showing 1 to 100 of 3,201 Entries" at bounding box center [788, 109] width 1441 height 40
click at [159, 124] on input "Filter:" at bounding box center [193, 123] width 220 height 28
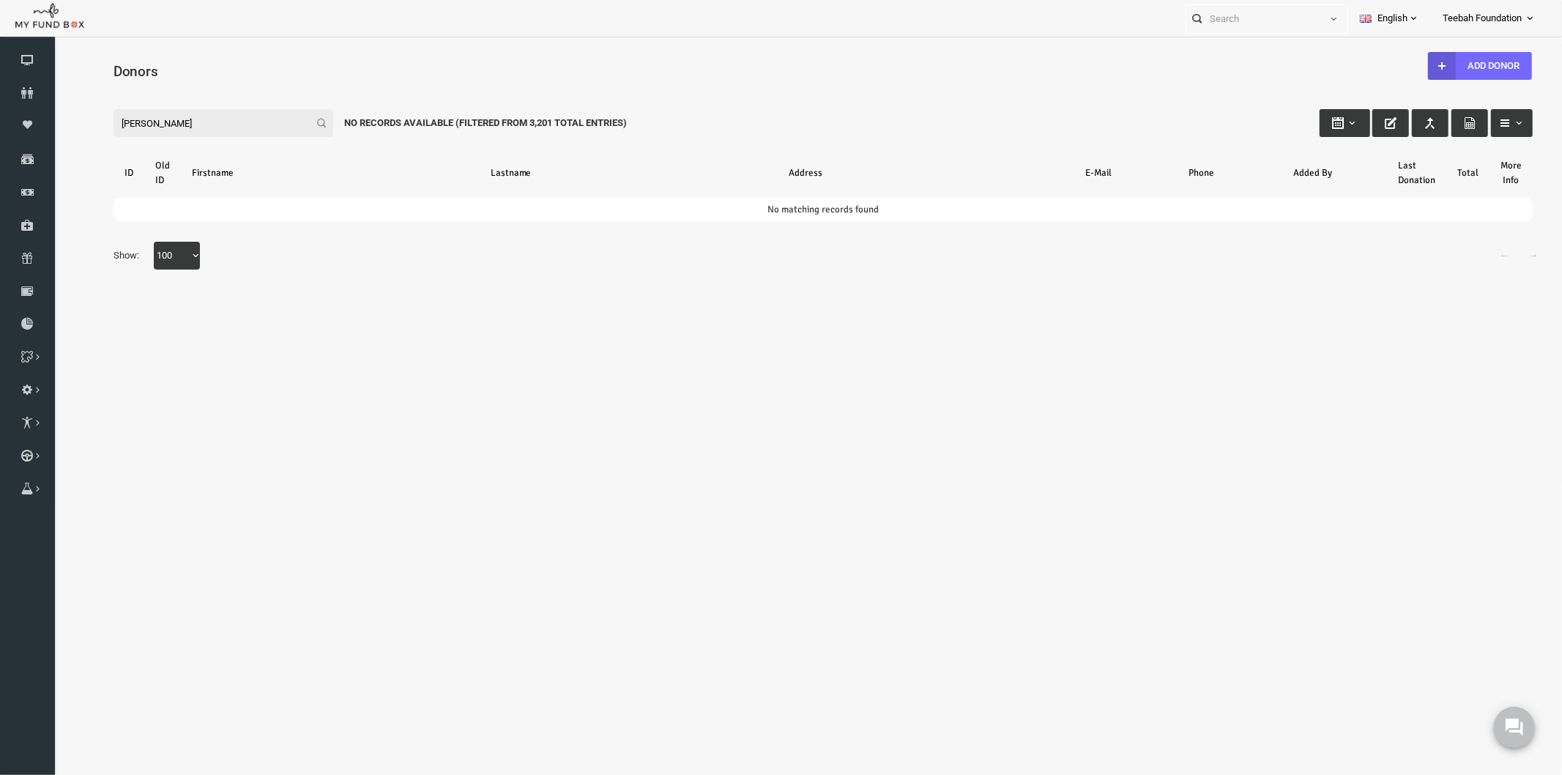
drag, startPoint x: 159, startPoint y: 124, endPoint x: -21, endPoint y: 127, distance: 180.1
click at [53, 127] on html "Donor Not Found Beneficiary Not Found Partner Not Found!!!! Please Fill out thi…" at bounding box center [791, 262] width 1477 height 439
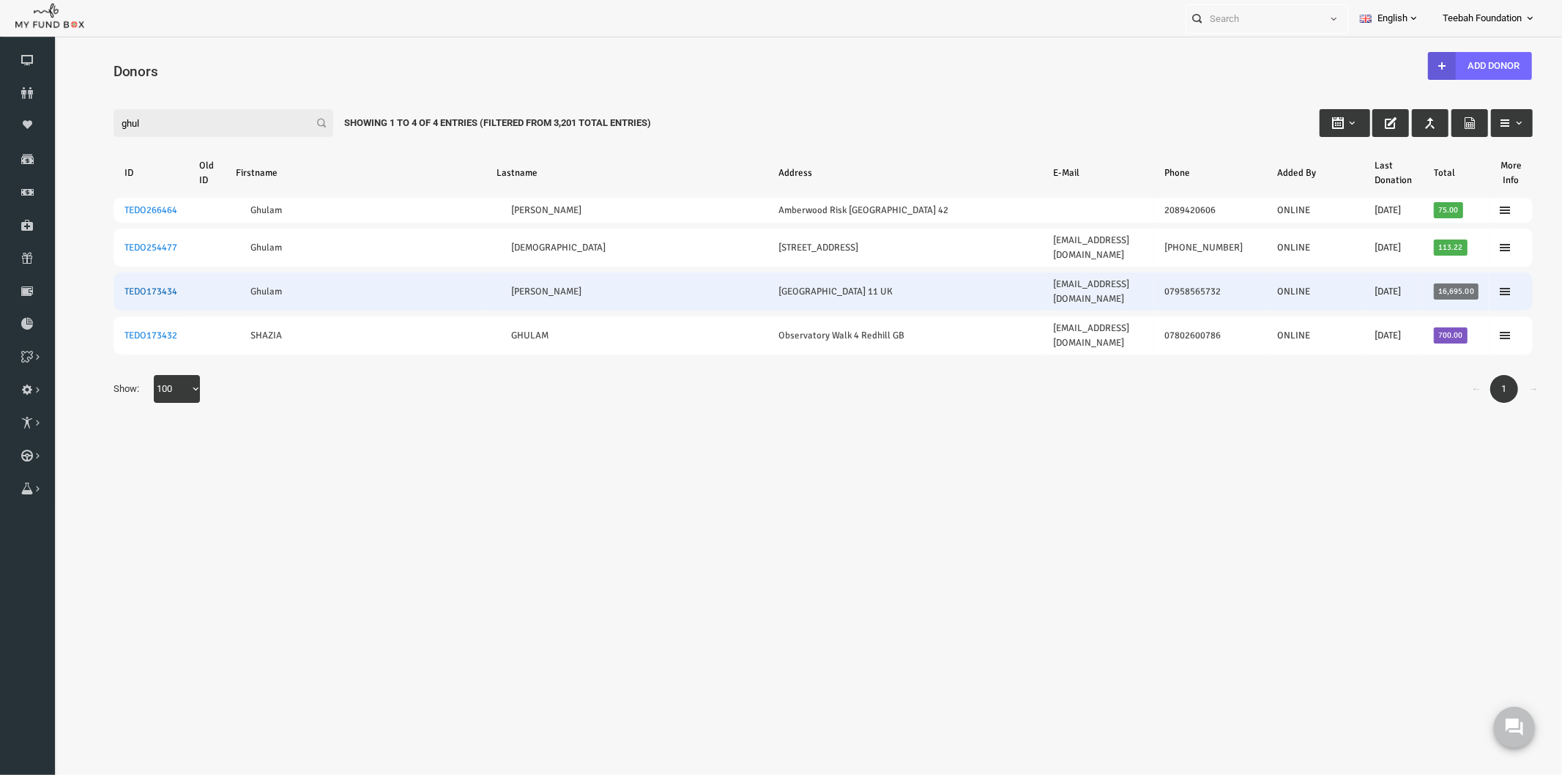
type input "ghul"
click at [121, 285] on link "TEDO173434" at bounding box center [120, 291] width 53 height 12
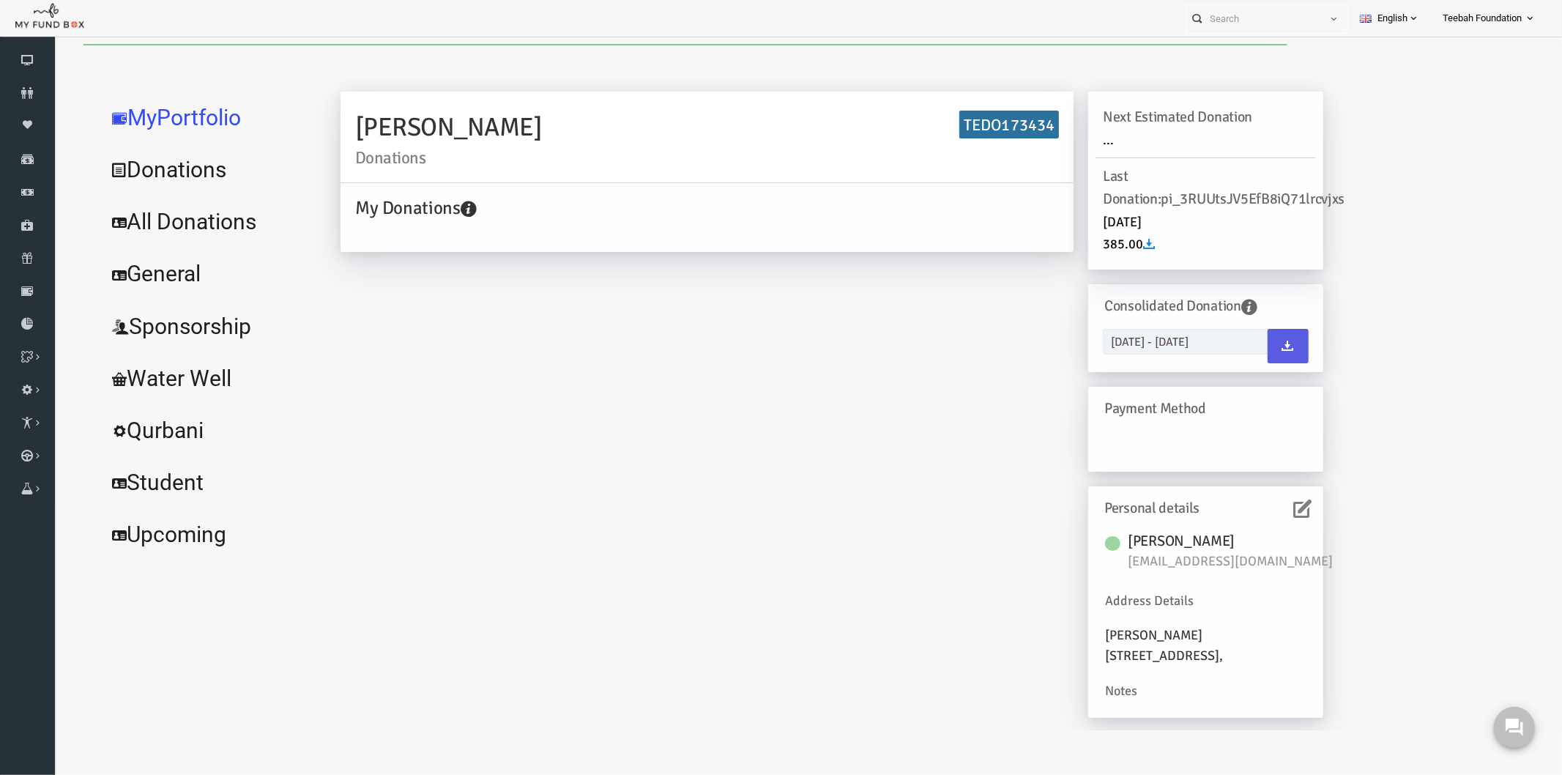
click at [192, 225] on link "All Donations" at bounding box center [178, 221] width 220 height 53
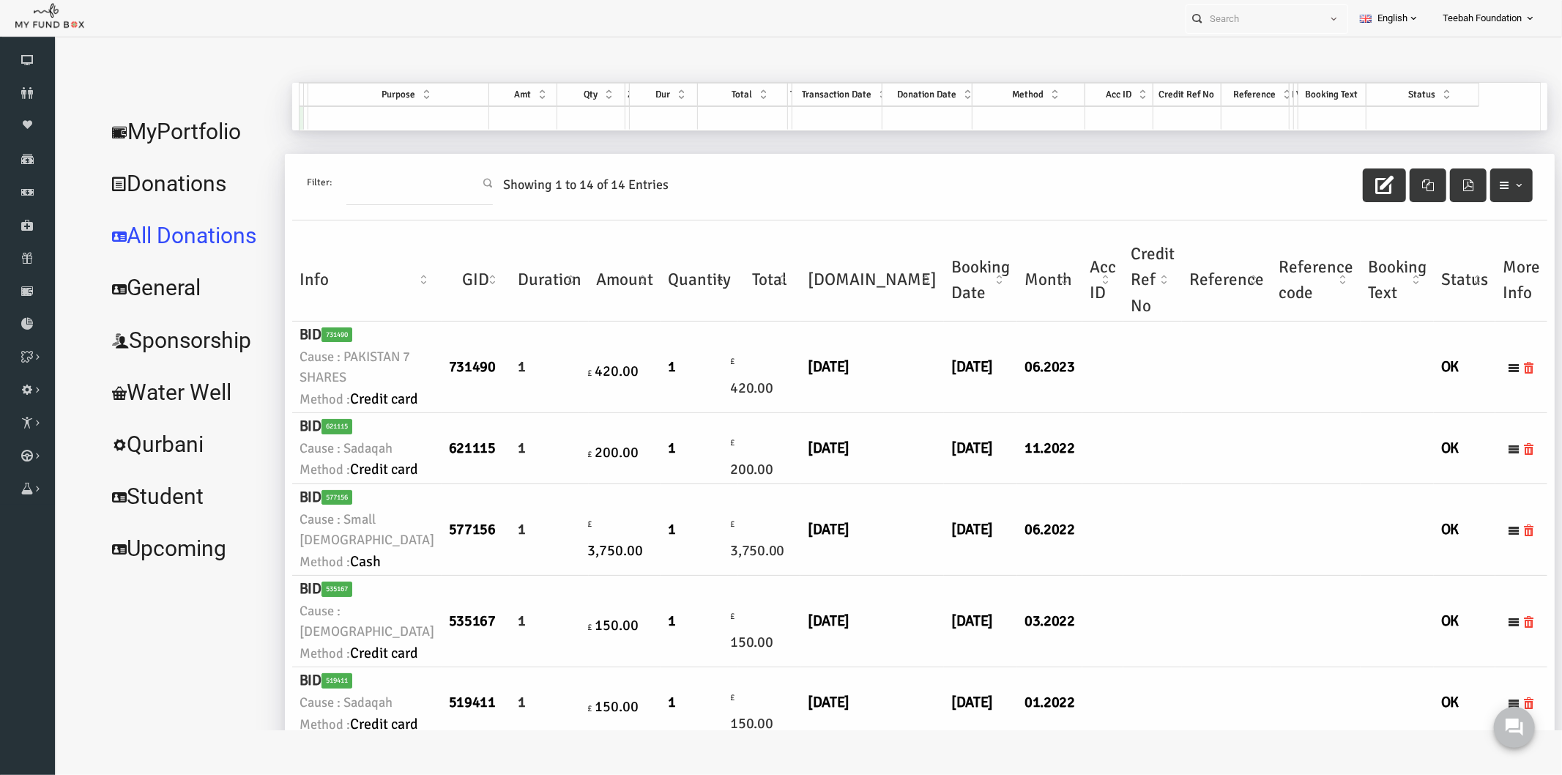
click at [1151, 412] on td at bounding box center [1195, 367] width 89 height 92
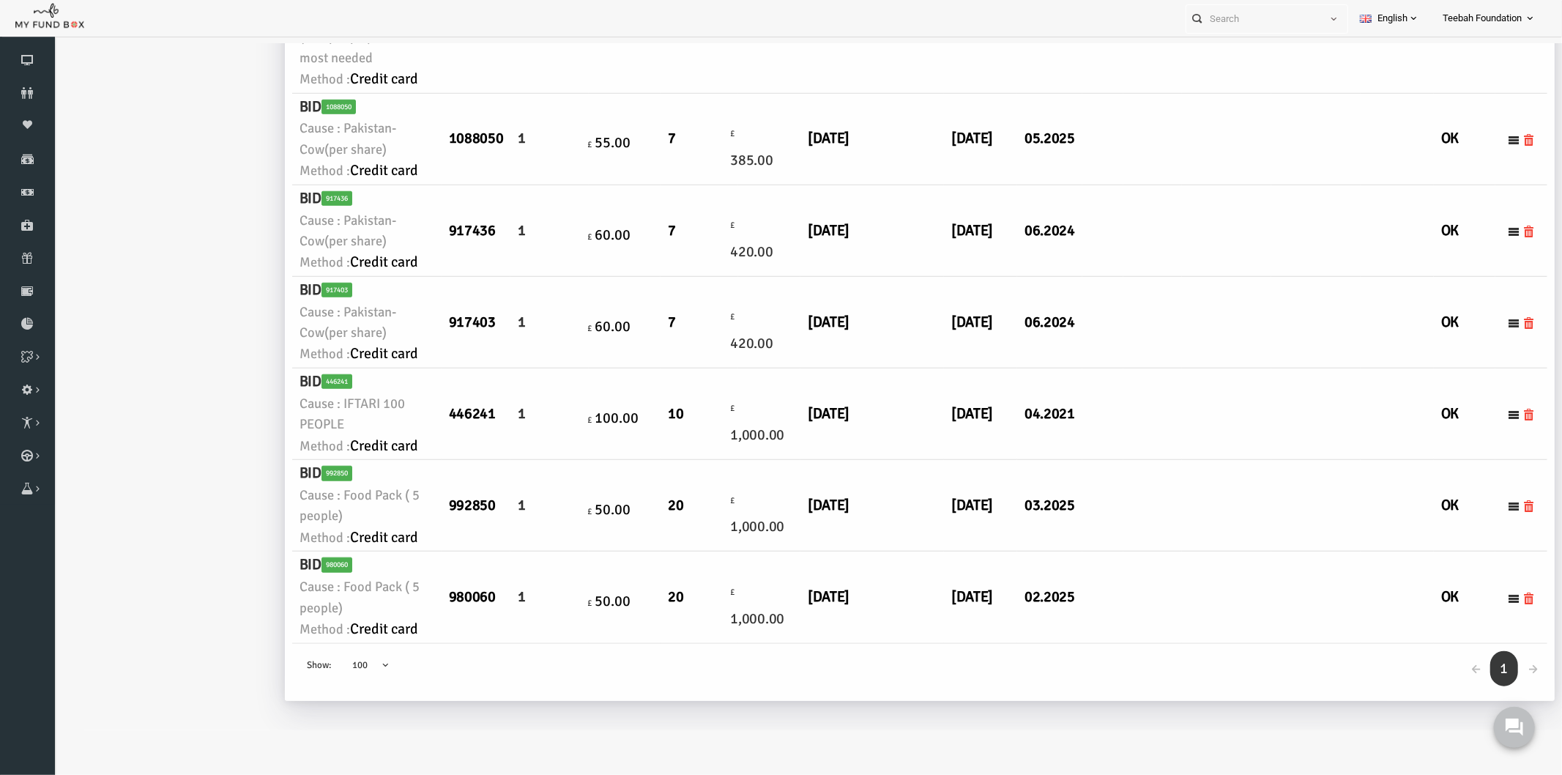
scroll to position [679, 0]
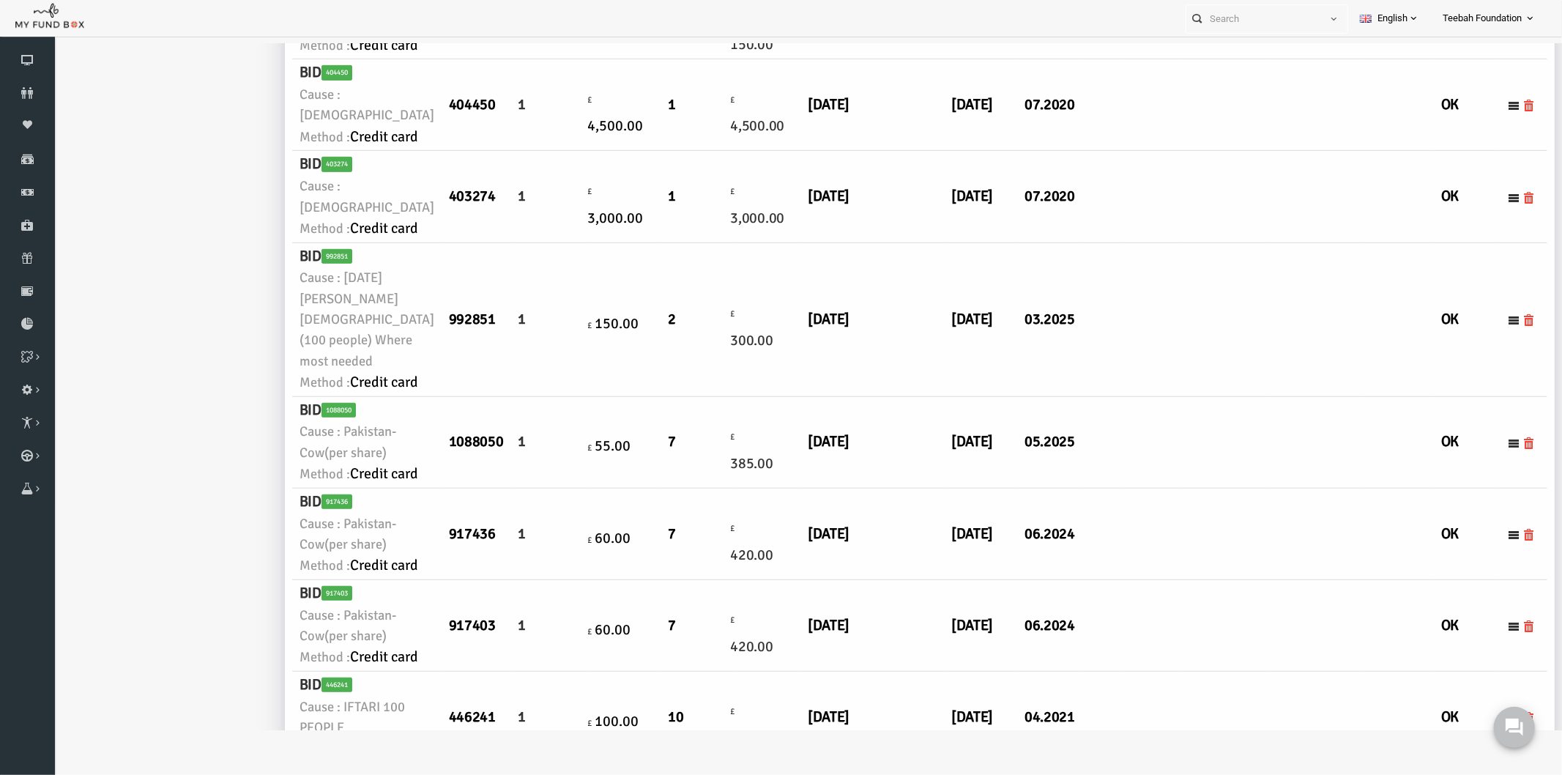
click at [1330, 242] on td at bounding box center [1366, 196] width 73 height 92
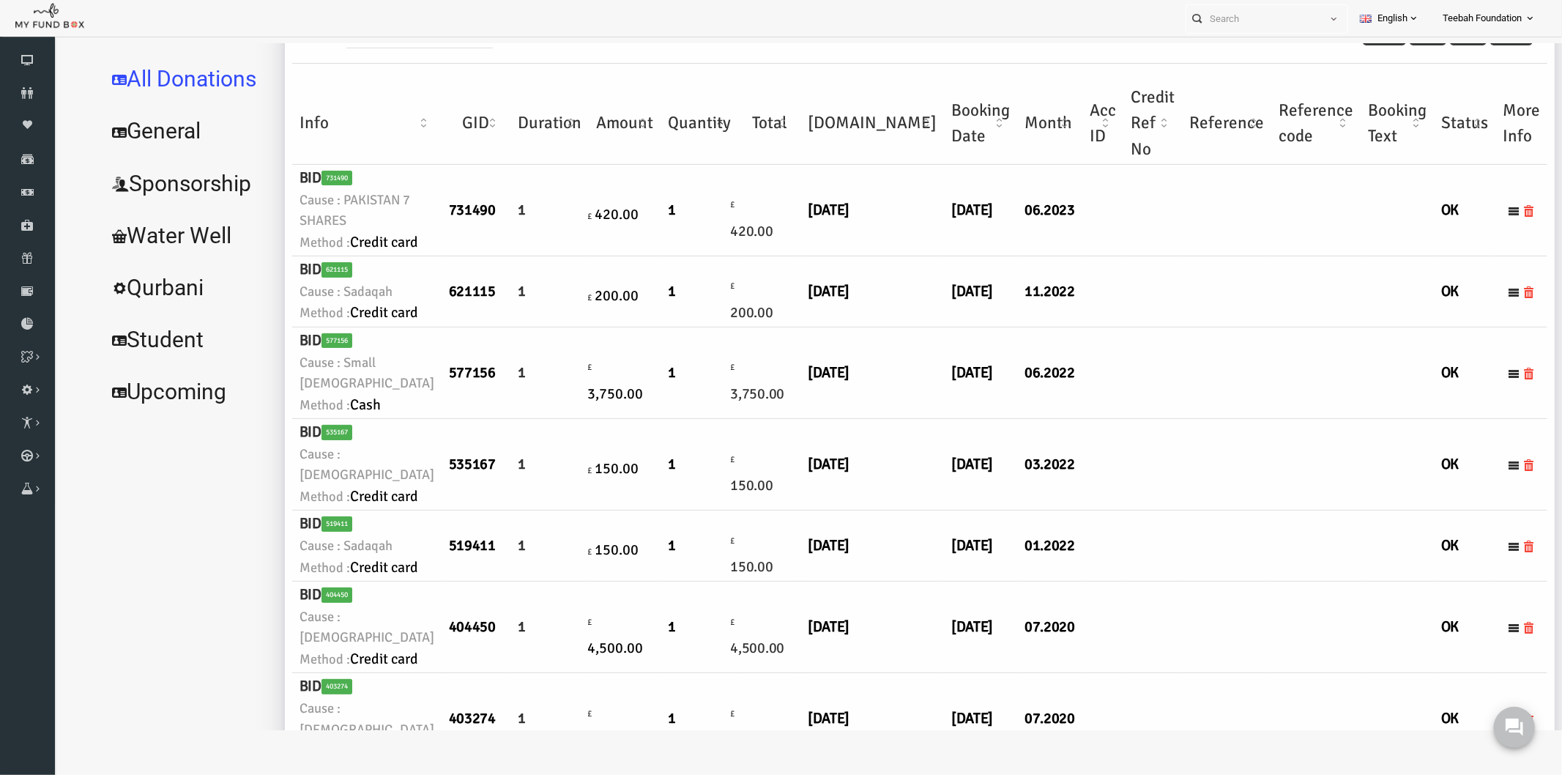
click at [1092, 418] on td at bounding box center [1121, 373] width 59 height 92
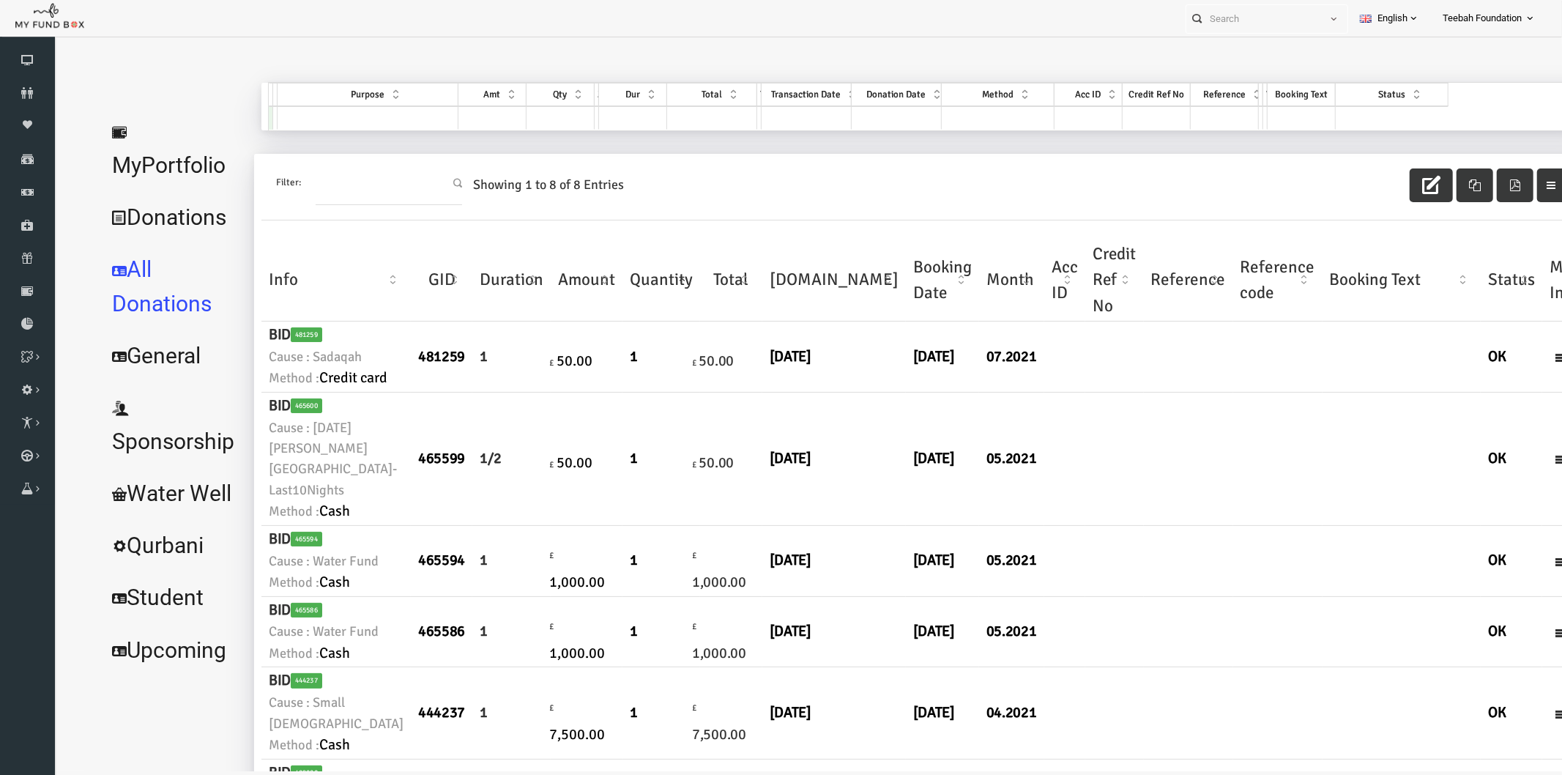
click at [196, 135] on link "MyPortfolio" at bounding box center [142, 148] width 148 height 86
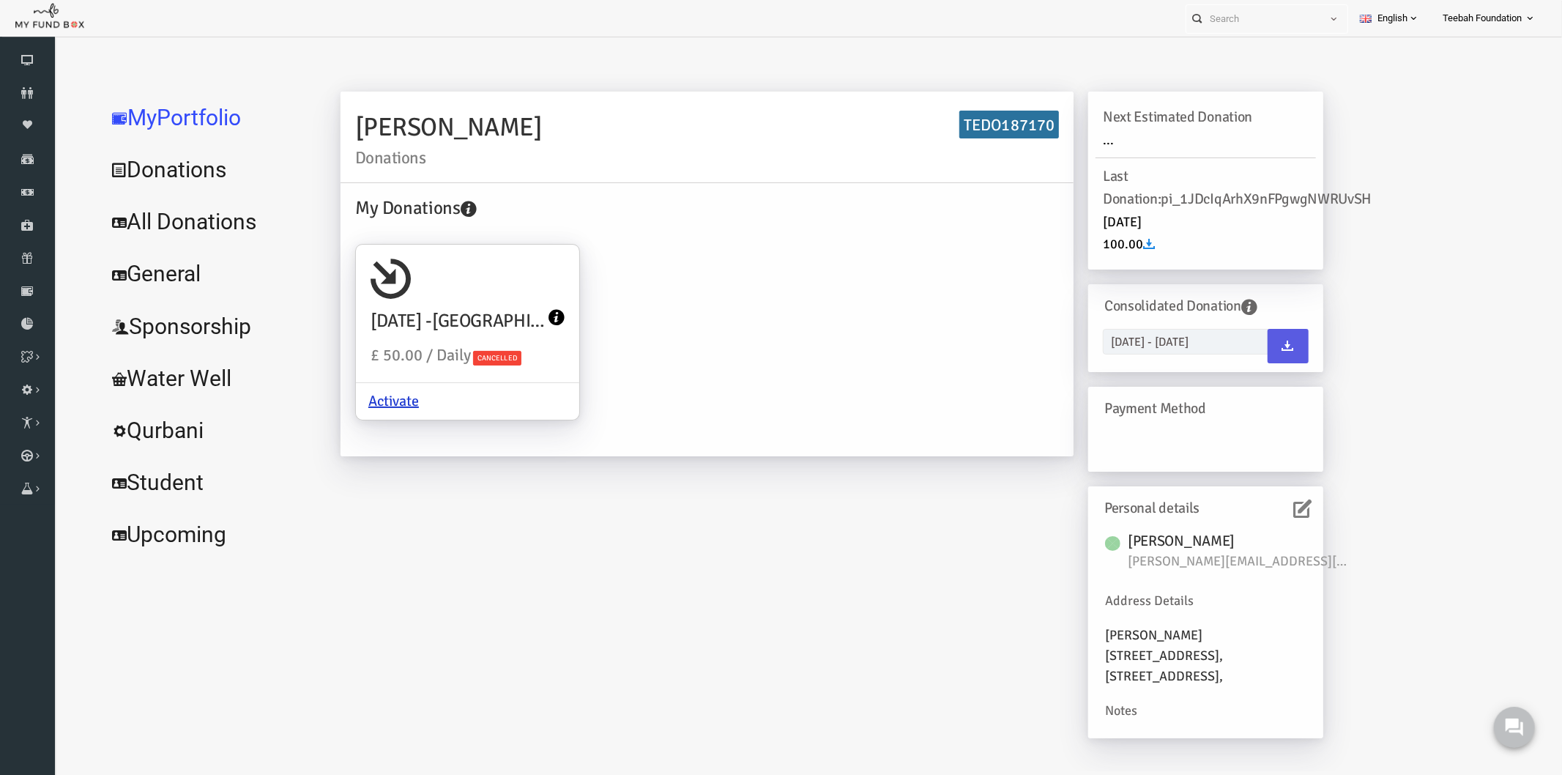
click at [777, 631] on div "[PERSON_NAME] Donations TEDO187170 My Donations [DATE][PERSON_NAME][GEOGRAPHIC_…" at bounding box center [801, 421] width 1012 height 661
